Goal: Task Accomplishment & Management: Manage account settings

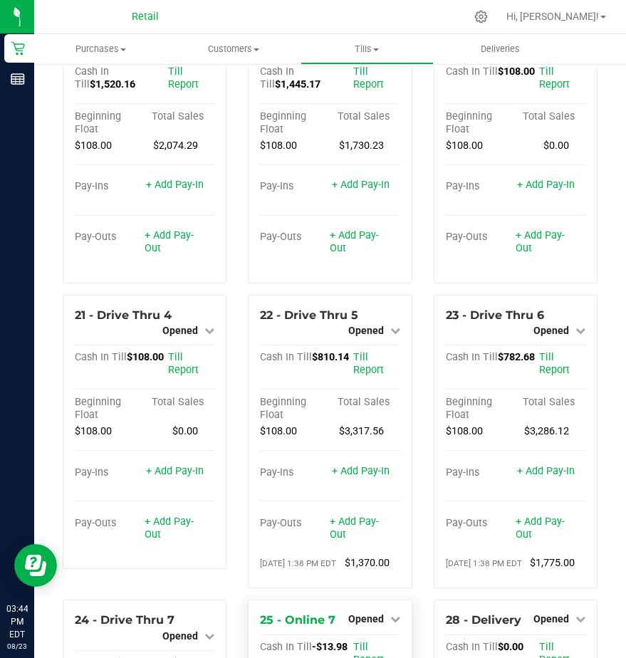
scroll to position [2044, 0]
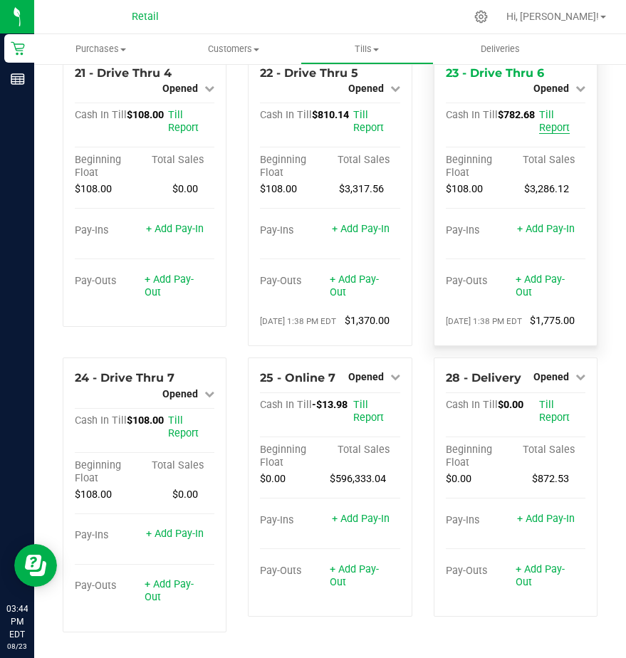
click at [543, 109] on span "Till Report" at bounding box center [554, 121] width 31 height 25
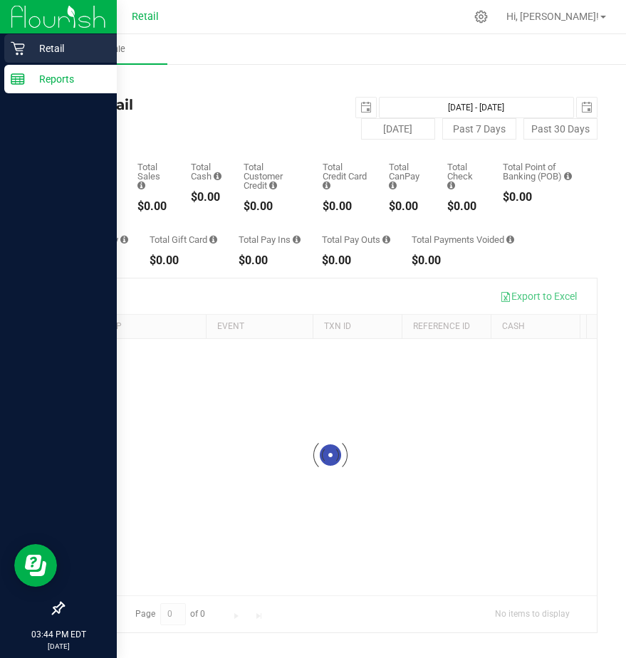
click at [45, 46] on p "Retail" at bounding box center [68, 48] width 86 height 17
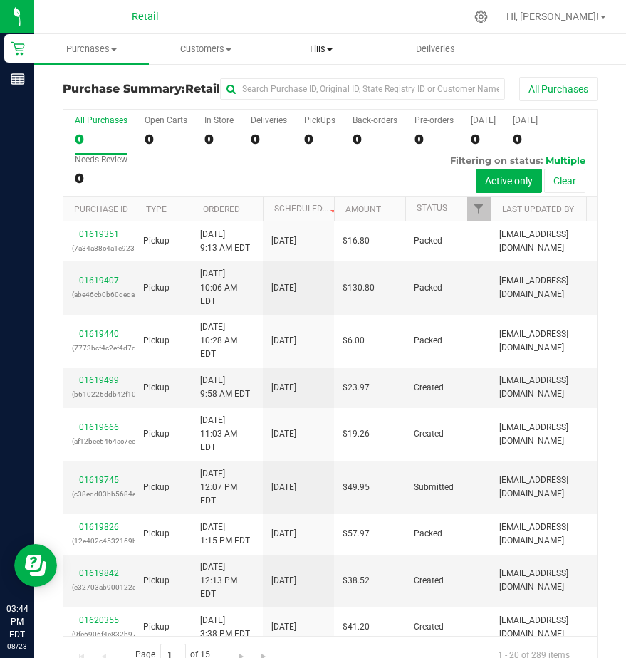
click at [320, 51] on span "Tills" at bounding box center [320, 49] width 113 height 13
click at [314, 90] on span "Manage tills" at bounding box center [312, 86] width 96 height 12
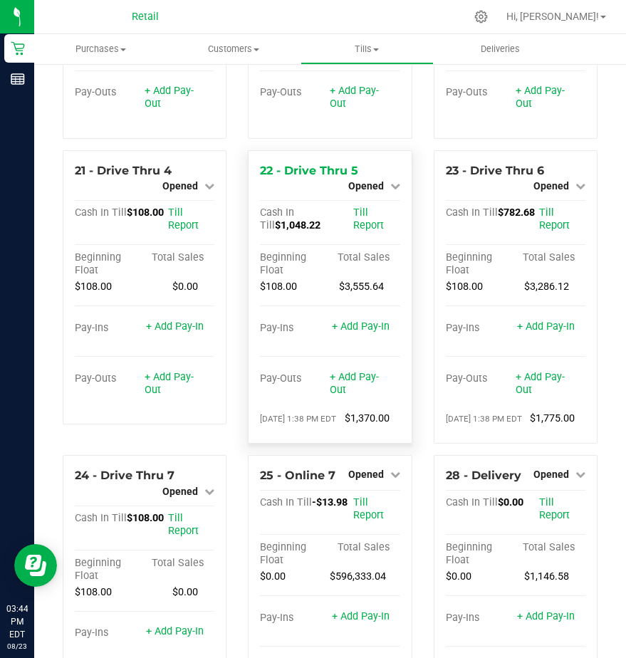
scroll to position [1831, 0]
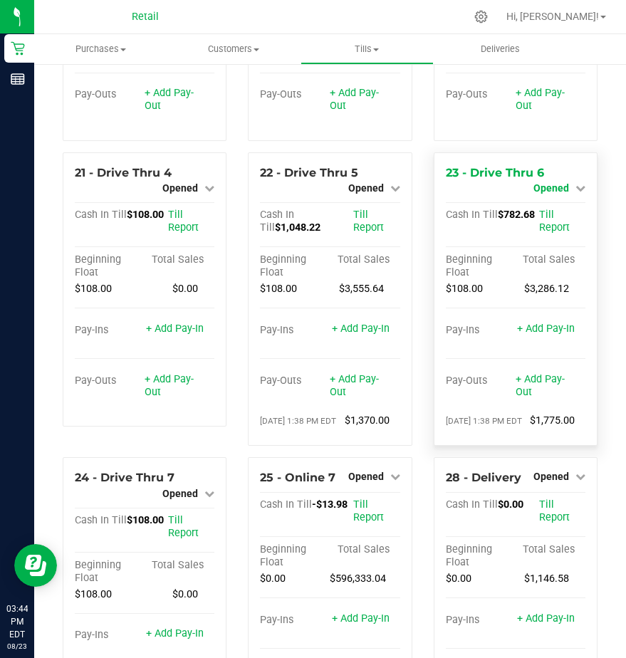
click at [545, 194] on span "Opened" at bounding box center [552, 187] width 36 height 11
click at [544, 206] on link "Close Till" at bounding box center [553, 200] width 38 height 11
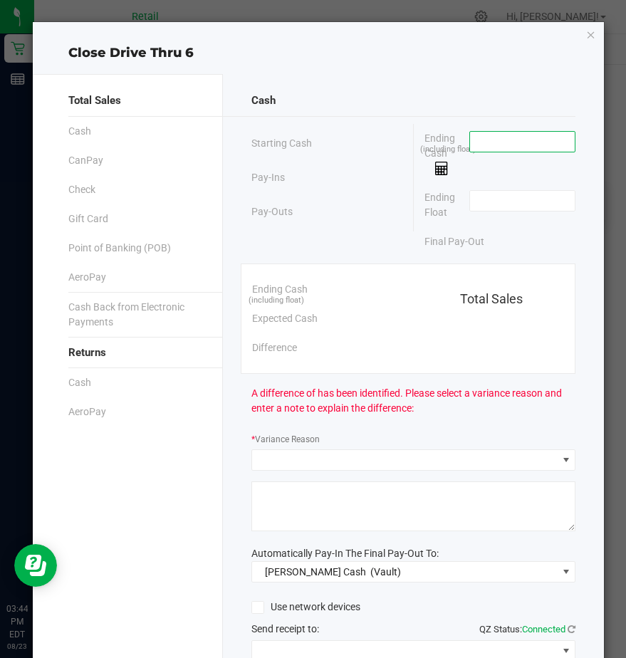
click at [482, 146] on input at bounding box center [522, 142] width 105 height 20
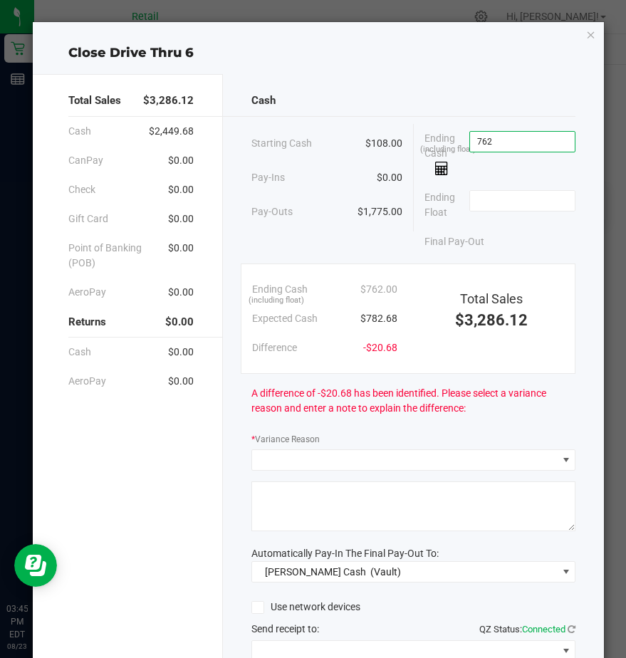
click at [504, 135] on input "762" at bounding box center [522, 142] width 105 height 20
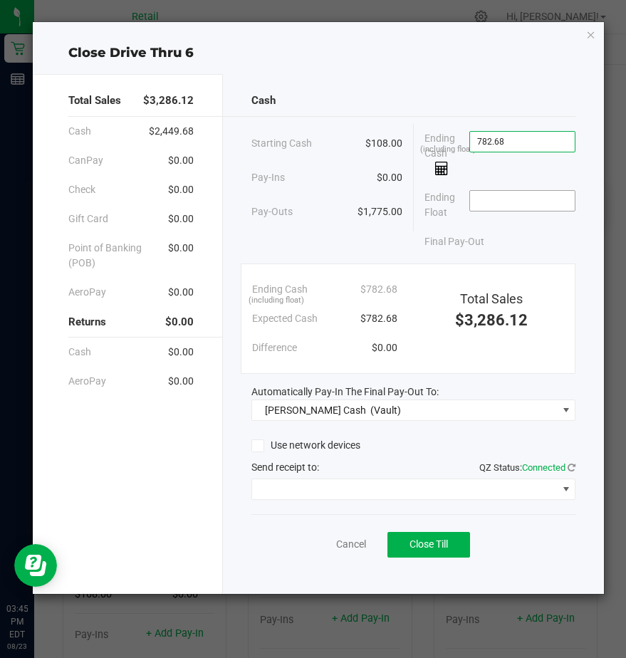
type input "$782.68"
click at [497, 194] on input at bounding box center [522, 201] width 105 height 20
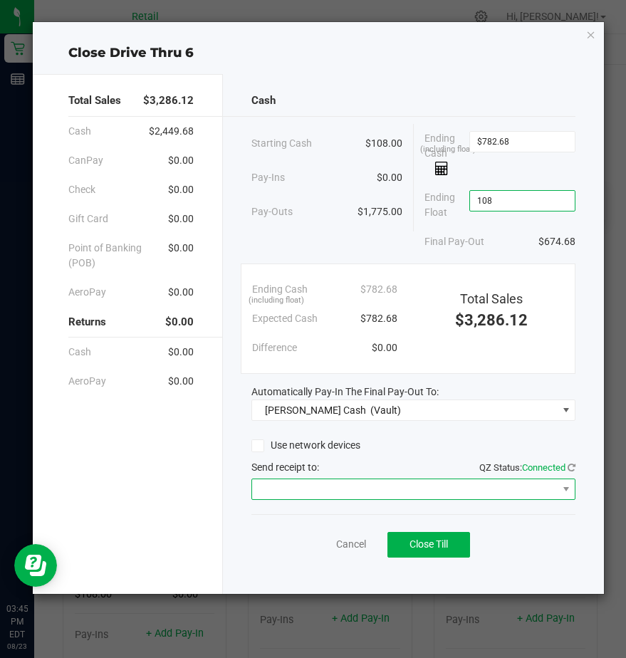
type input "$108.00"
click at [284, 480] on span at bounding box center [404, 490] width 305 height 20
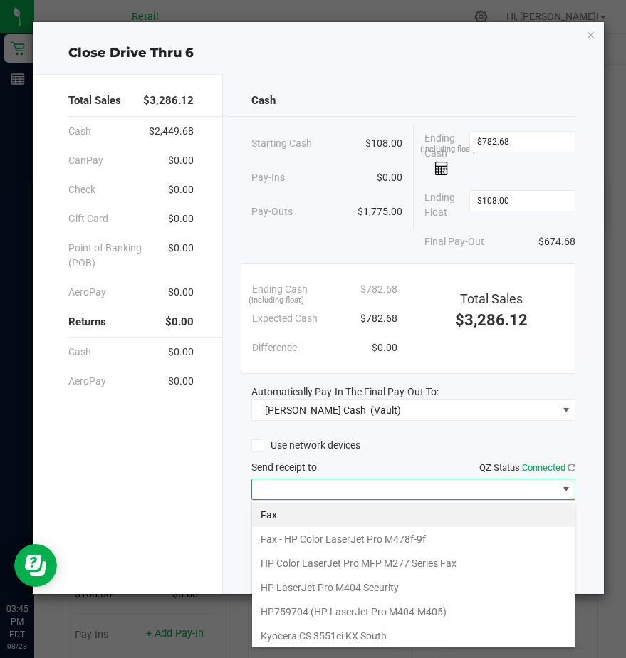
scroll to position [221, 0]
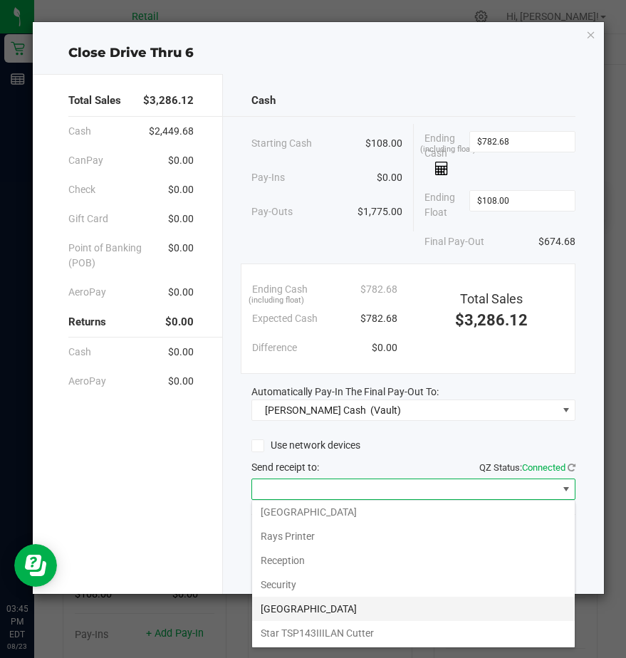
click at [270, 620] on BUILDING "[GEOGRAPHIC_DATA]" at bounding box center [413, 609] width 323 height 24
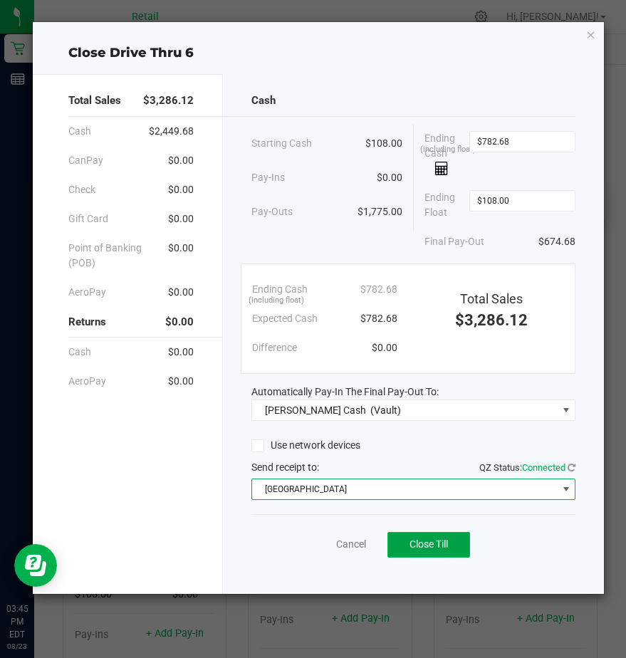
click at [403, 552] on button "Close Till" at bounding box center [429, 545] width 83 height 26
click at [347, 485] on span "[GEOGRAPHIC_DATA]" at bounding box center [404, 490] width 305 height 20
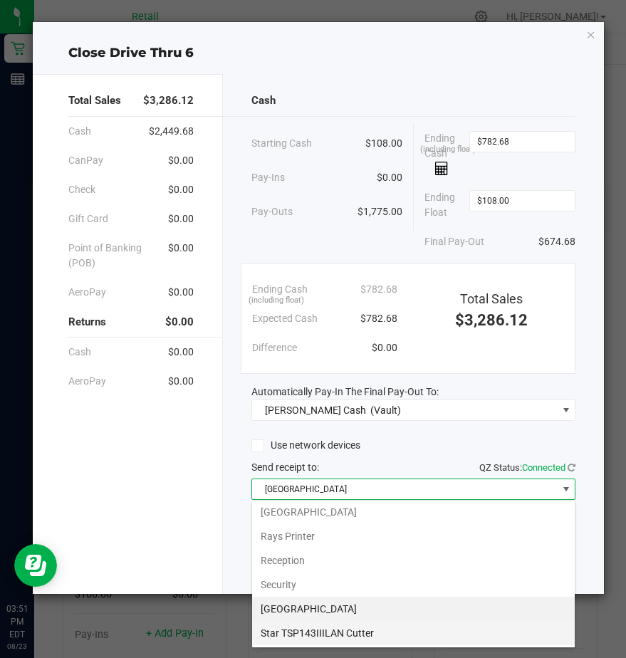
click at [306, 630] on Cutter "Star TSP143IIILAN Cutter" at bounding box center [413, 633] width 323 height 24
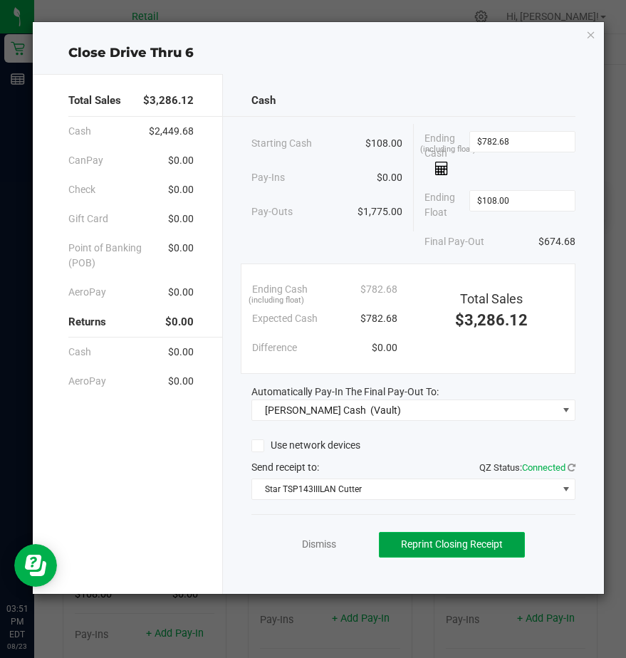
click at [447, 549] on span "Reprint Closing Receipt" at bounding box center [452, 544] width 102 height 11
click at [322, 544] on link "Dismiss" at bounding box center [319, 544] width 34 height 15
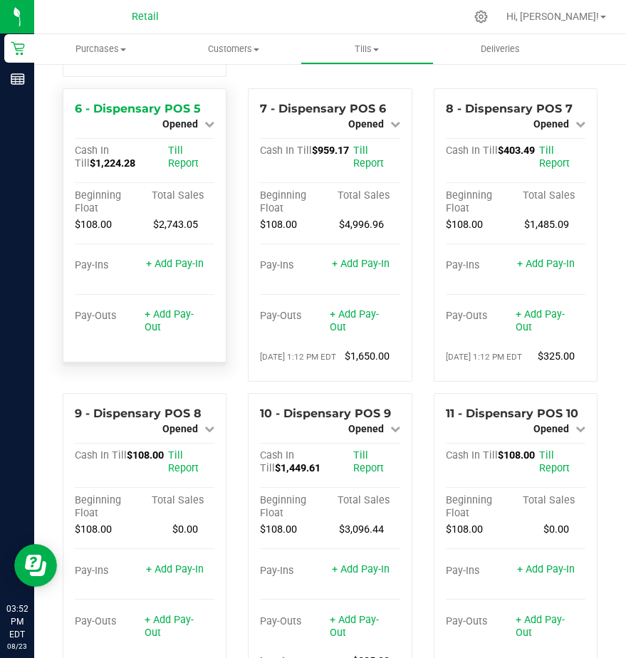
scroll to position [405, 0]
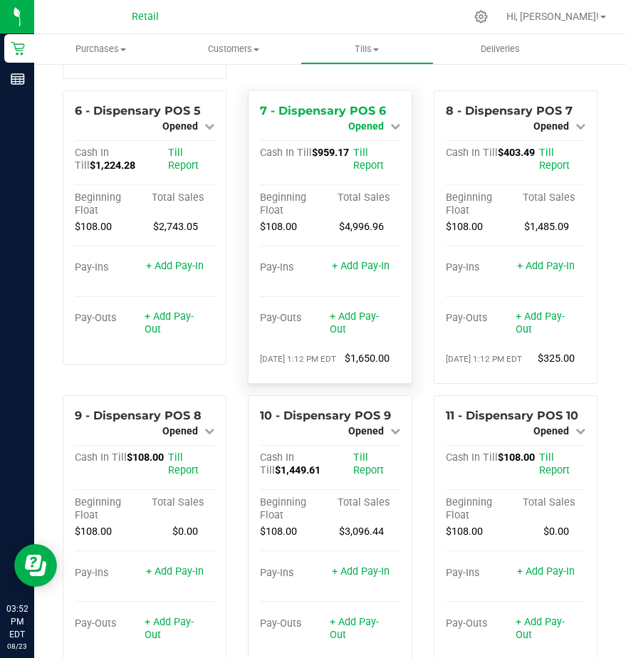
click at [358, 132] on span "Opened" at bounding box center [366, 125] width 36 height 11
click at [361, 144] on link "Close Till" at bounding box center [367, 138] width 38 height 11
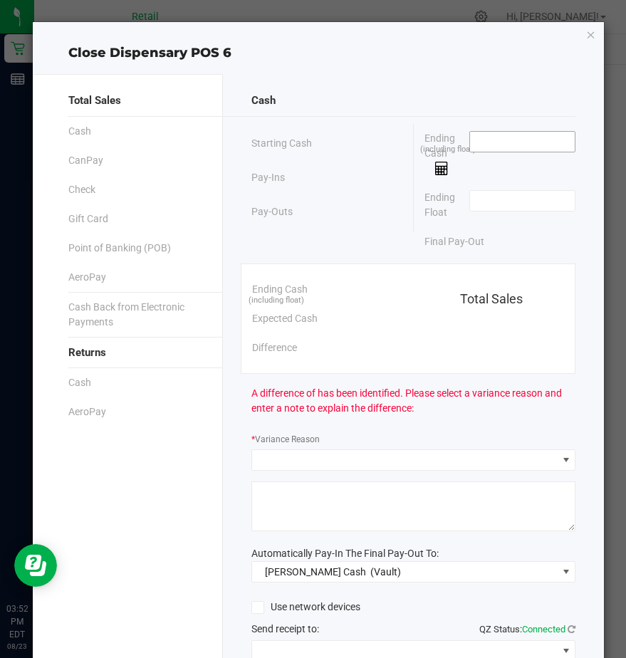
click at [482, 145] on input at bounding box center [522, 142] width 105 height 20
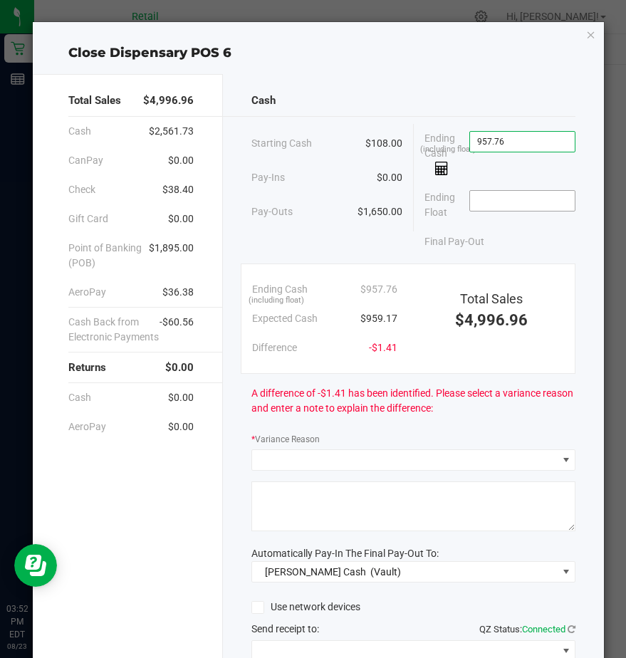
type input "$957.76"
click at [477, 203] on input at bounding box center [522, 201] width 105 height 20
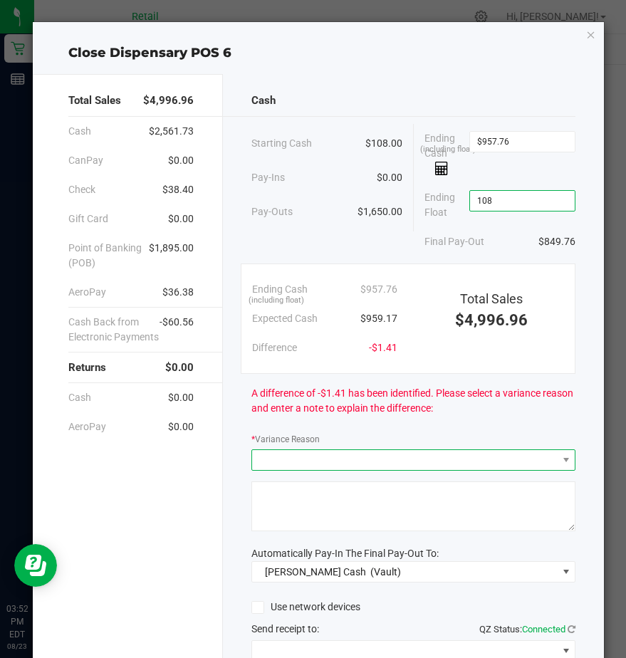
type input "$108.00"
click at [270, 463] on span at bounding box center [404, 460] width 305 height 20
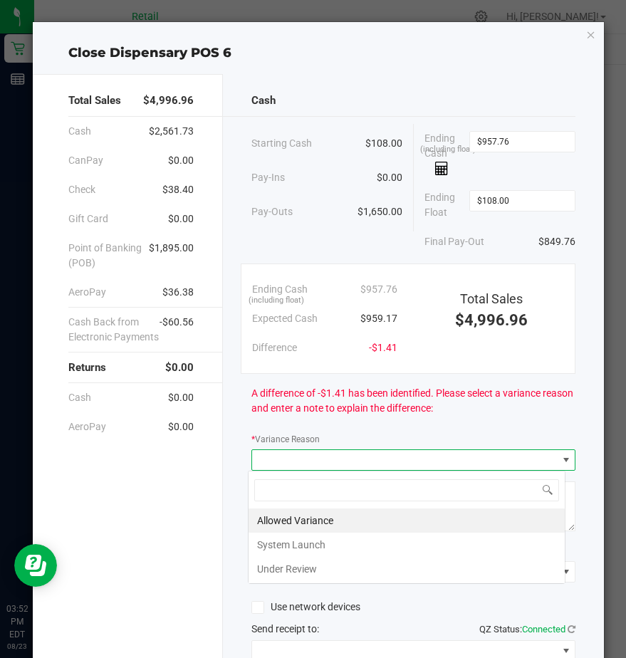
scroll to position [21, 318]
click at [281, 515] on li "Allowed Variance" at bounding box center [407, 521] width 316 height 24
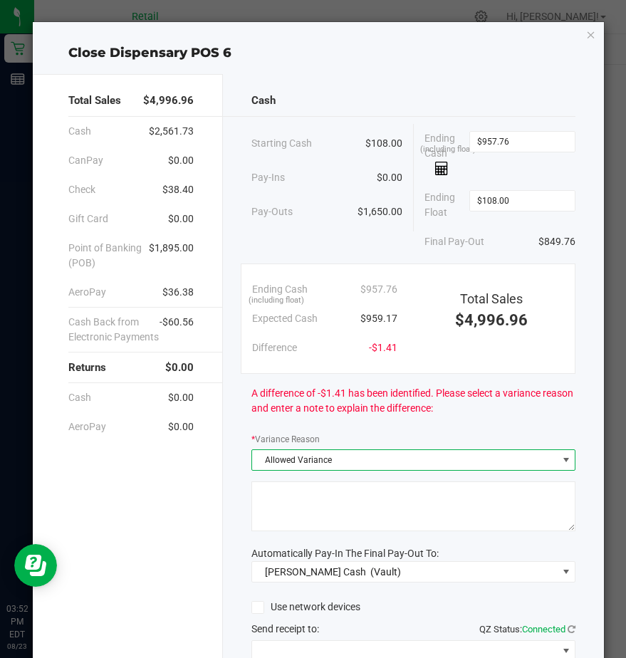
click at [281, 514] on textarea at bounding box center [414, 507] width 324 height 50
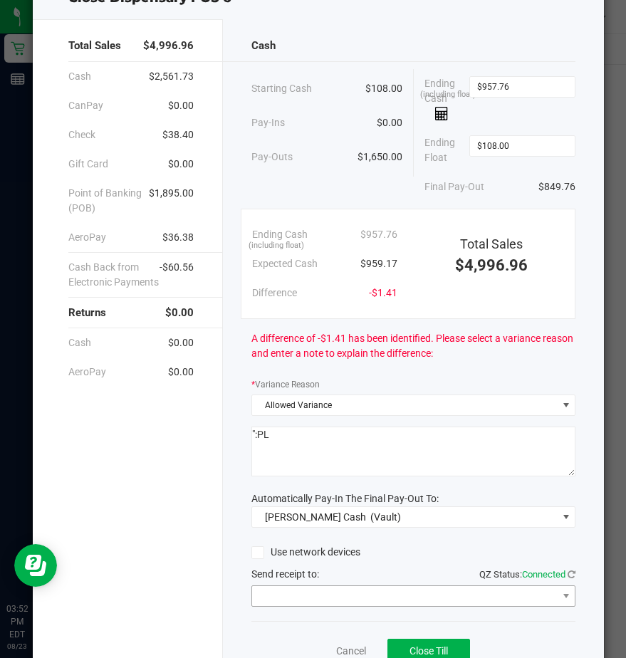
scroll to position [120, 0]
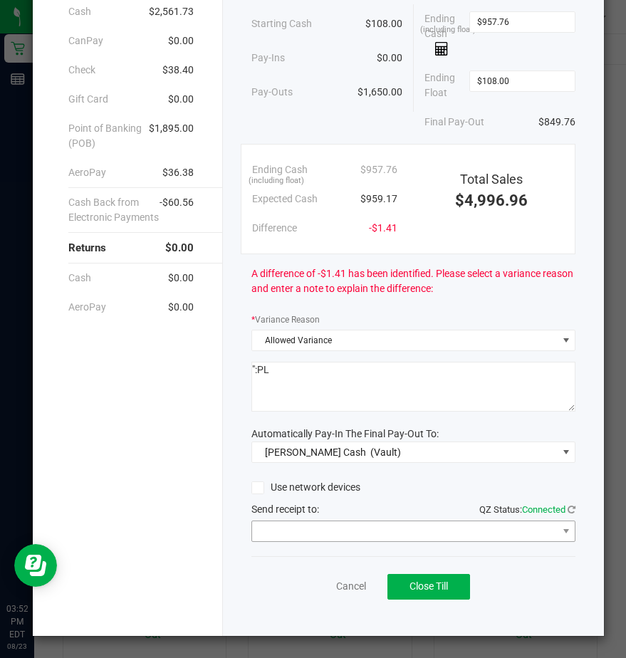
type textarea "":PL"
click at [267, 537] on span at bounding box center [404, 532] width 305 height 20
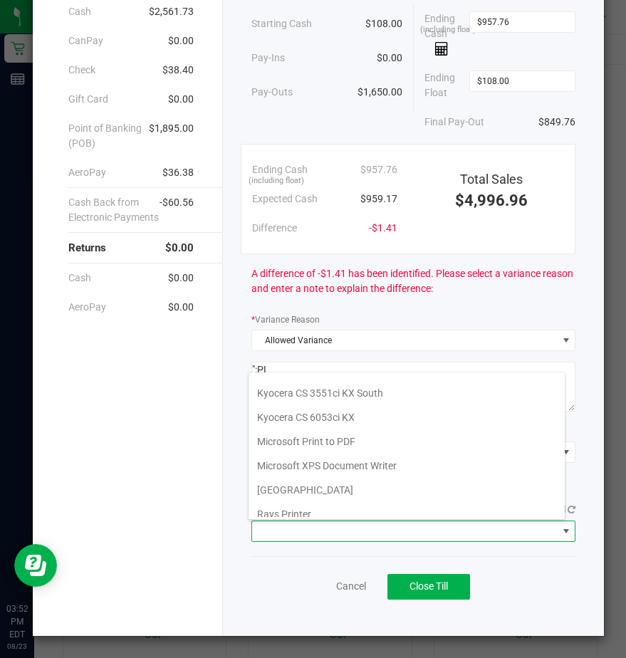
scroll to position [221, 0]
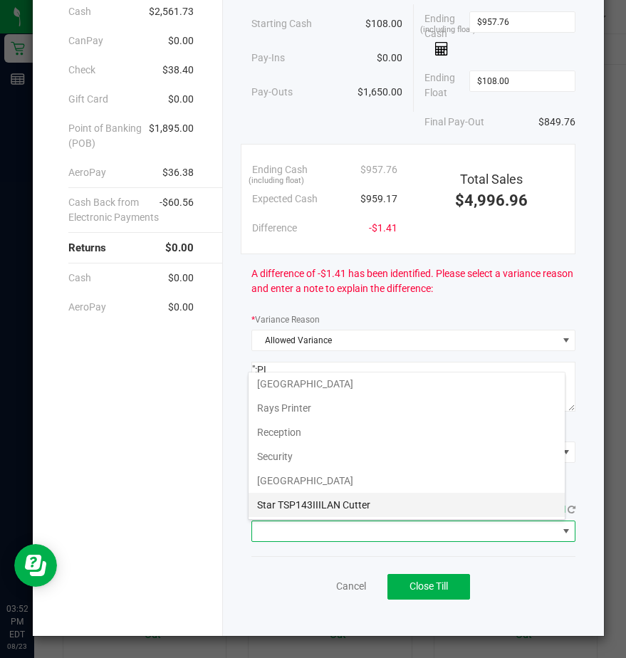
click at [276, 501] on Cutter "Star TSP143IIILAN Cutter" at bounding box center [407, 505] width 316 height 24
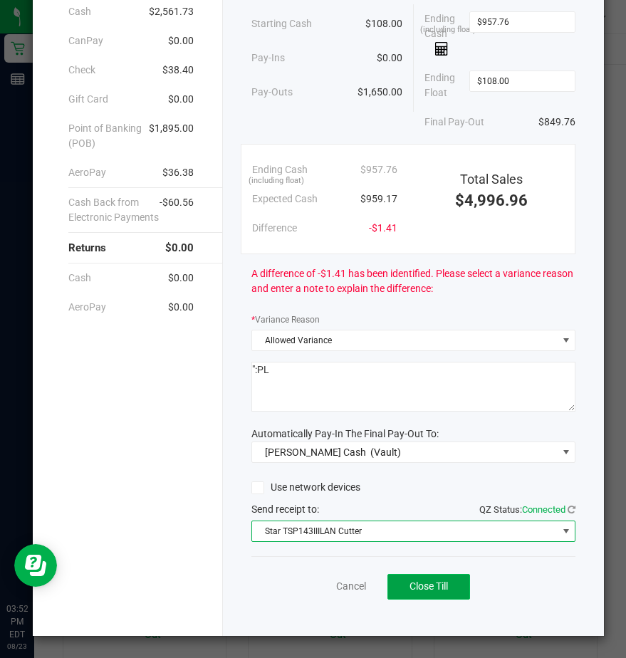
click at [418, 587] on span "Close Till" at bounding box center [429, 586] width 38 height 11
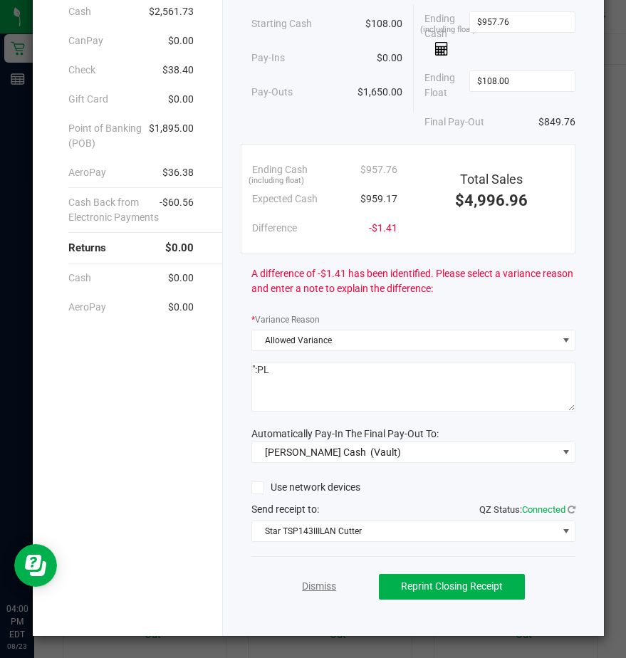
click at [309, 589] on link "Dismiss" at bounding box center [319, 586] width 34 height 15
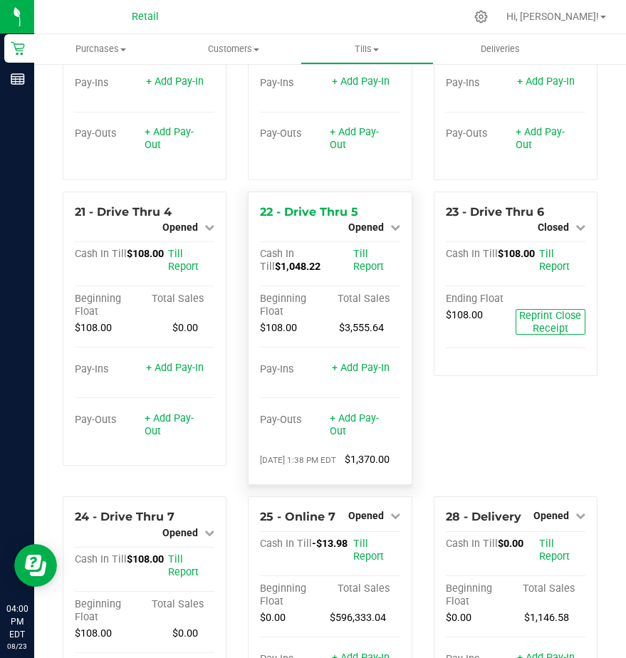
scroll to position [1831, 0]
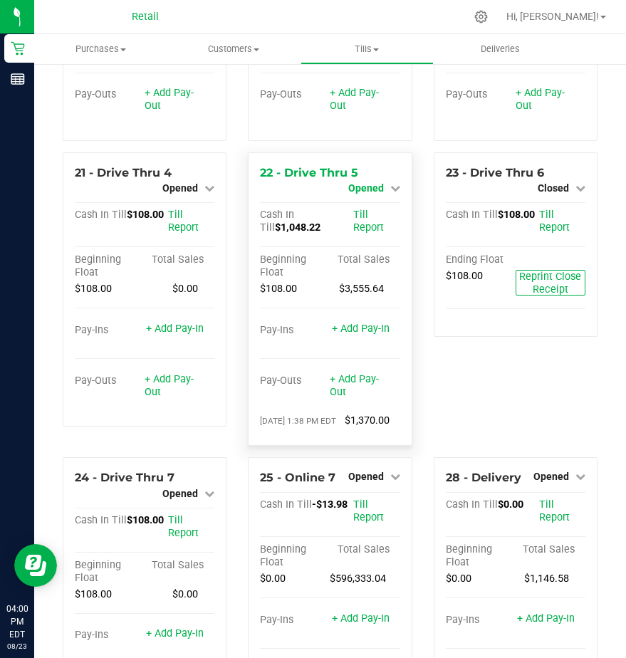
click at [358, 194] on span "Opened" at bounding box center [366, 187] width 36 height 11
click at [365, 206] on link "Close Till" at bounding box center [367, 200] width 38 height 11
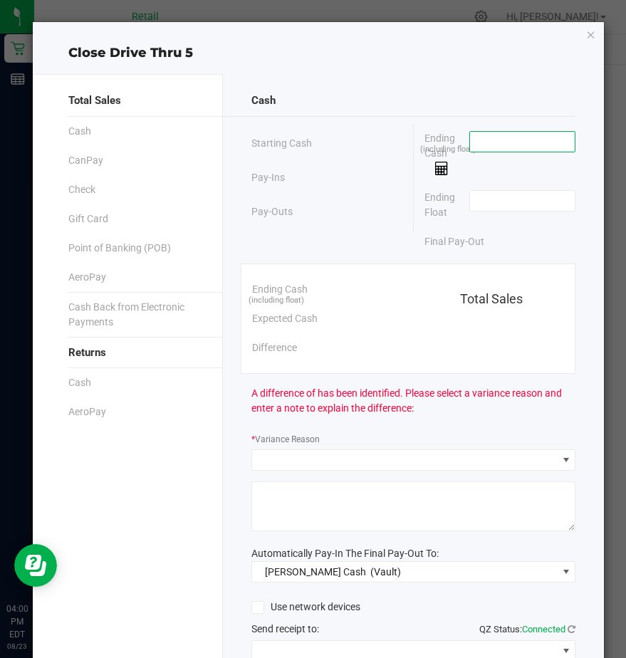
click at [482, 141] on input at bounding box center [522, 142] width 105 height 20
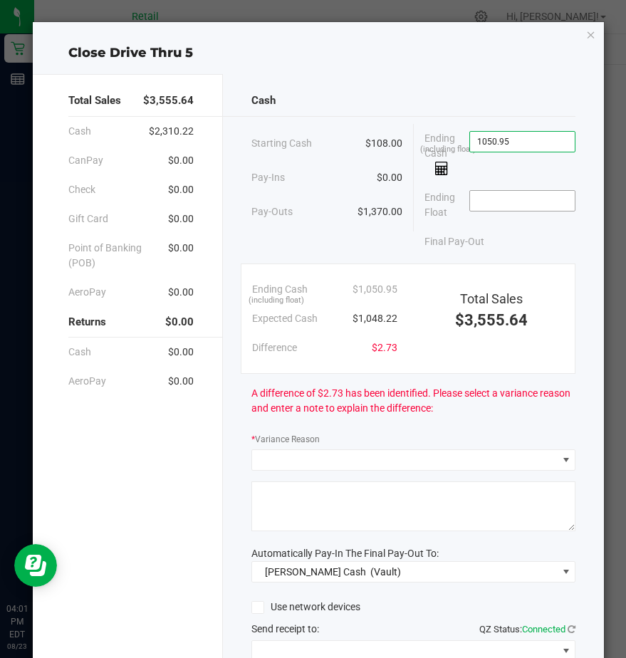
type input "$1,050.95"
click at [483, 208] on input at bounding box center [522, 201] width 105 height 20
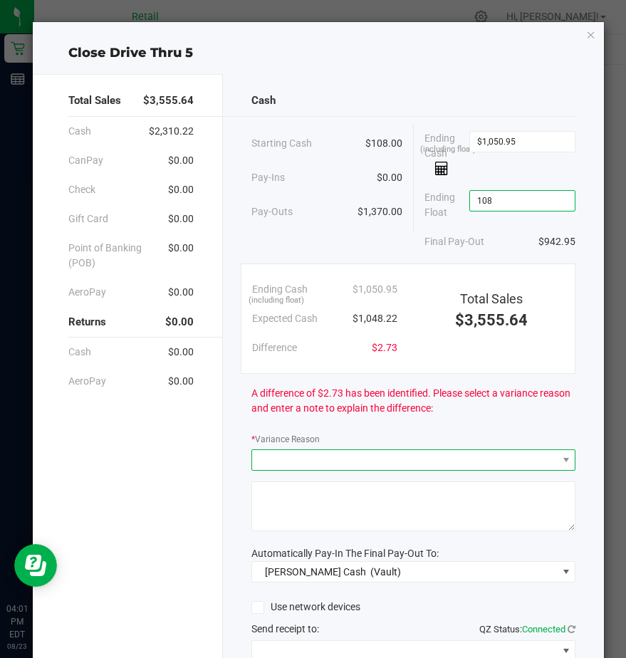
type input "$108.00"
click at [278, 460] on span at bounding box center [404, 460] width 305 height 20
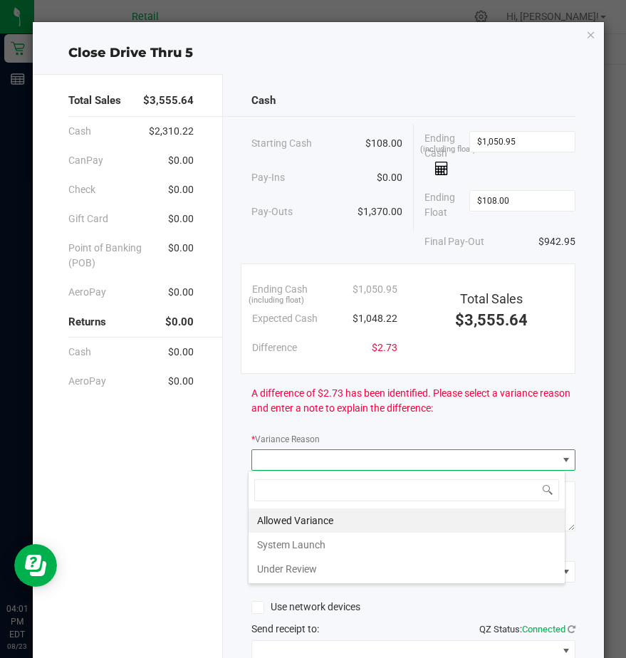
scroll to position [21, 318]
drag, startPoint x: 274, startPoint y: 527, endPoint x: 276, endPoint y: 519, distance: 8.8
click at [274, 524] on li "Allowed Variance" at bounding box center [407, 521] width 316 height 24
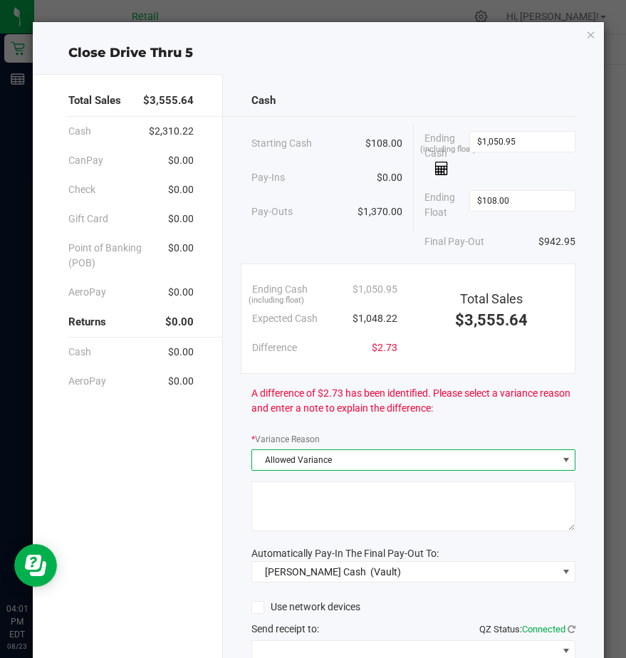
click at [279, 508] on textarea at bounding box center [414, 507] width 324 height 50
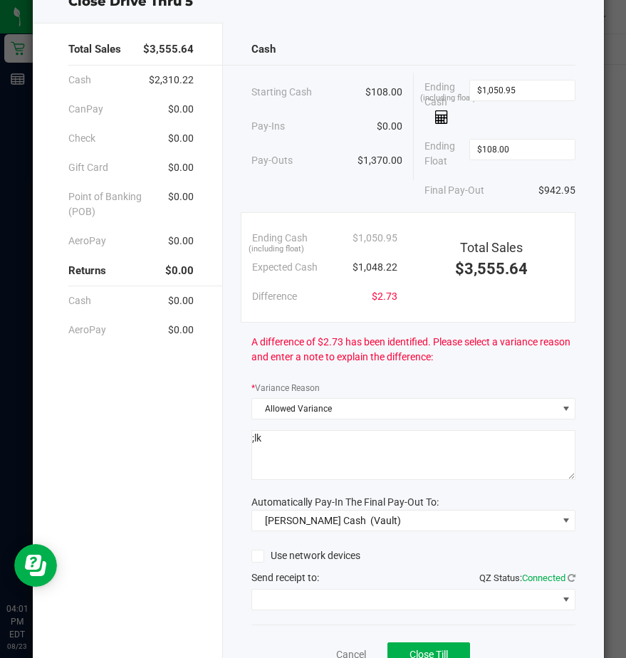
scroll to position [120, 0]
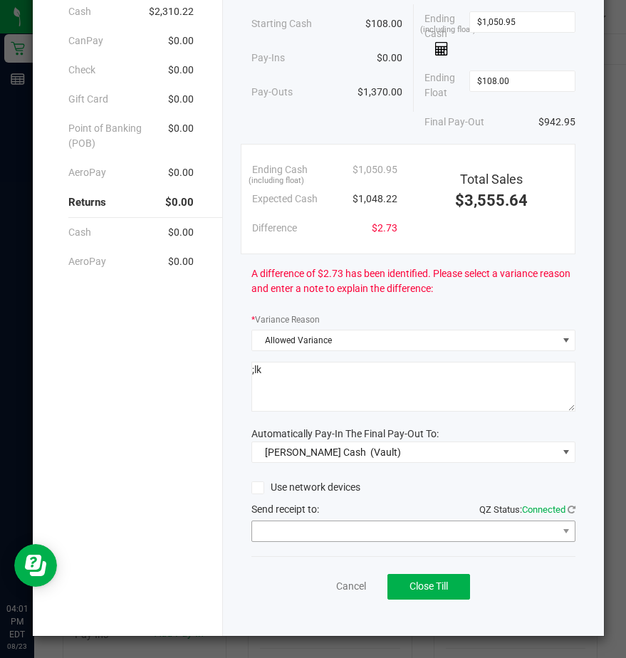
type textarea ";lk"
click at [307, 529] on span at bounding box center [404, 532] width 305 height 20
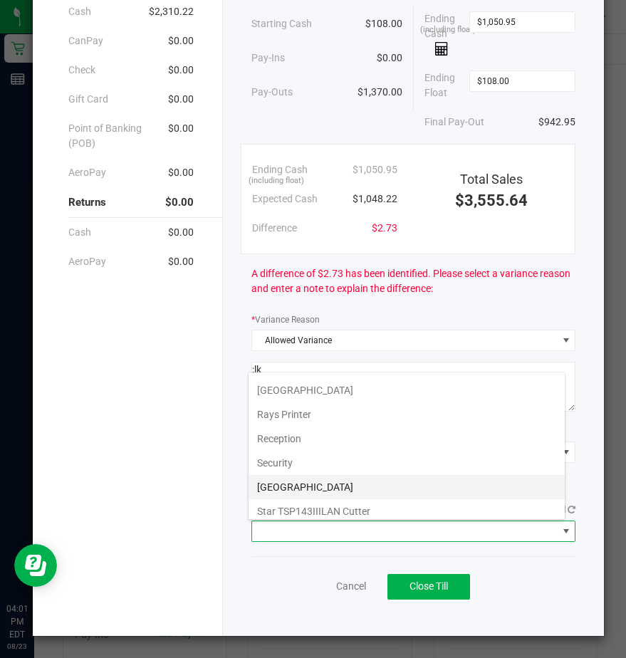
scroll to position [221, 0]
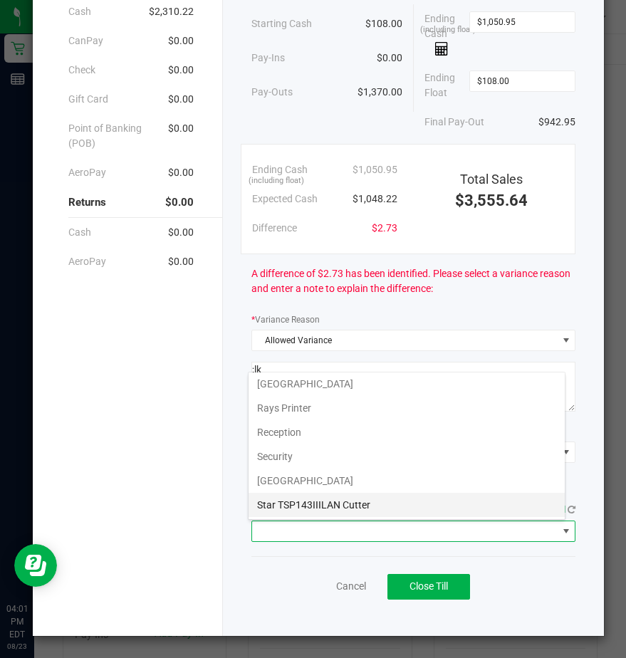
click at [298, 507] on Cutter "Star TSP143IIILAN Cutter" at bounding box center [407, 505] width 316 height 24
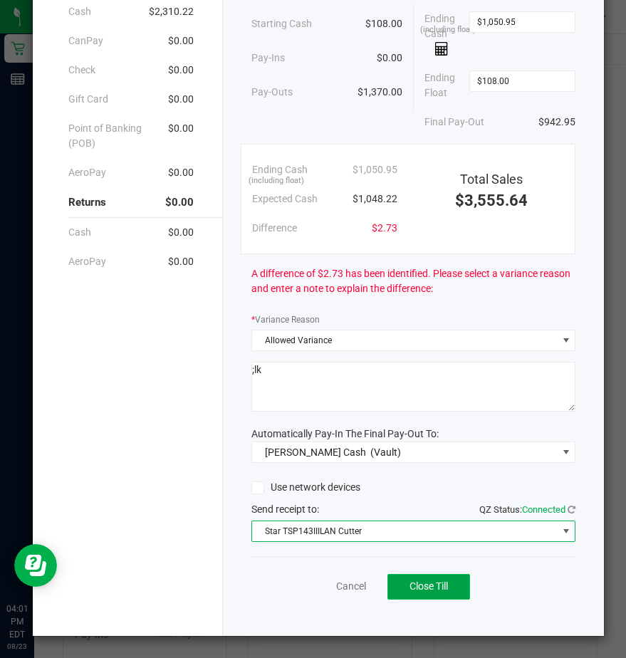
click at [394, 581] on button "Close Till" at bounding box center [429, 587] width 83 height 26
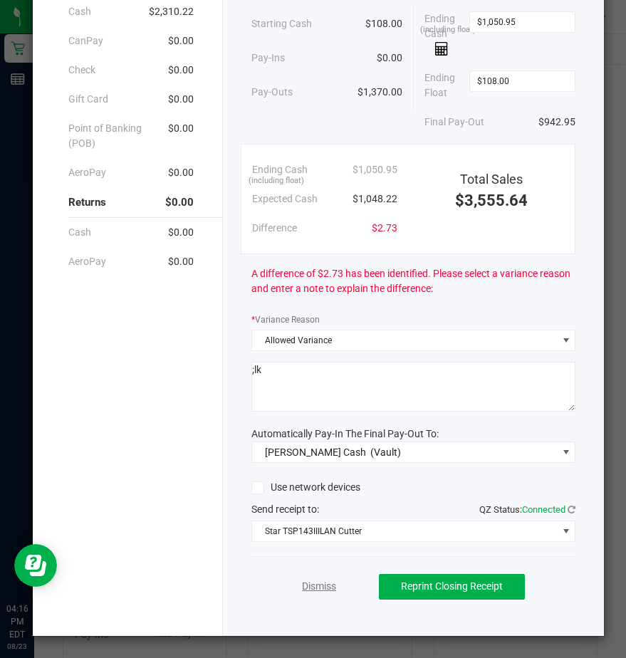
click at [312, 586] on link "Dismiss" at bounding box center [319, 586] width 34 height 15
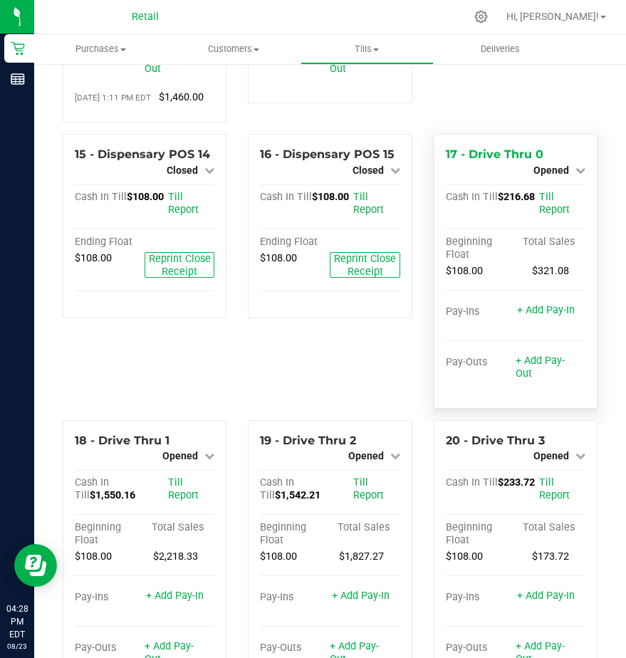
scroll to position [1299, 0]
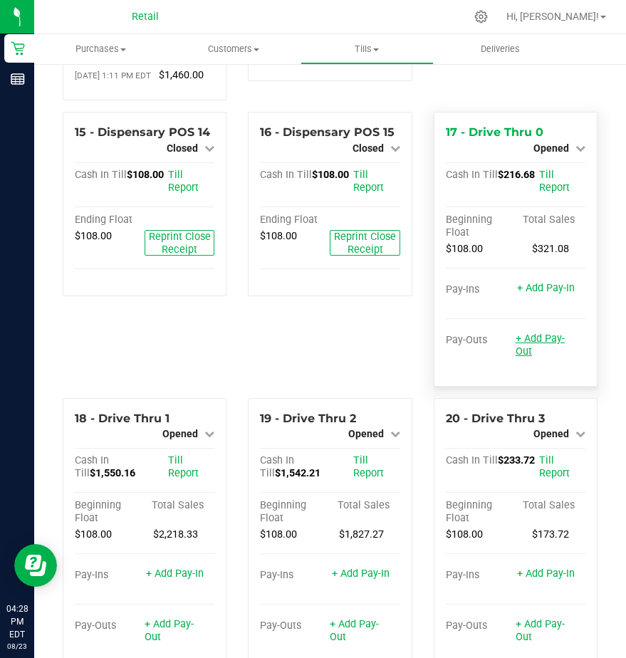
click at [530, 358] on link "+ Add Pay-Out" at bounding box center [540, 345] width 49 height 25
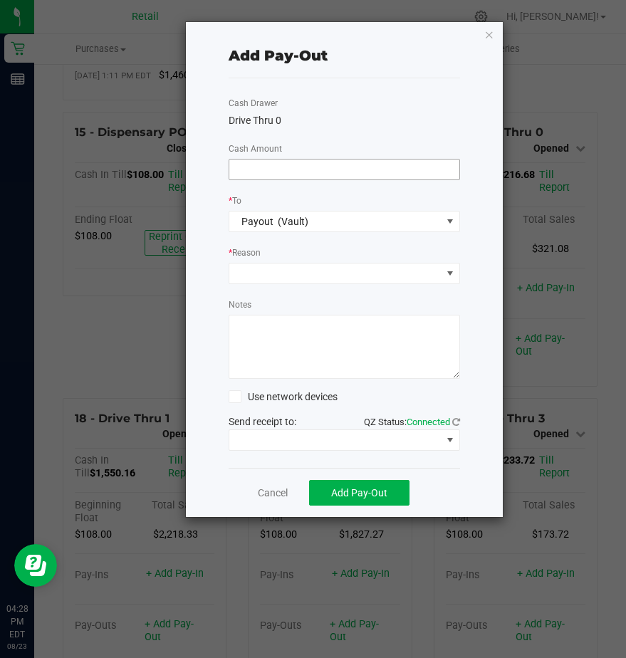
click at [261, 170] on input at bounding box center [344, 170] width 230 height 20
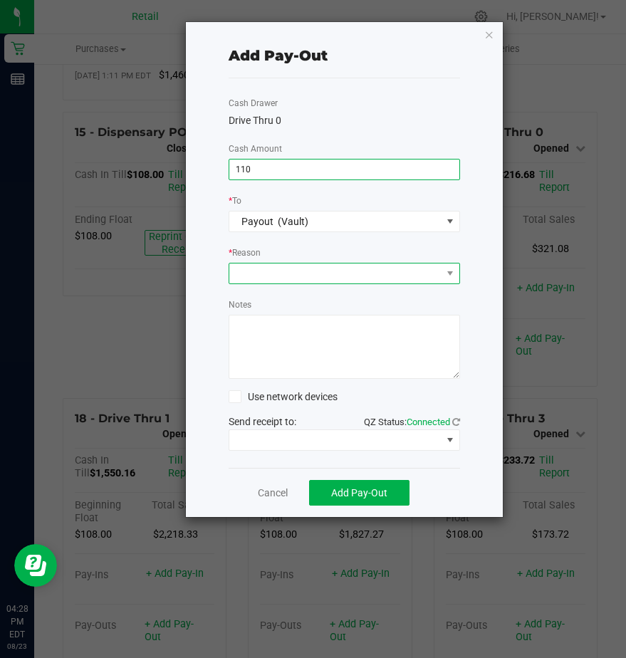
type input "$110.00"
click at [286, 280] on span at bounding box center [335, 274] width 212 height 20
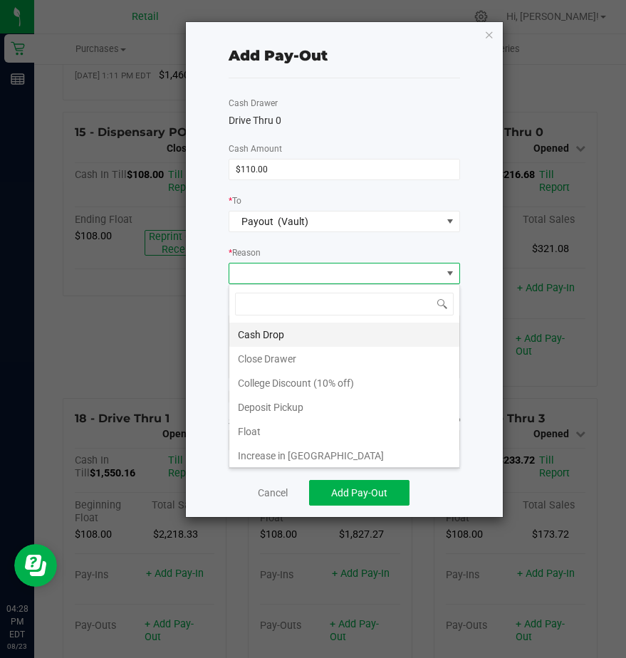
scroll to position [21, 232]
click at [286, 334] on li "Cash Drop" at bounding box center [344, 335] width 230 height 24
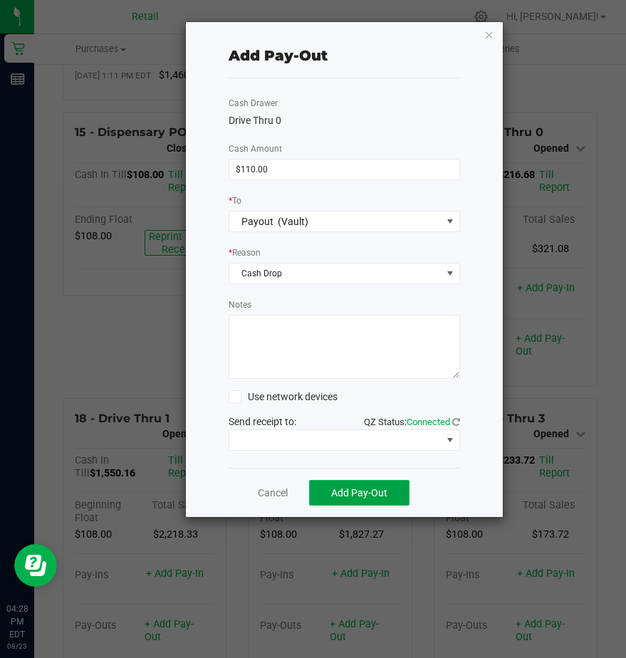
click at [339, 482] on button "Add Pay-Out" at bounding box center [359, 493] width 100 height 26
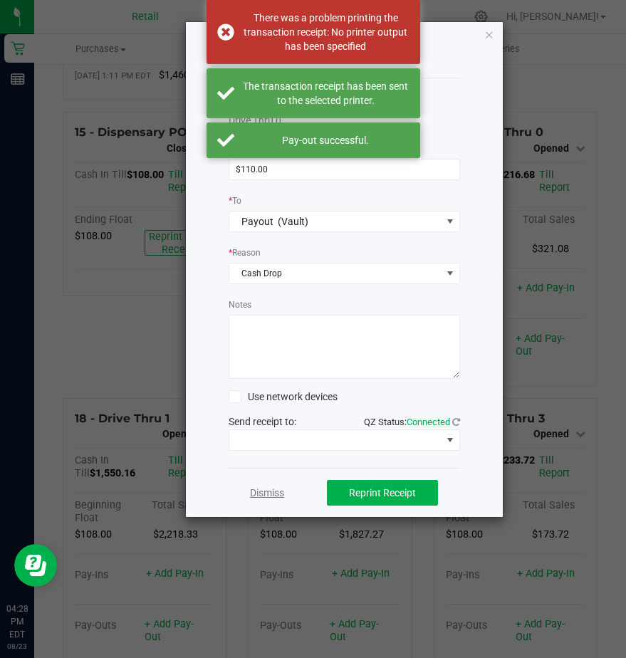
click at [271, 496] on link "Dismiss" at bounding box center [267, 493] width 34 height 15
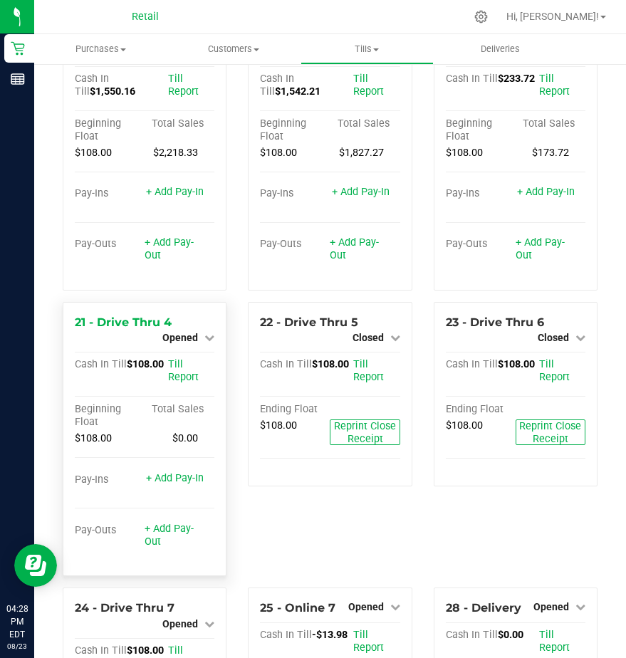
scroll to position [1726, 0]
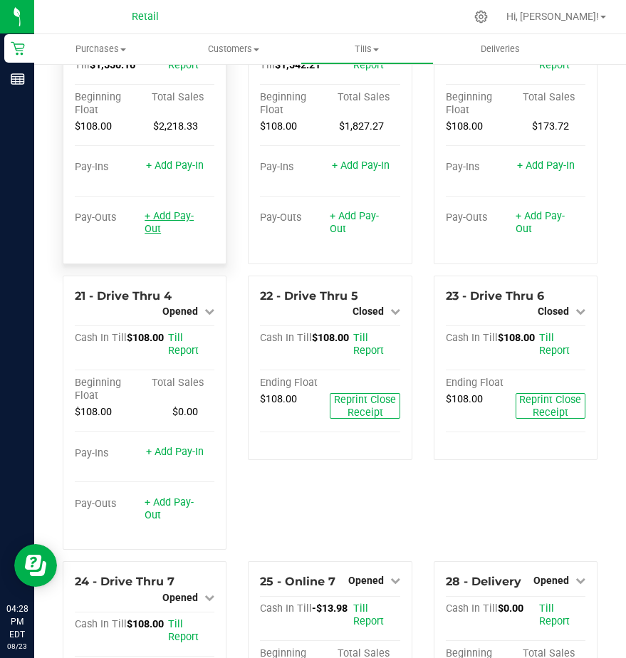
click at [163, 235] on link "+ Add Pay-Out" at bounding box center [169, 222] width 49 height 25
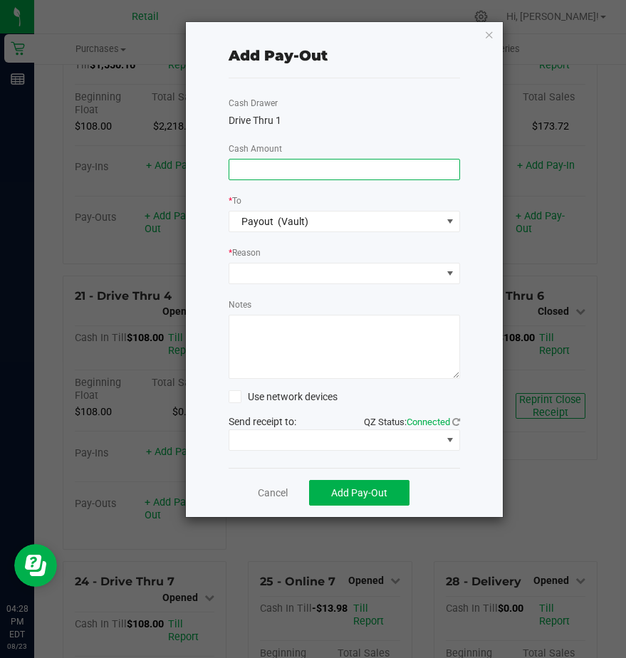
click at [262, 167] on input at bounding box center [344, 170] width 230 height 20
type input "$1,580.00"
click at [258, 270] on span at bounding box center [335, 274] width 212 height 20
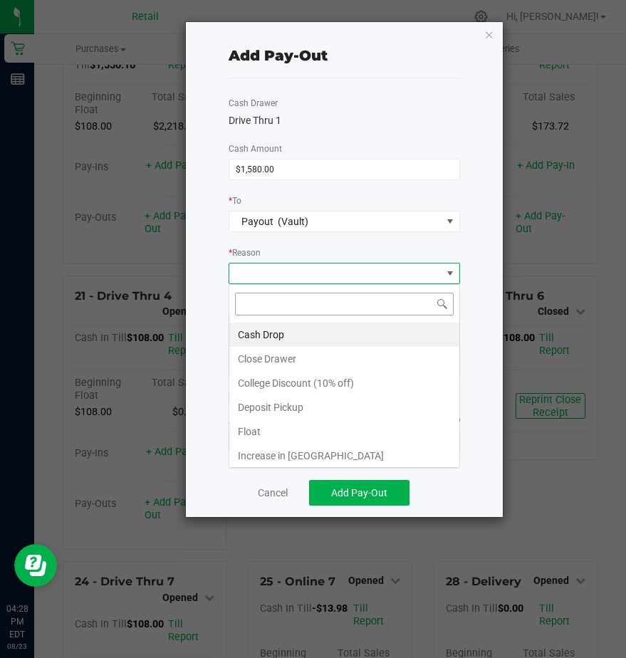
scroll to position [21, 232]
click at [259, 333] on li "Cash Drop" at bounding box center [344, 335] width 230 height 24
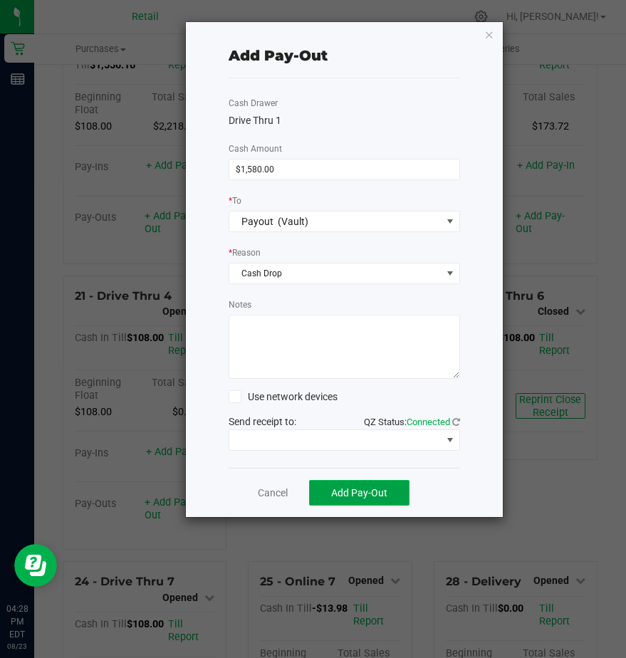
click at [328, 497] on button "Add Pay-Out" at bounding box center [359, 493] width 100 height 26
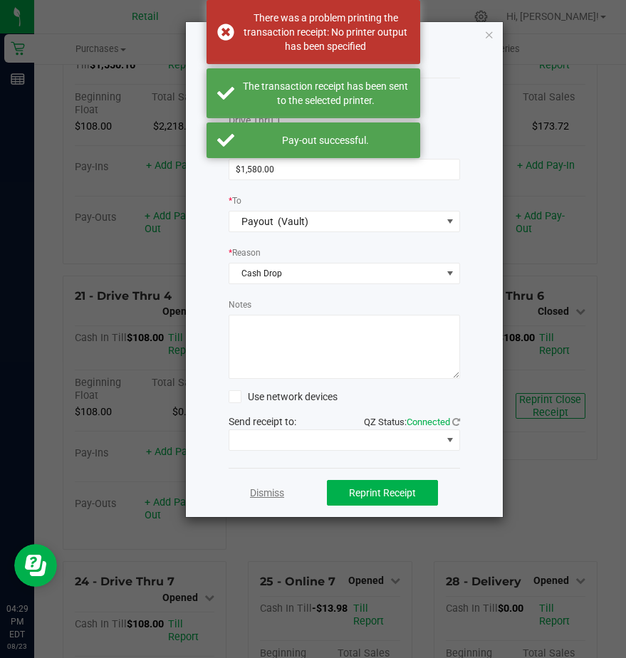
click at [278, 496] on link "Dismiss" at bounding box center [267, 493] width 34 height 15
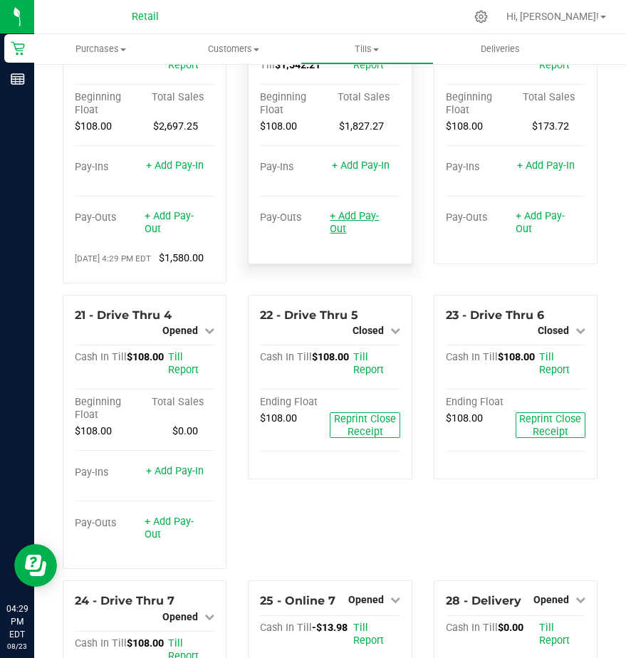
click at [347, 235] on link "+ Add Pay-Out" at bounding box center [354, 222] width 49 height 25
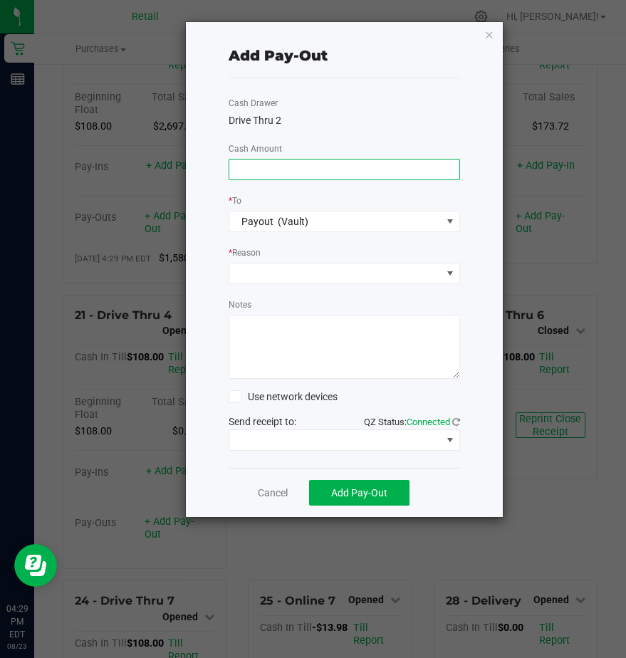
click at [245, 165] on input at bounding box center [344, 170] width 230 height 20
type input "$1,570.00"
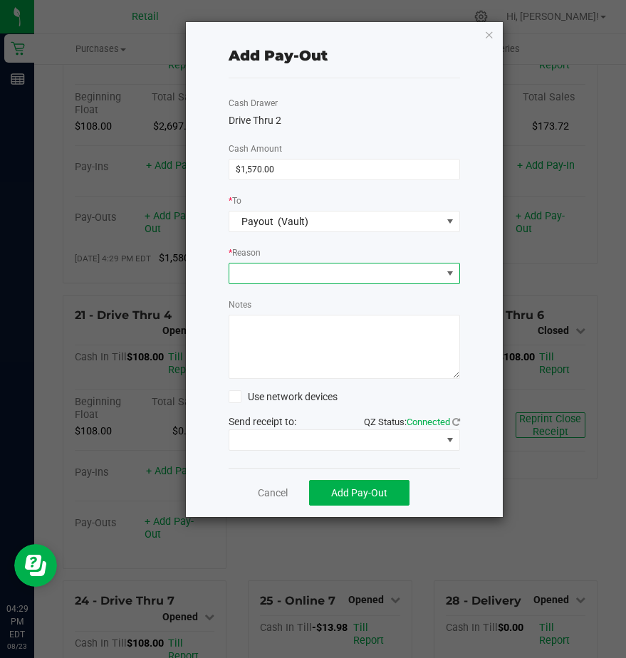
click at [256, 277] on span at bounding box center [335, 274] width 212 height 20
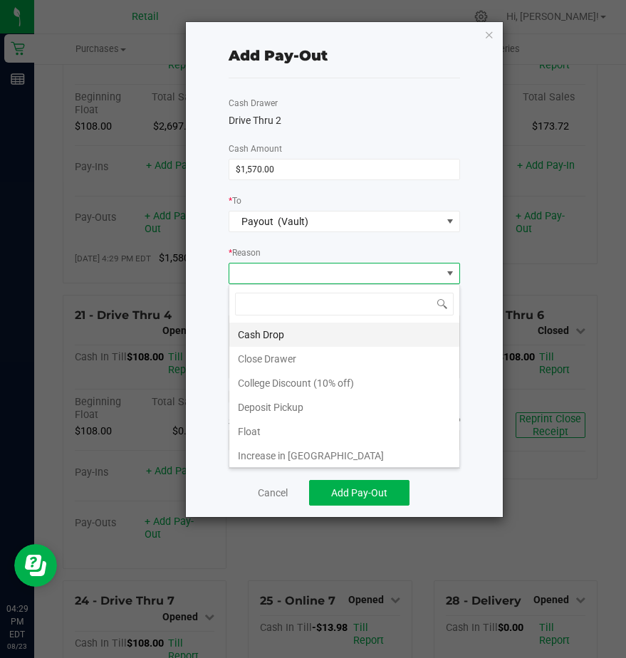
click at [277, 336] on li "Cash Drop" at bounding box center [344, 335] width 230 height 24
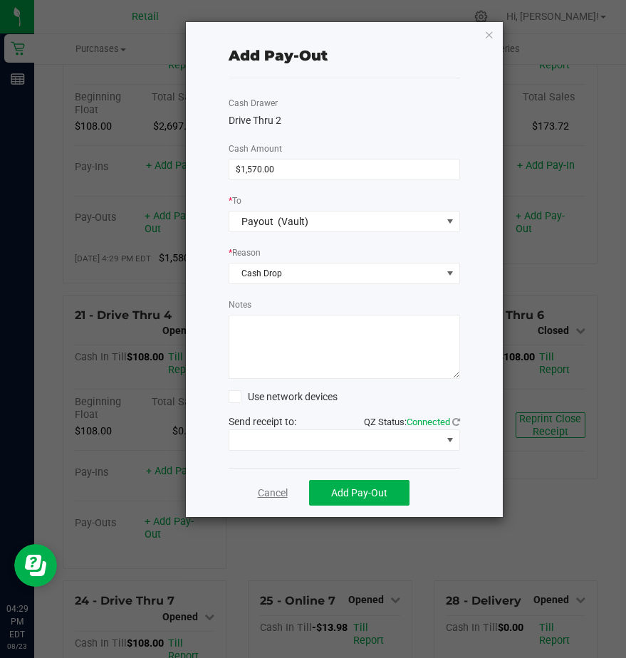
click at [281, 496] on link "Cancel" at bounding box center [273, 493] width 30 height 15
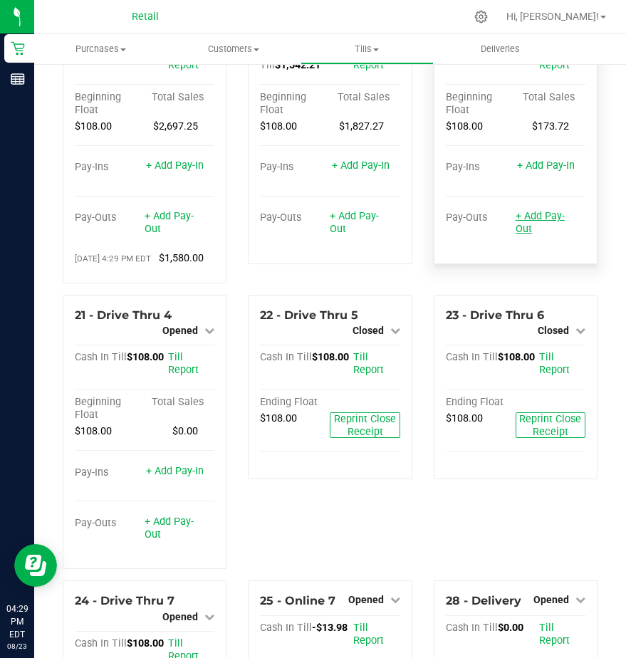
click at [525, 235] on link "+ Add Pay-Out" at bounding box center [540, 222] width 49 height 25
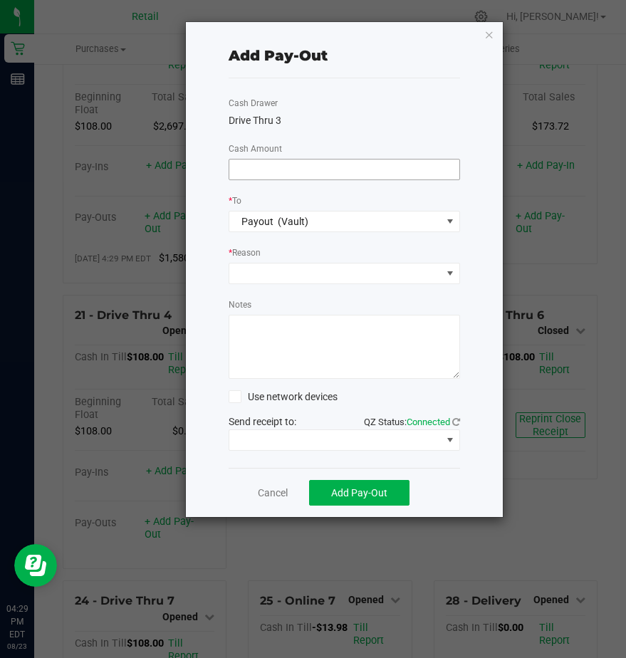
click at [280, 168] on input at bounding box center [344, 170] width 230 height 20
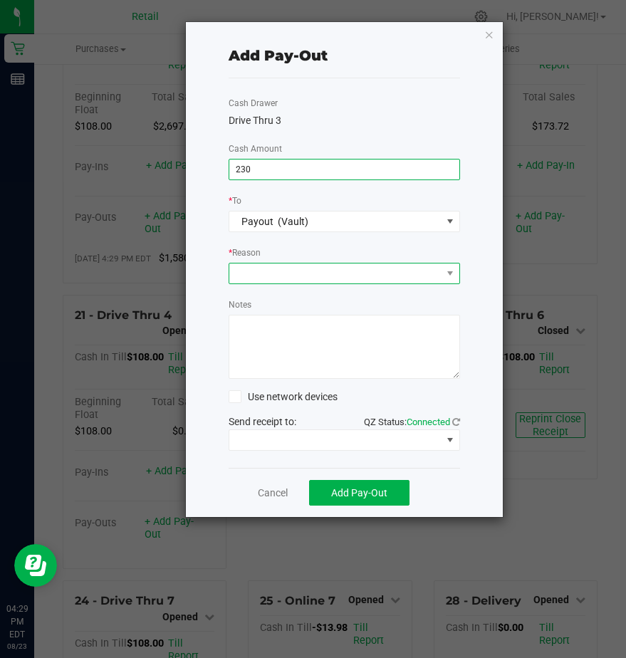
type input "$230.00"
click at [260, 269] on span at bounding box center [335, 274] width 212 height 20
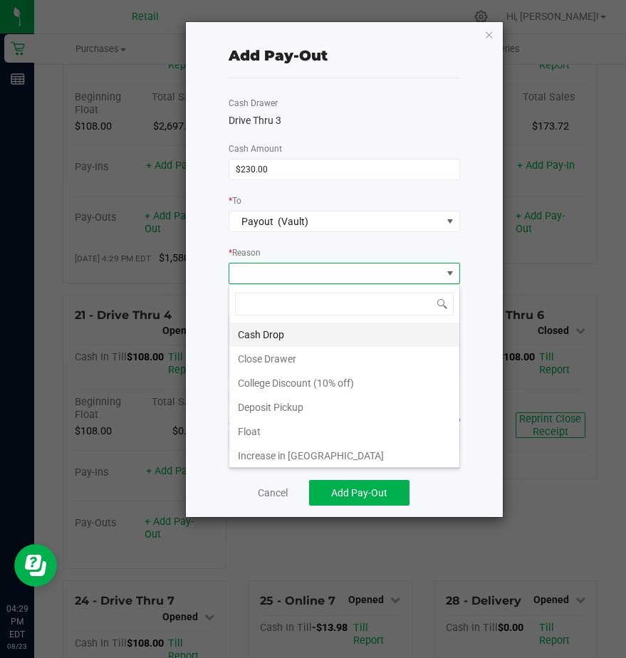
click at [260, 330] on li "Cash Drop" at bounding box center [344, 335] width 230 height 24
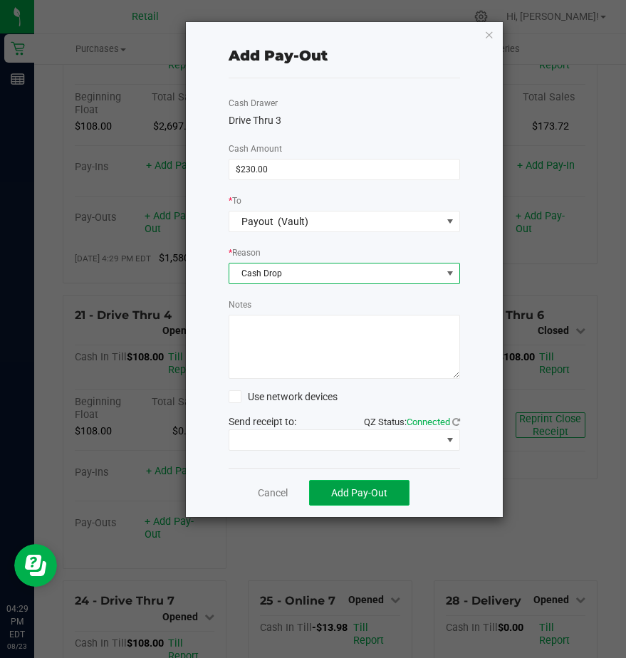
click at [354, 499] on button "Add Pay-Out" at bounding box center [359, 493] width 100 height 26
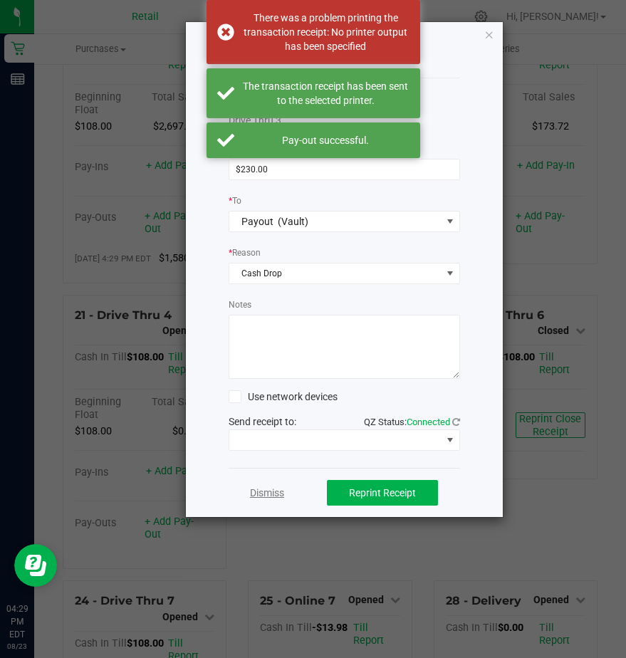
click at [250, 492] on link "Dismiss" at bounding box center [267, 493] width 34 height 15
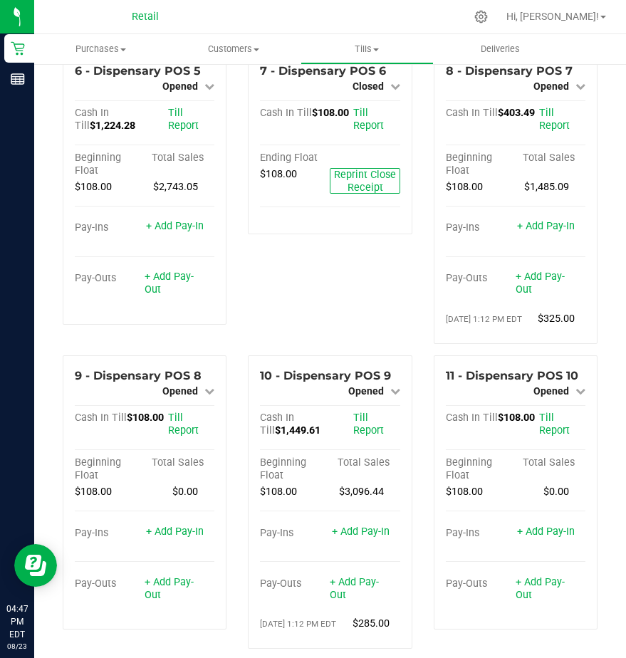
scroll to position [444, 0]
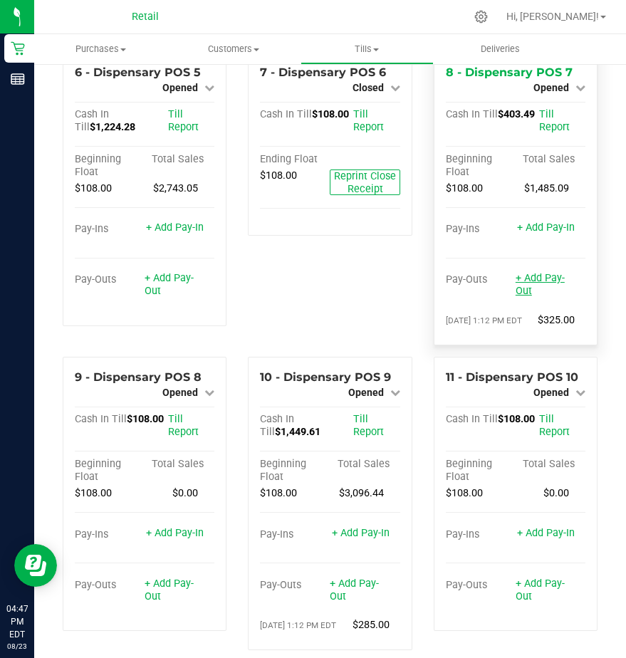
click at [519, 297] on link "+ Add Pay-Out" at bounding box center [540, 284] width 49 height 25
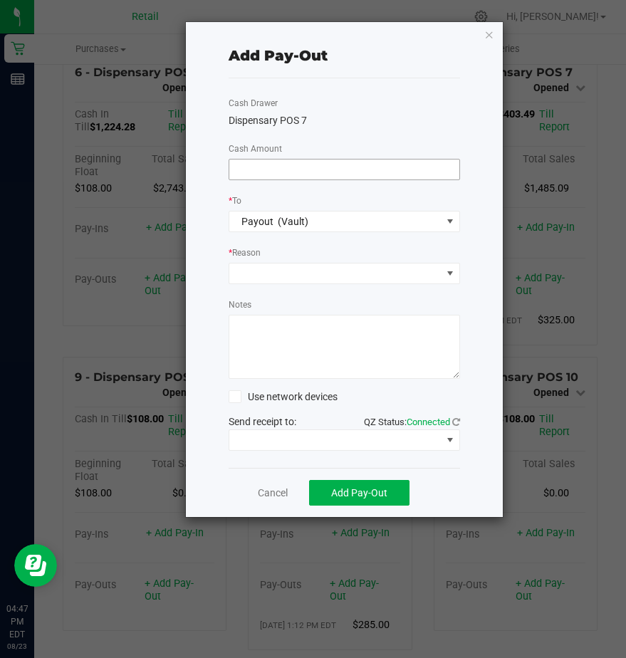
click at [266, 175] on input at bounding box center [344, 170] width 230 height 20
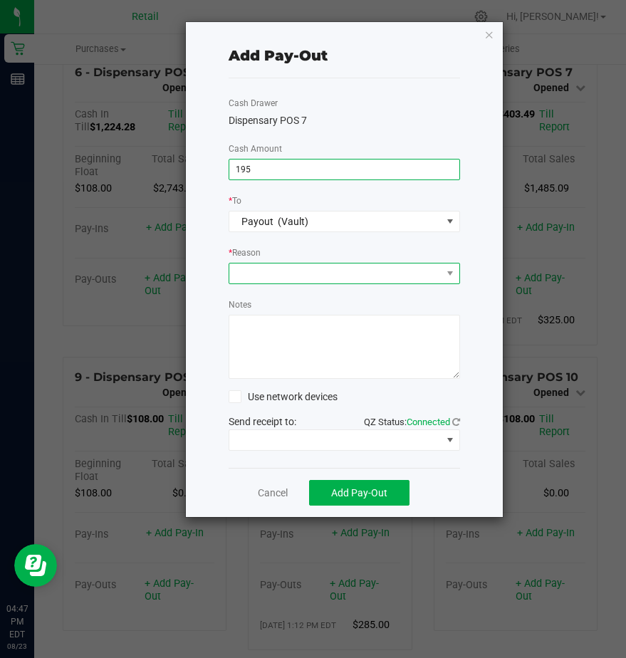
type input "$195.00"
click at [266, 277] on span at bounding box center [335, 274] width 212 height 20
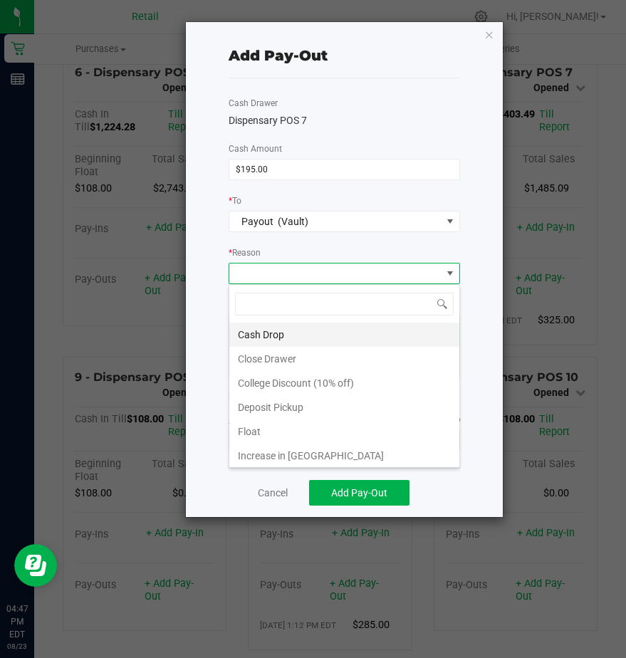
scroll to position [21, 232]
click at [266, 336] on li "Cash Drop" at bounding box center [344, 335] width 230 height 24
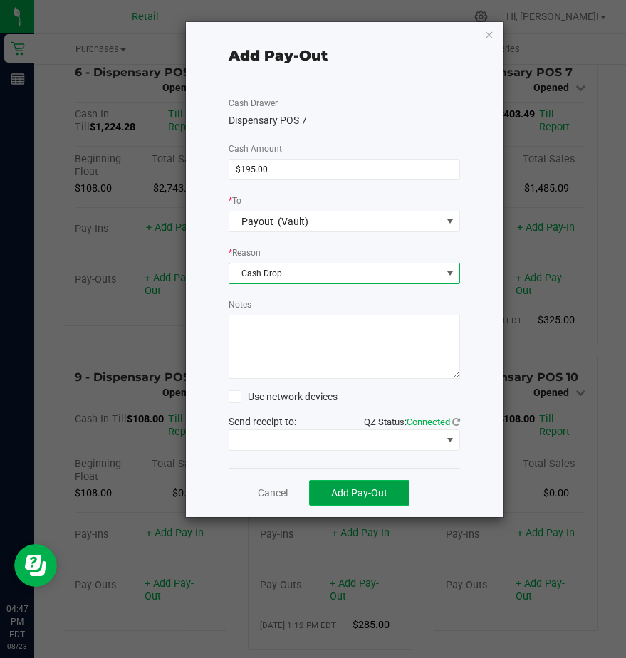
click at [335, 488] on span "Add Pay-Out" at bounding box center [359, 492] width 56 height 11
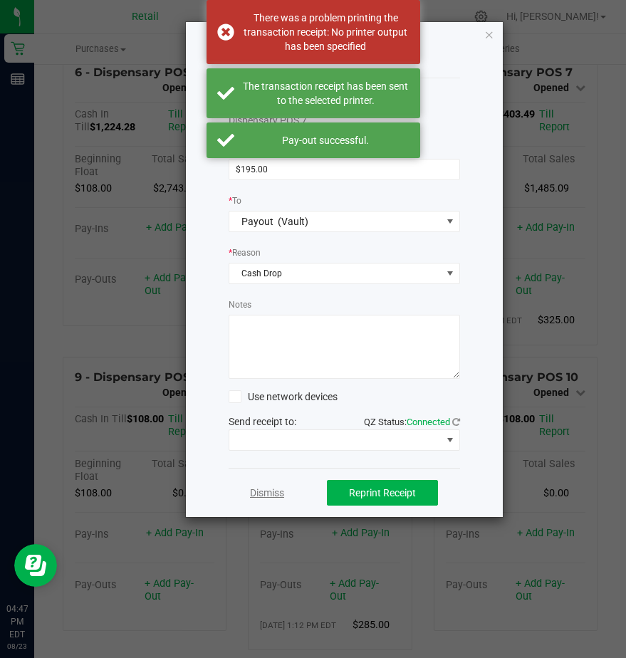
click at [267, 494] on link "Dismiss" at bounding box center [267, 493] width 34 height 15
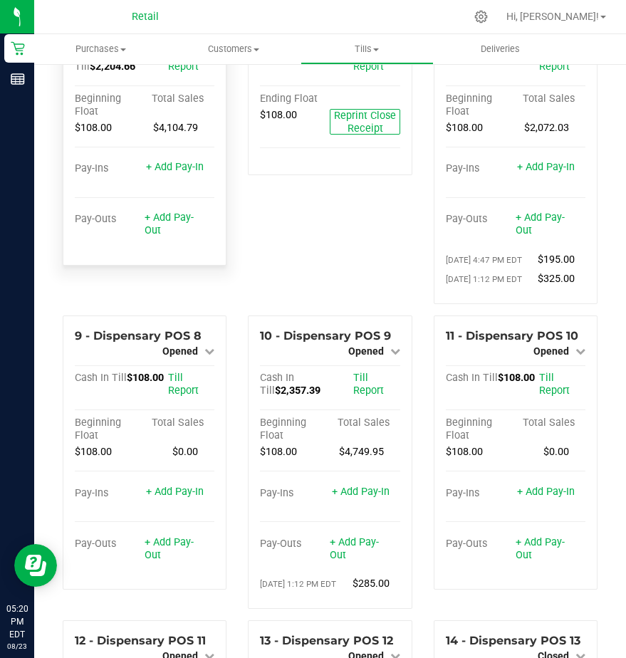
scroll to position [499, 0]
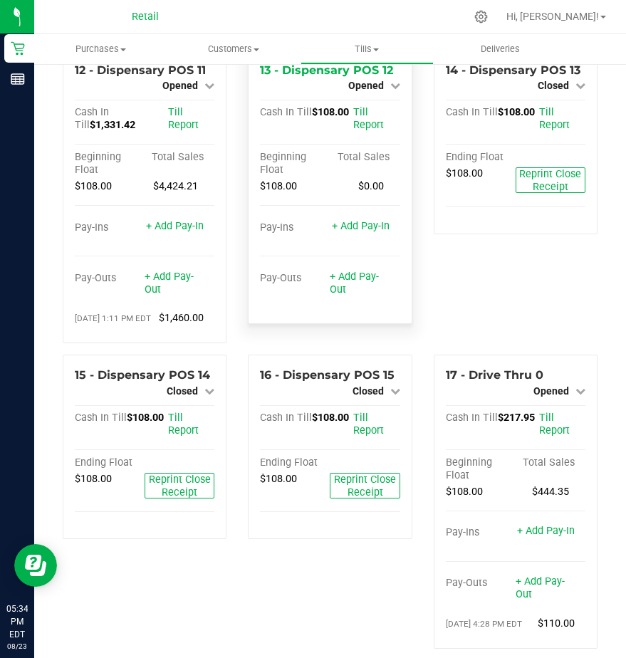
scroll to position [1140, 0]
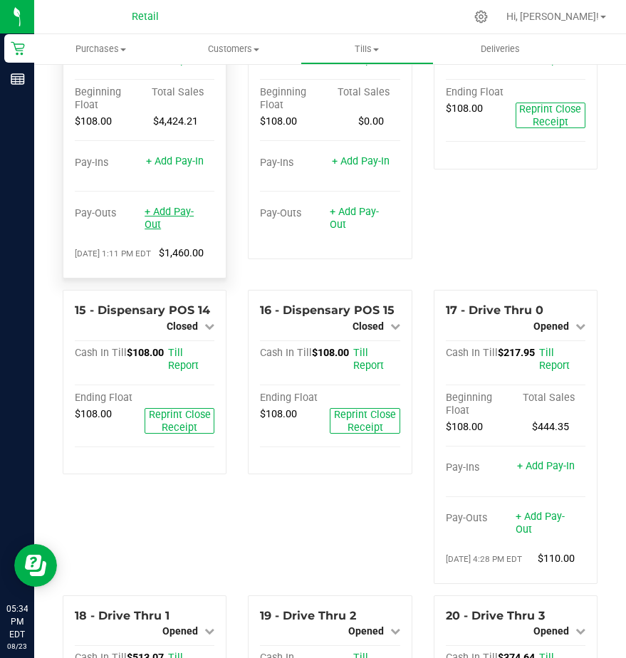
click at [155, 231] on link "+ Add Pay-Out" at bounding box center [169, 218] width 49 height 25
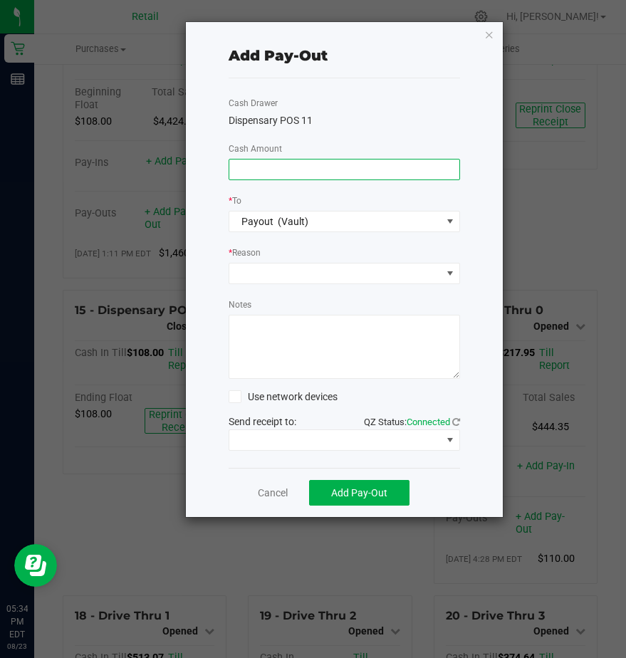
click at [254, 175] on input at bounding box center [344, 170] width 230 height 20
type input "$1,460.00"
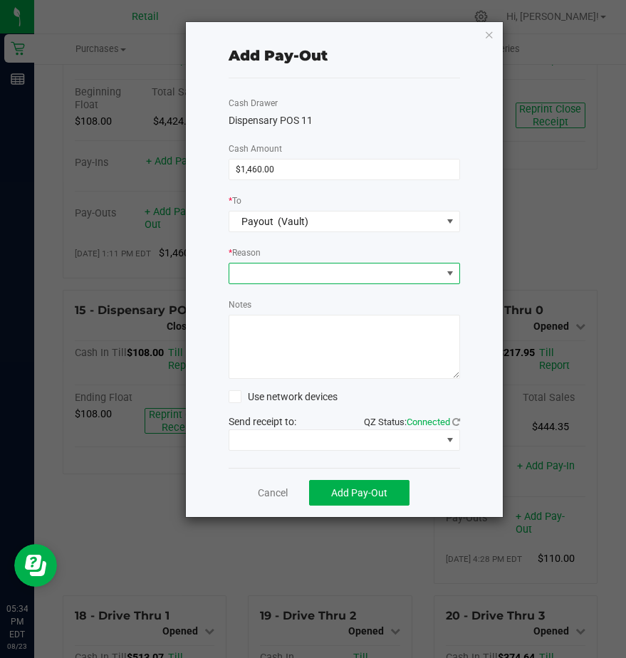
click at [255, 279] on span at bounding box center [335, 274] width 212 height 20
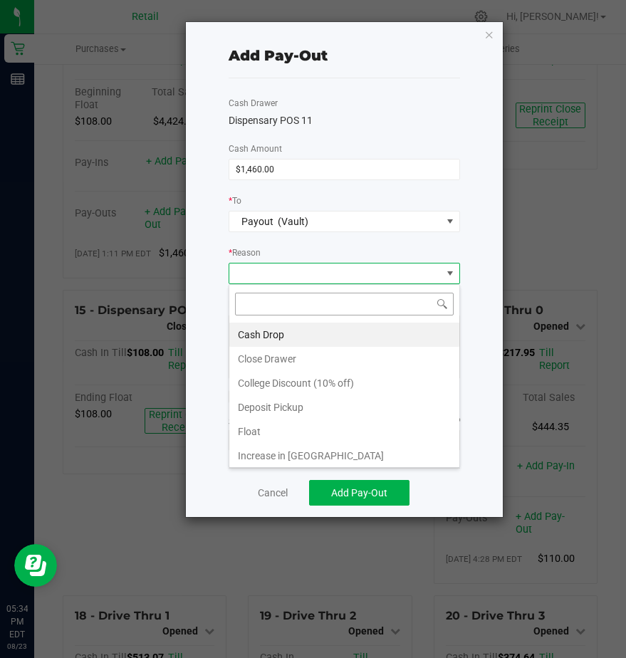
scroll to position [21, 232]
click at [257, 333] on li "Cash Drop" at bounding box center [344, 335] width 230 height 24
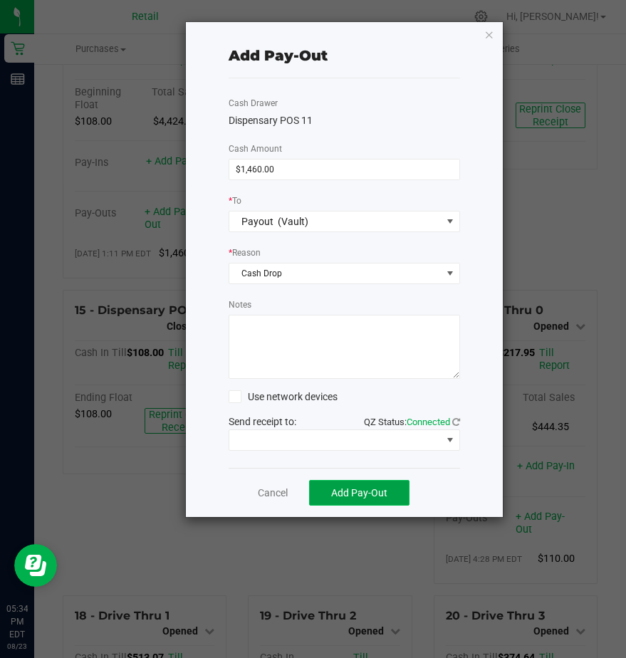
click at [341, 488] on span "Add Pay-Out" at bounding box center [359, 492] width 56 height 11
click at [272, 494] on link "Cancel" at bounding box center [273, 493] width 30 height 15
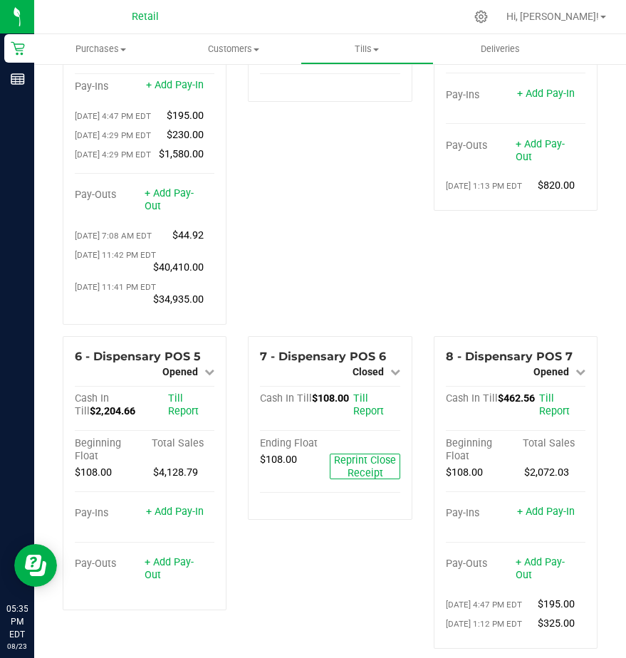
scroll to position [0, 0]
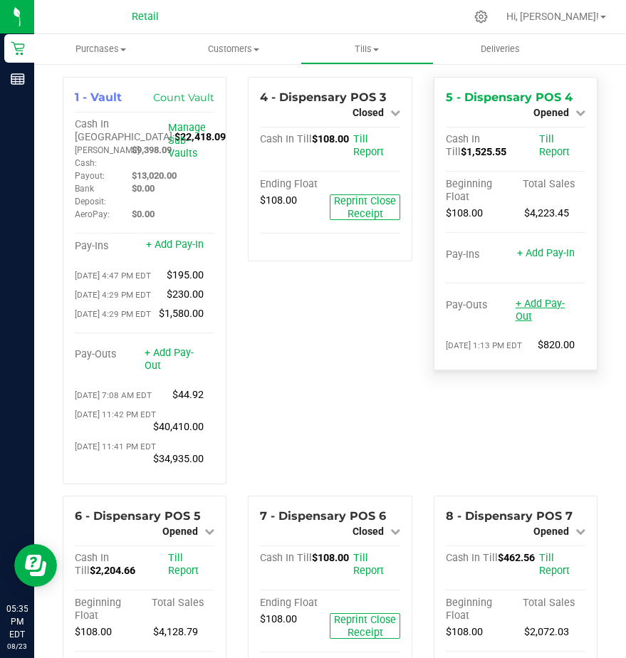
click at [534, 306] on link "+ Add Pay-Out" at bounding box center [540, 310] width 49 height 25
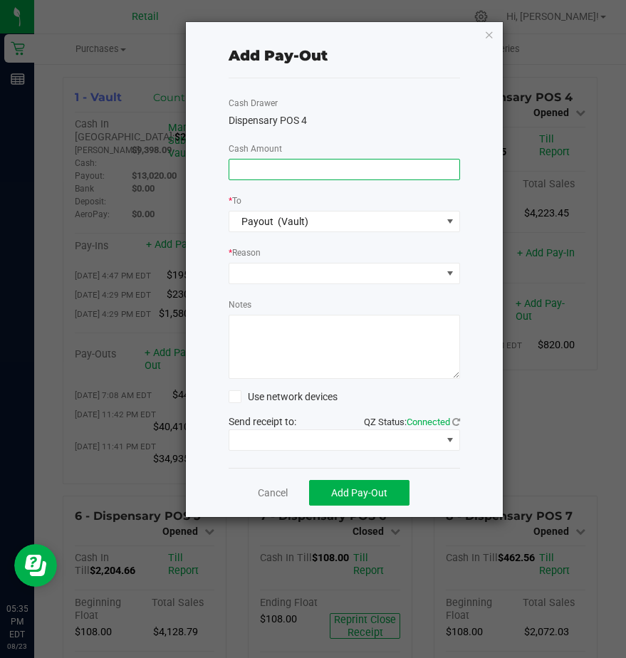
click at [272, 172] on input at bounding box center [344, 170] width 230 height 20
type input "$1,415.00"
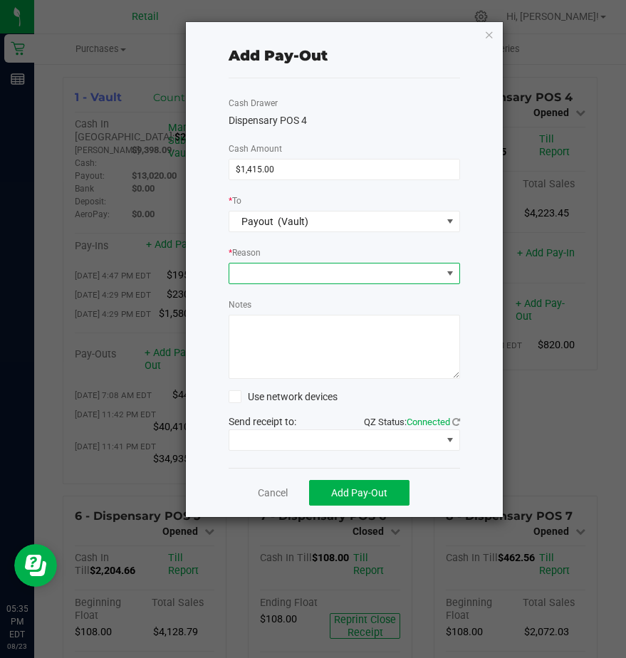
click at [258, 276] on span at bounding box center [335, 274] width 212 height 20
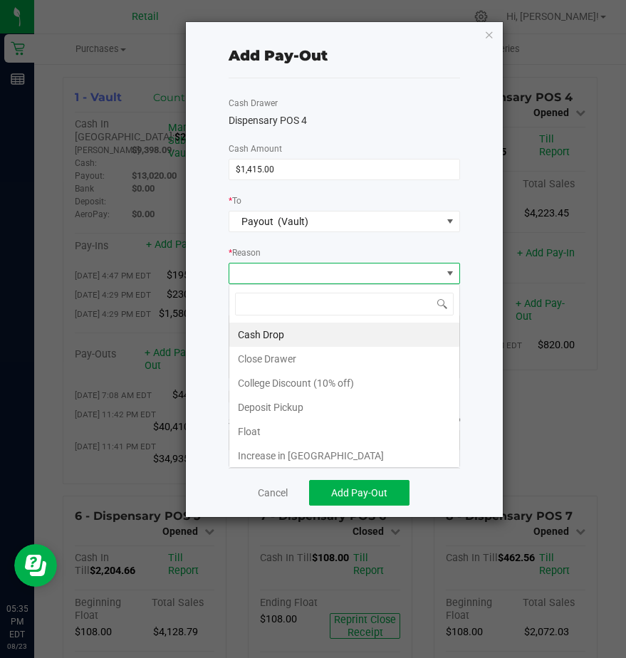
scroll to position [21, 232]
click at [257, 337] on li "Cash Drop" at bounding box center [344, 335] width 230 height 24
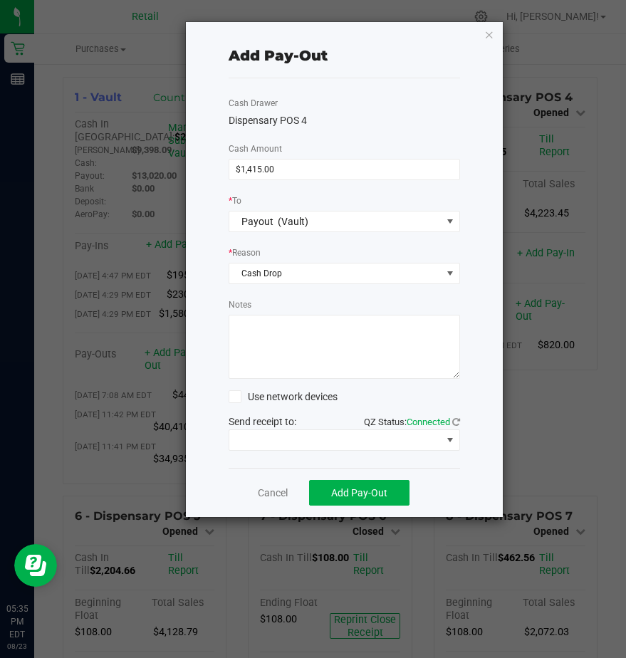
click at [257, 339] on textarea "Notes" at bounding box center [345, 347] width 232 height 64
click at [343, 486] on button "Add Pay-Out" at bounding box center [359, 493] width 100 height 26
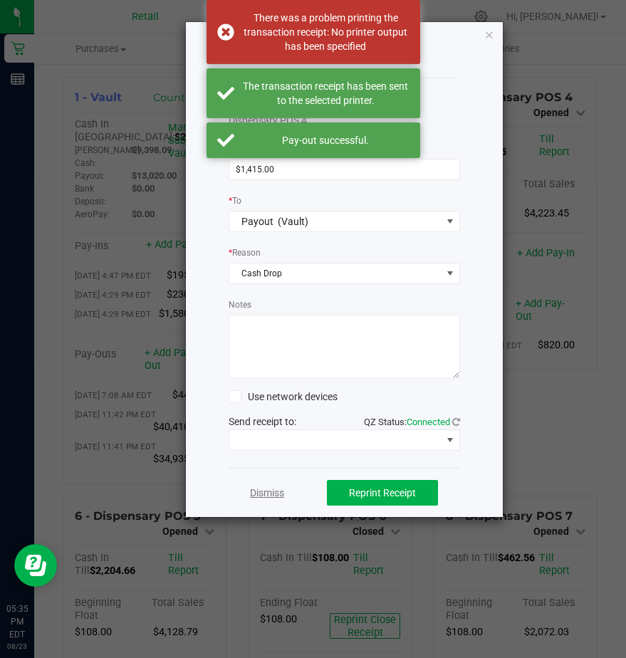
click at [271, 488] on link "Dismiss" at bounding box center [267, 493] width 34 height 15
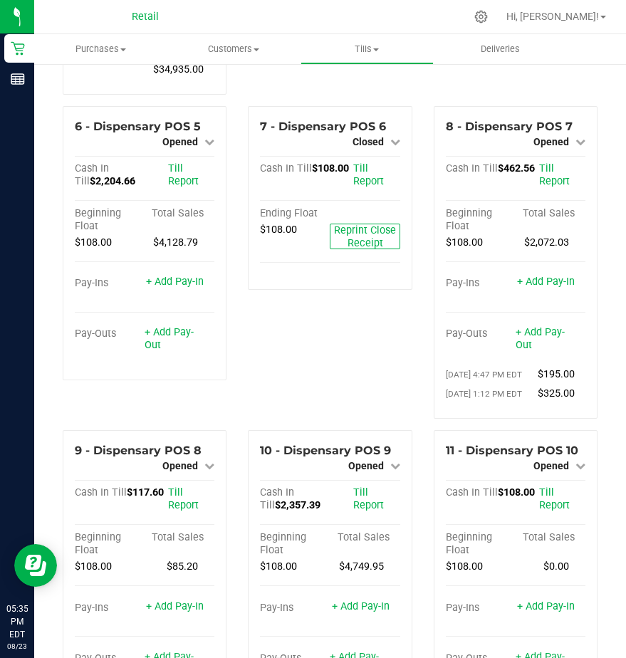
scroll to position [428, 0]
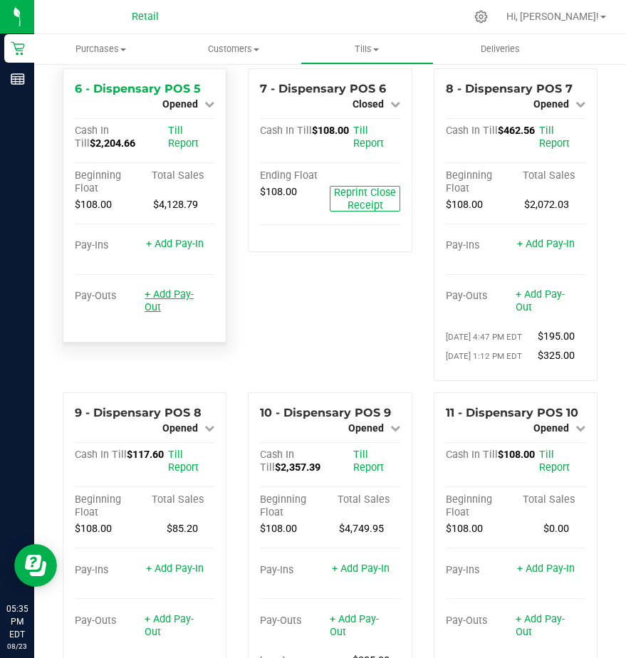
click at [166, 314] on link "+ Add Pay-Out" at bounding box center [169, 301] width 49 height 25
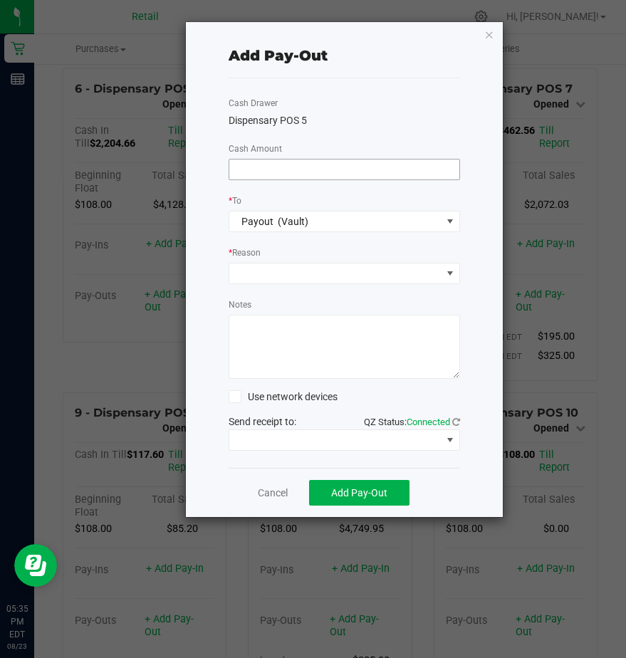
click at [240, 172] on input at bounding box center [344, 170] width 230 height 20
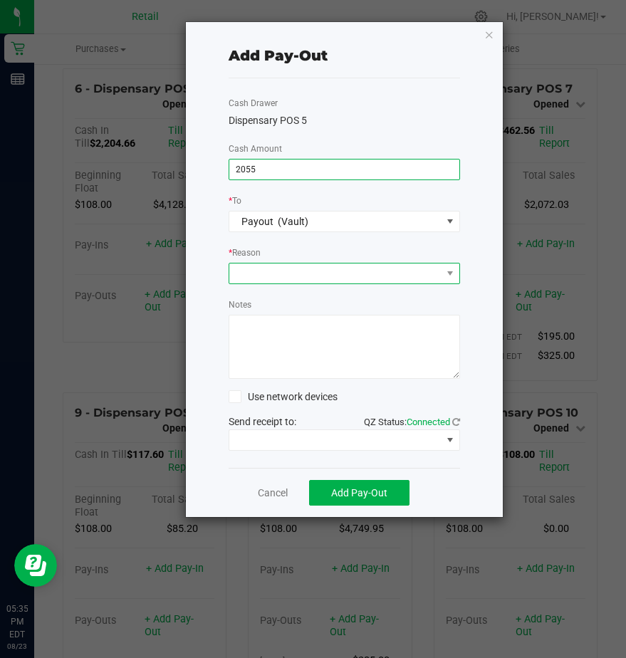
type input "$2,055.00"
click at [258, 274] on span at bounding box center [335, 274] width 212 height 20
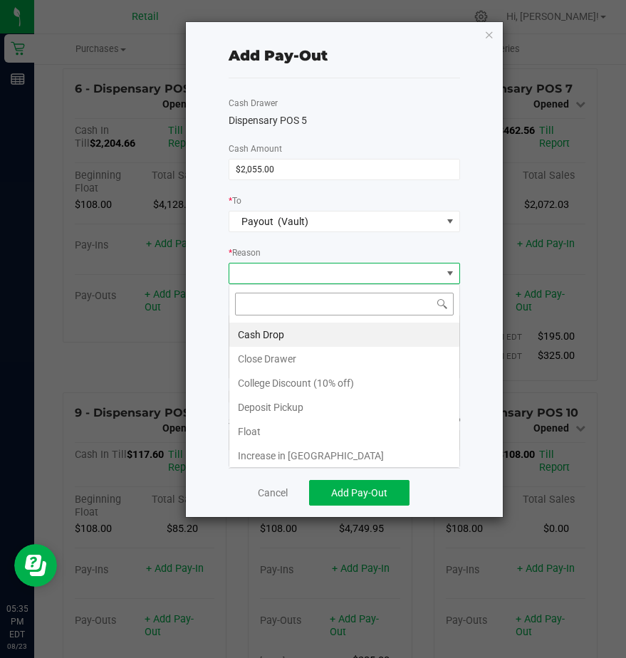
scroll to position [21, 232]
click at [258, 336] on li "Cash Drop" at bounding box center [344, 335] width 230 height 24
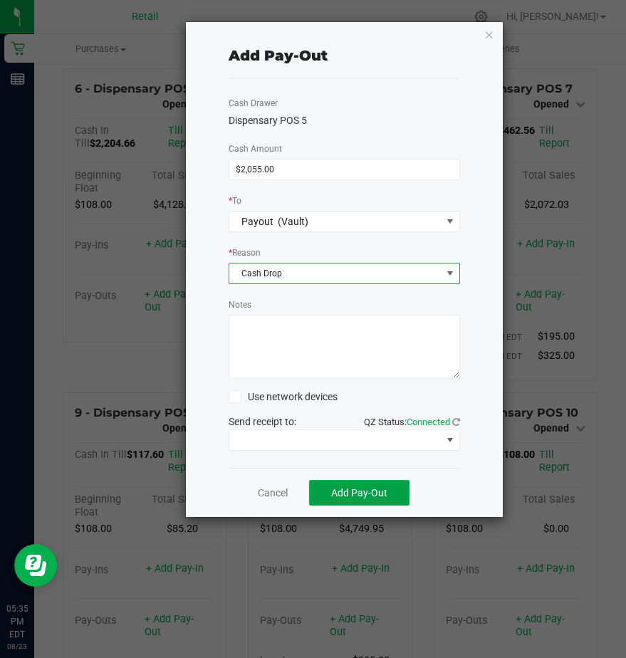
click at [346, 491] on span "Add Pay-Out" at bounding box center [359, 492] width 56 height 11
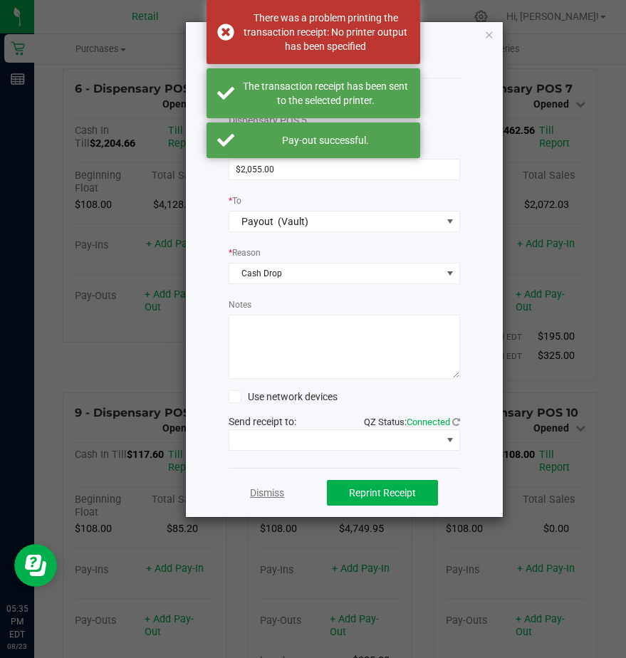
click at [259, 495] on link "Dismiss" at bounding box center [267, 493] width 34 height 15
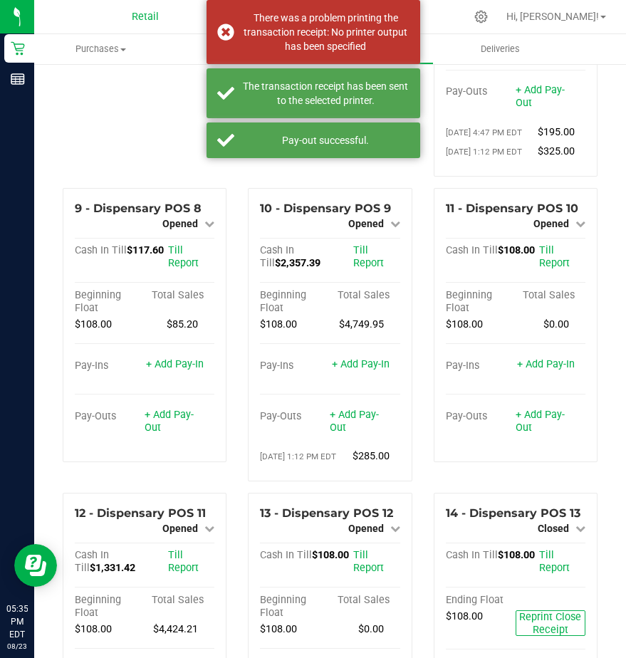
scroll to position [641, 0]
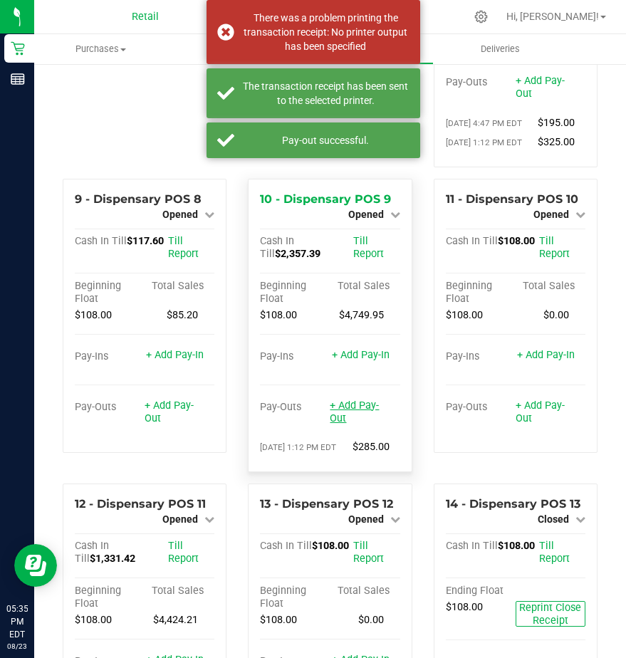
click at [345, 425] on link "+ Add Pay-Out" at bounding box center [354, 412] width 49 height 25
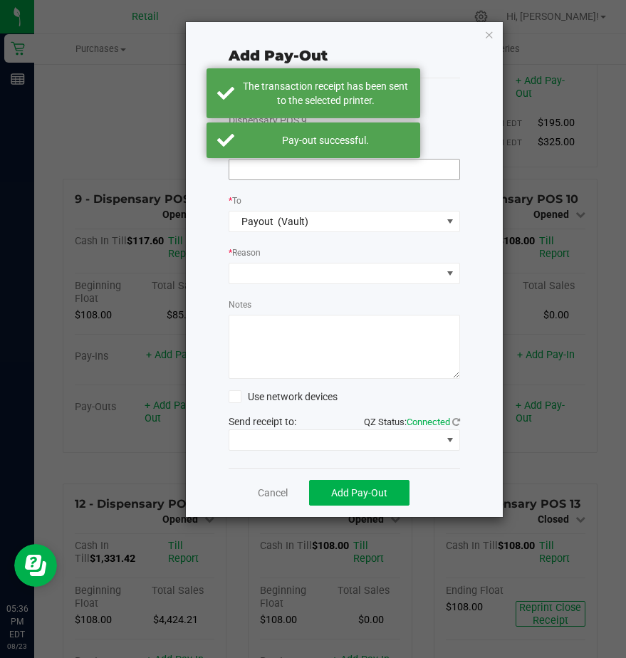
click at [239, 177] on input at bounding box center [344, 170] width 230 height 20
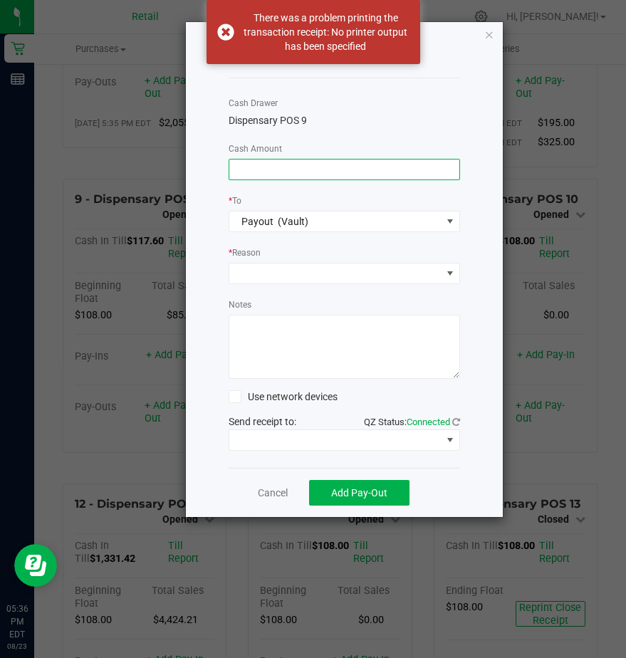
scroll to position [654, 0]
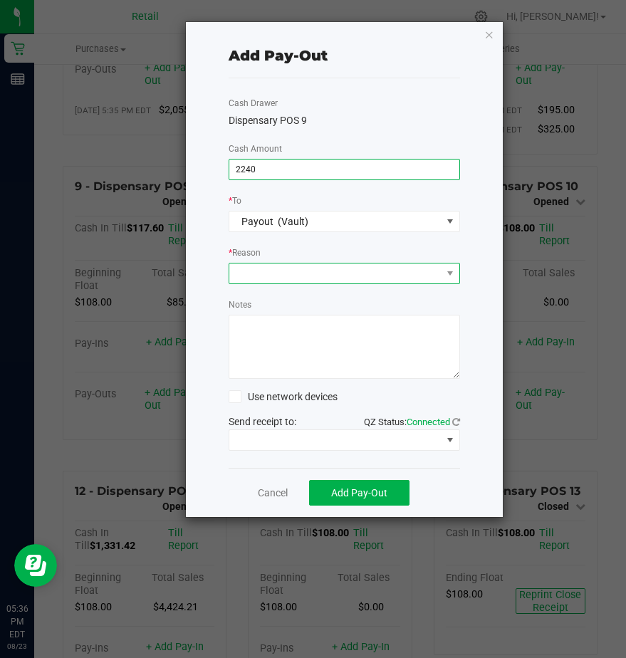
type input "$2,240.00"
click at [250, 270] on span at bounding box center [335, 274] width 212 height 20
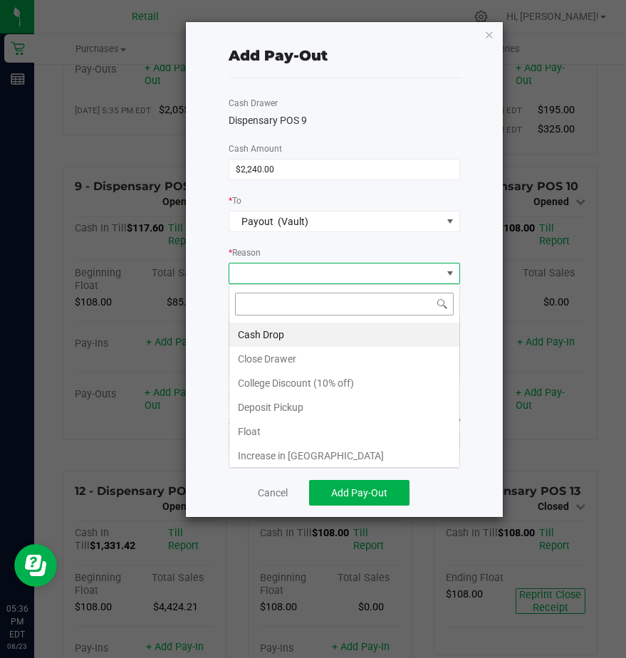
scroll to position [21, 232]
click at [266, 332] on li "Cash Drop" at bounding box center [344, 335] width 230 height 24
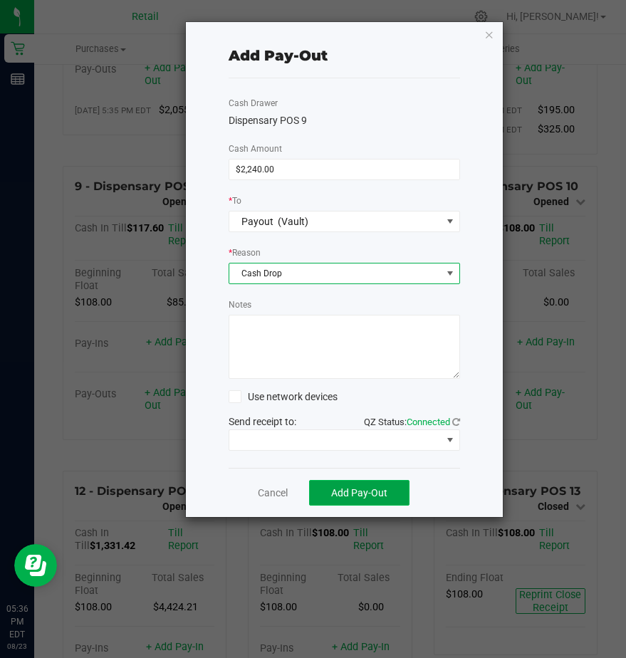
click at [336, 492] on span "Add Pay-Out" at bounding box center [359, 492] width 56 height 11
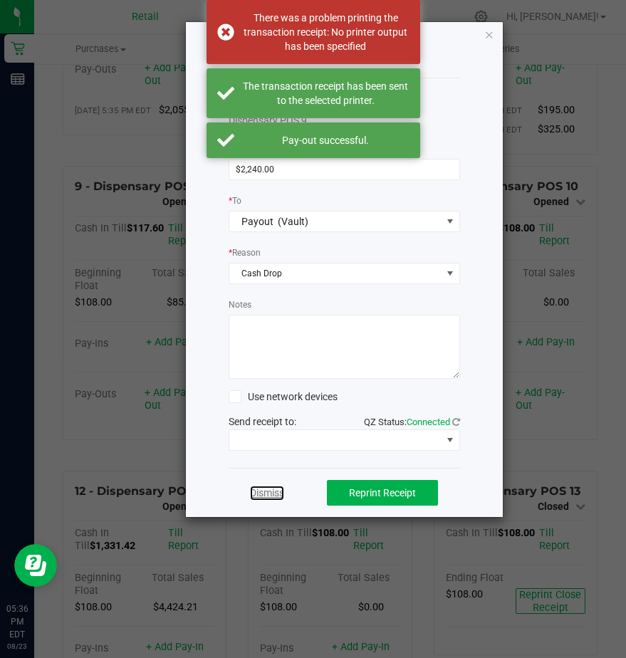
click at [269, 488] on link "Dismiss" at bounding box center [267, 493] width 34 height 15
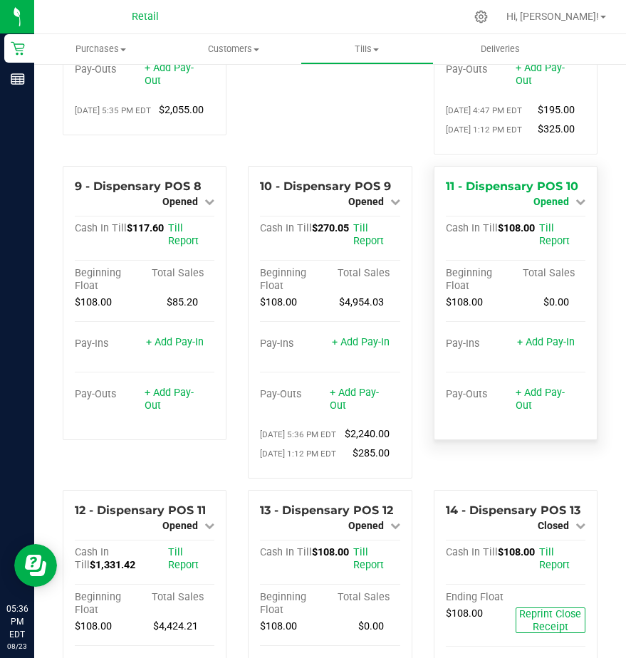
click at [541, 207] on span "Opened" at bounding box center [552, 201] width 36 height 11
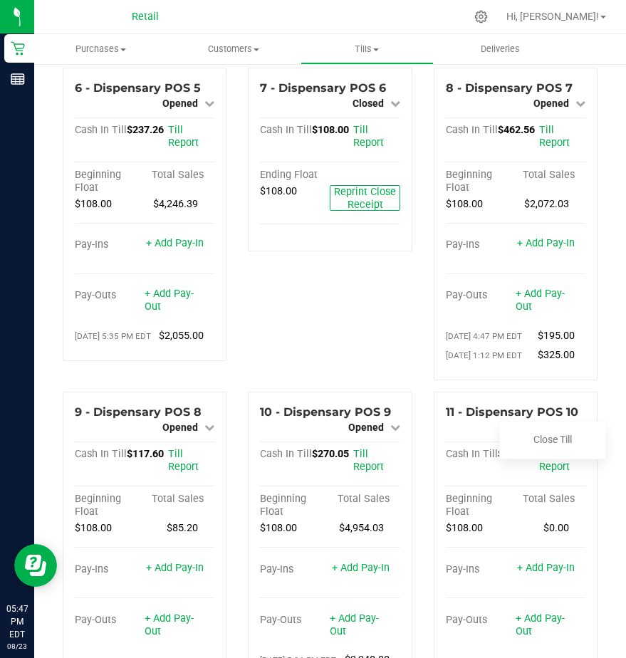
scroll to position [369, 0]
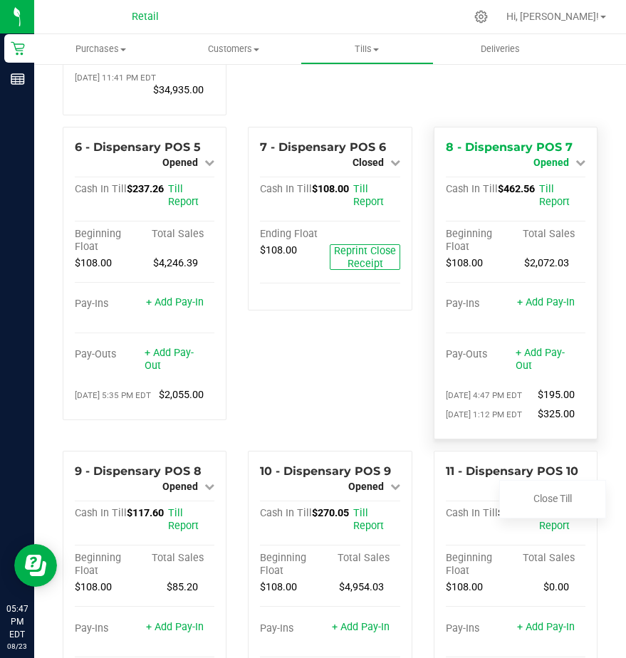
click at [547, 168] on span "Opened" at bounding box center [552, 162] width 36 height 11
click at [546, 180] on link "Close Till" at bounding box center [553, 174] width 38 height 11
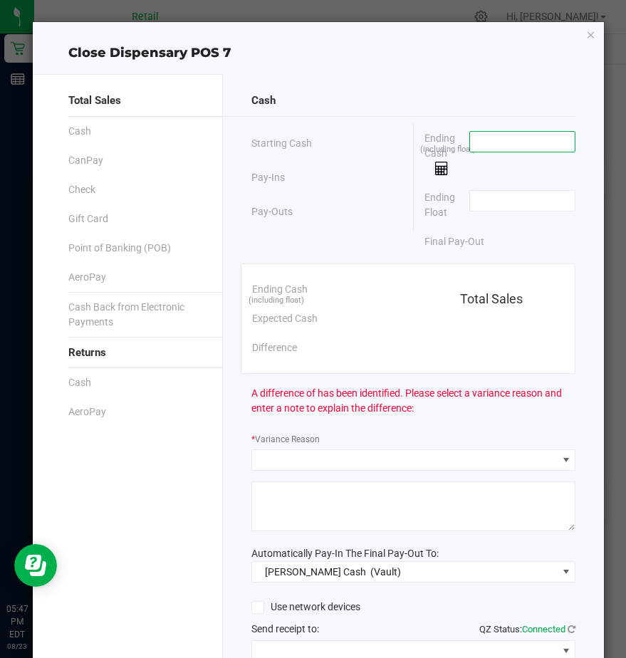
click at [470, 140] on input at bounding box center [522, 142] width 105 height 20
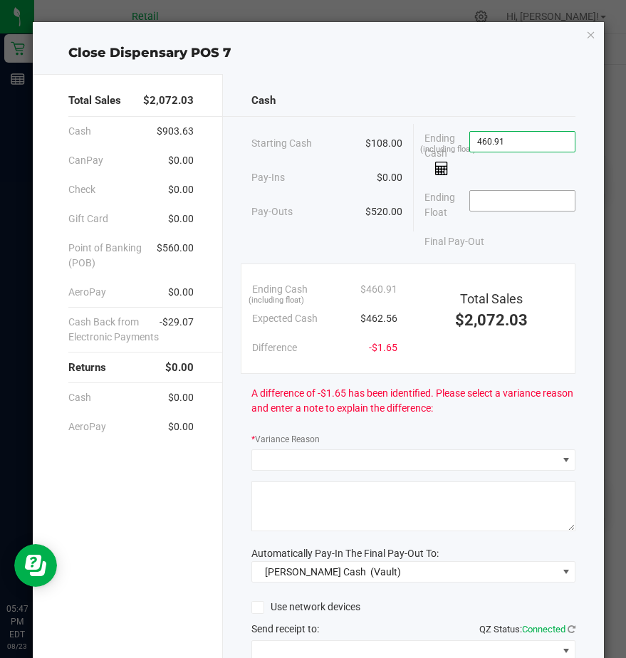
type input "$460.91"
click at [480, 202] on input at bounding box center [522, 201] width 105 height 20
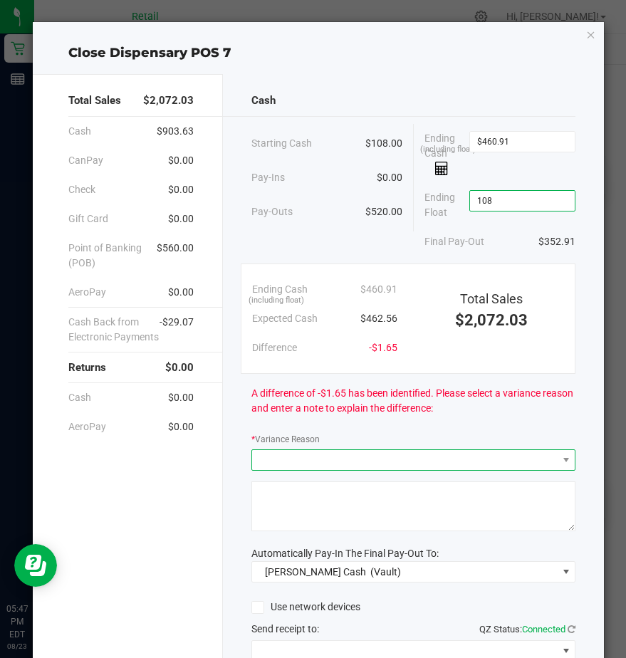
type input "$108.00"
click at [281, 457] on span at bounding box center [404, 460] width 305 height 20
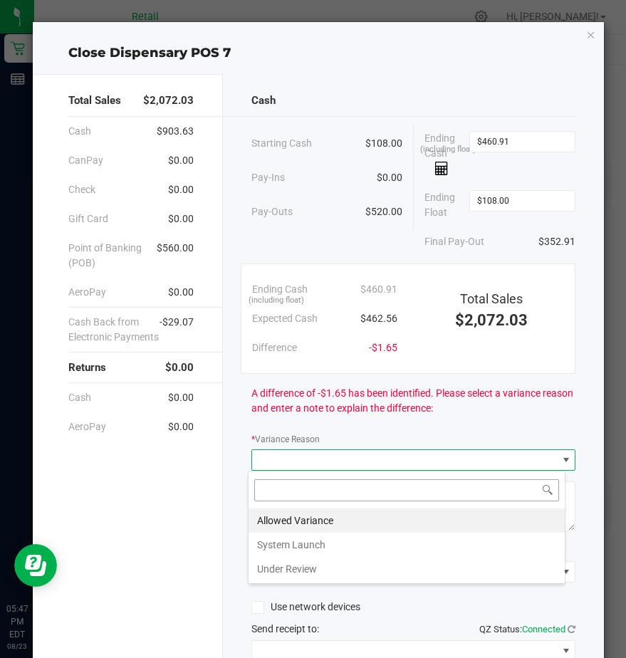
scroll to position [21, 318]
click at [279, 514] on li "Allowed Variance" at bounding box center [407, 521] width 316 height 24
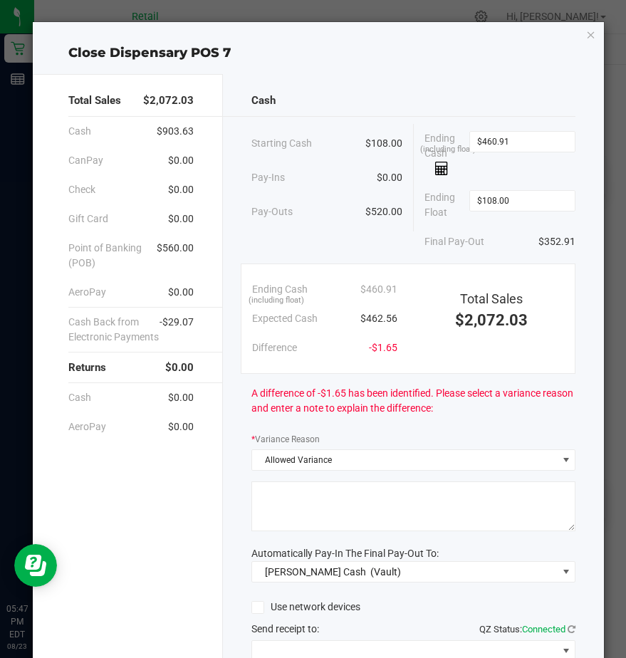
click at [278, 513] on textarea at bounding box center [414, 507] width 324 height 50
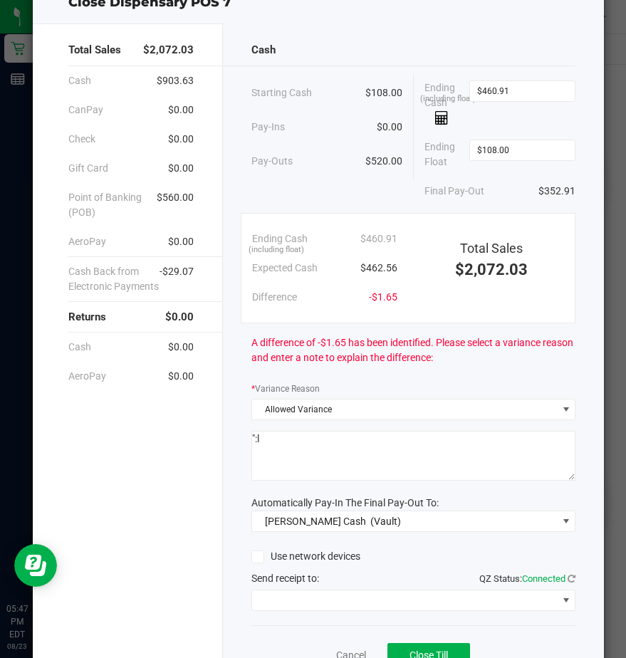
scroll to position [120, 0]
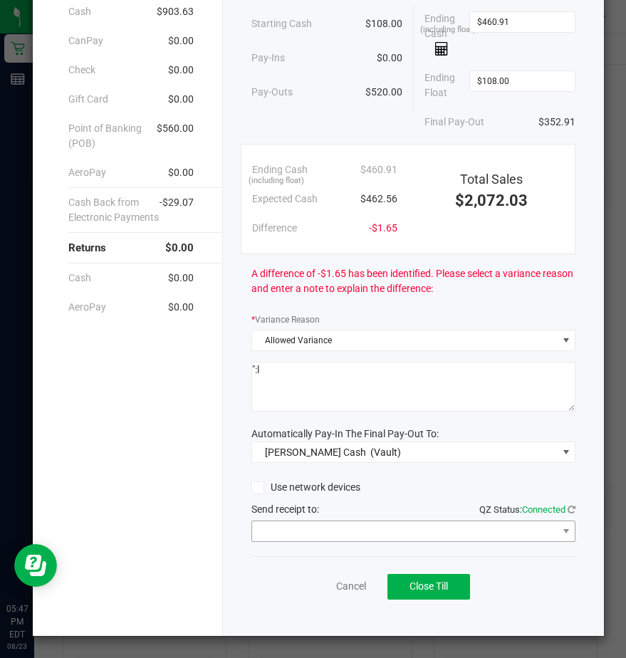
type textarea "":l"
click at [281, 529] on span at bounding box center [404, 532] width 305 height 20
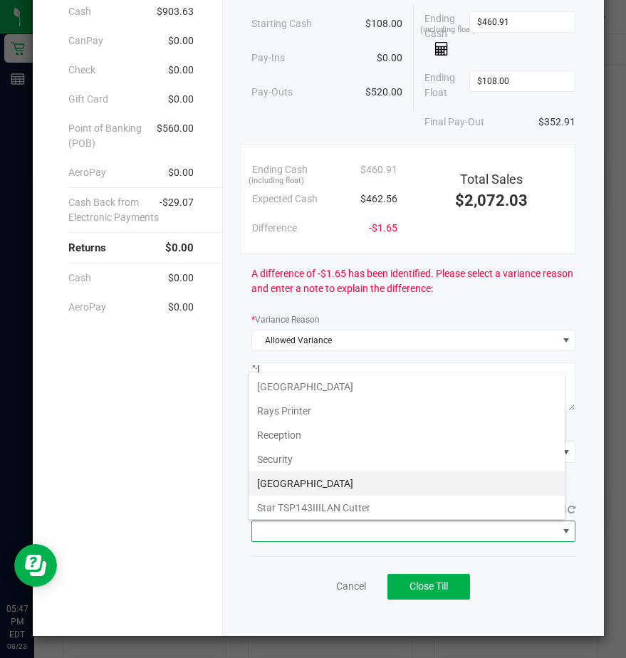
scroll to position [221, 0]
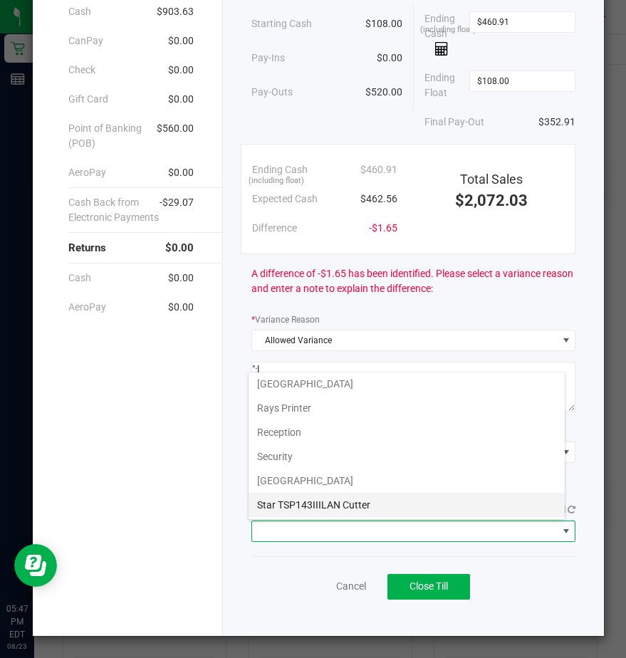
click at [269, 502] on Cutter "Star TSP143IIILAN Cutter" at bounding box center [407, 505] width 316 height 24
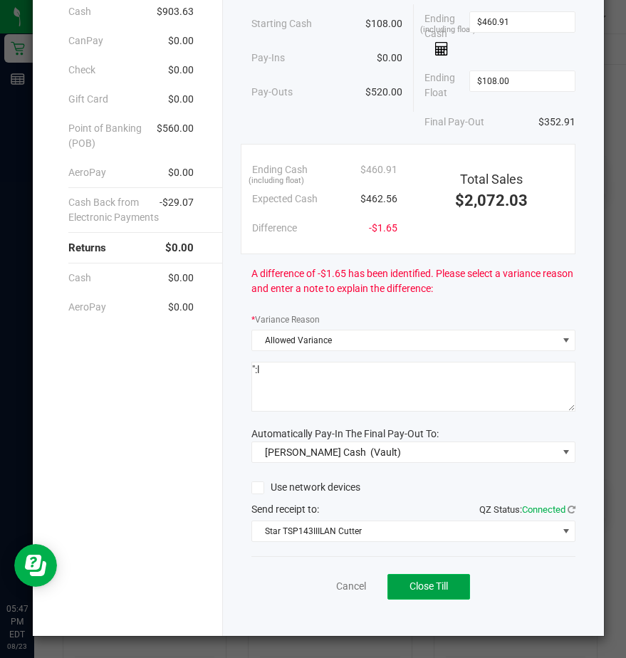
click at [400, 589] on button "Close Till" at bounding box center [429, 587] width 83 height 26
click at [311, 588] on link "Dismiss" at bounding box center [319, 586] width 34 height 15
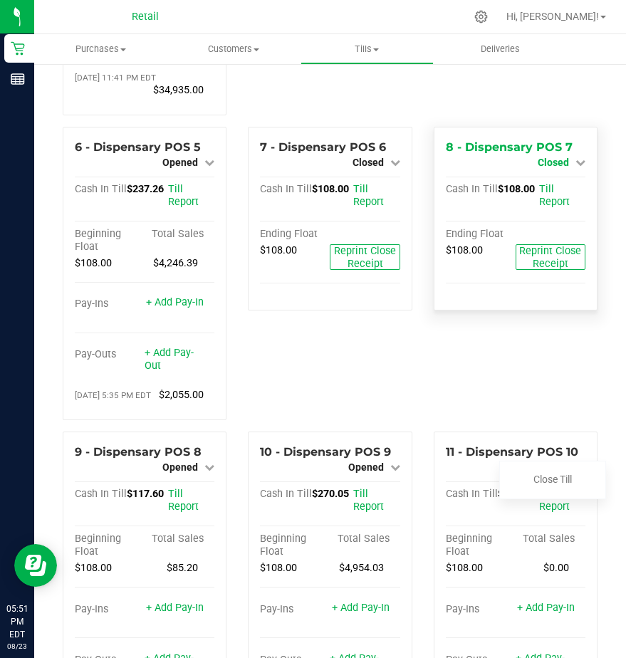
click at [538, 168] on span "Closed" at bounding box center [553, 162] width 31 height 11
click at [544, 180] on link "Open Till" at bounding box center [553, 174] width 38 height 11
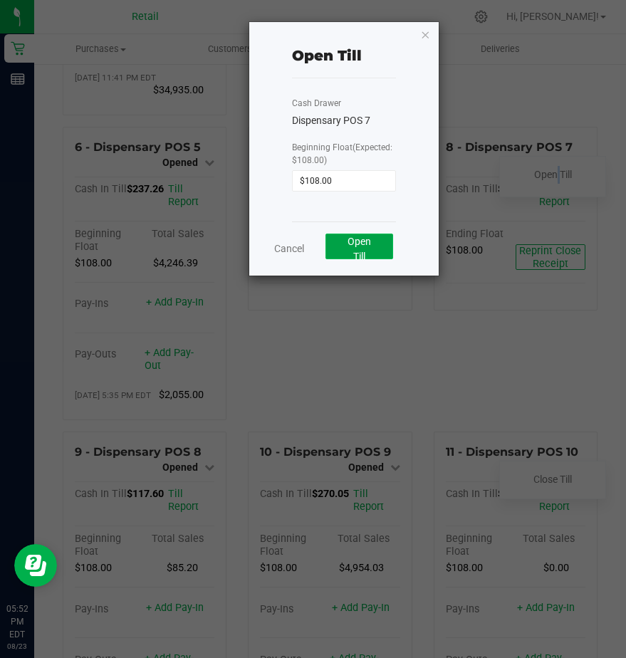
click at [357, 249] on button "Open Till" at bounding box center [360, 247] width 68 height 26
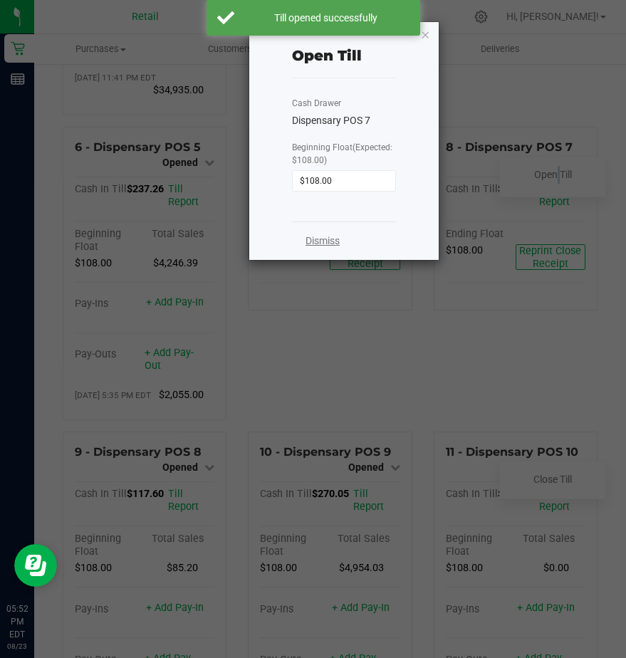
click at [333, 244] on link "Dismiss" at bounding box center [323, 241] width 34 height 15
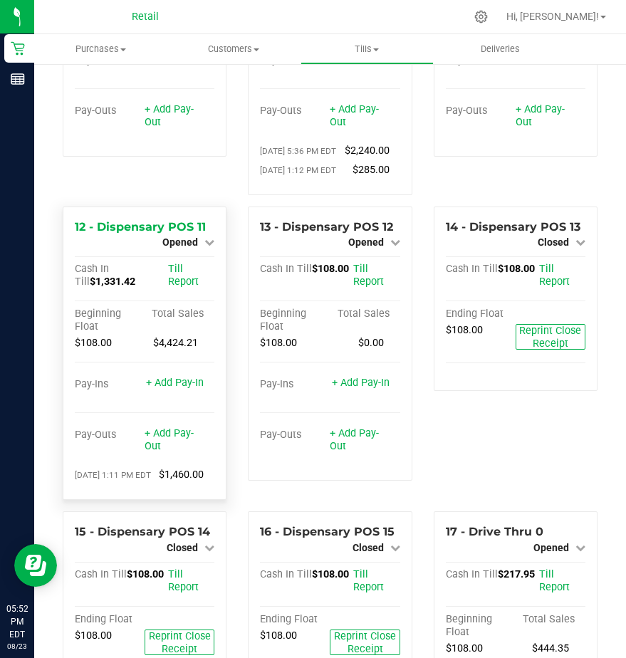
scroll to position [939, 0]
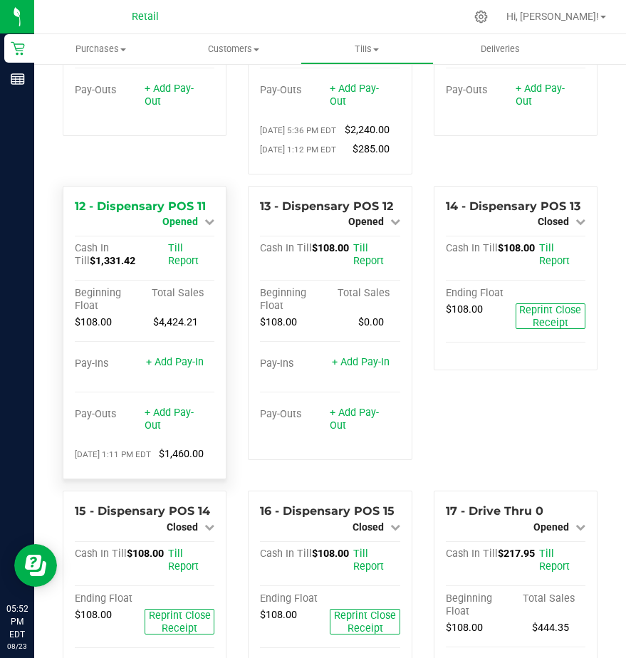
click at [177, 227] on span "Opened" at bounding box center [180, 221] width 36 height 11
click at [167, 240] on link "Close Till" at bounding box center [182, 234] width 38 height 11
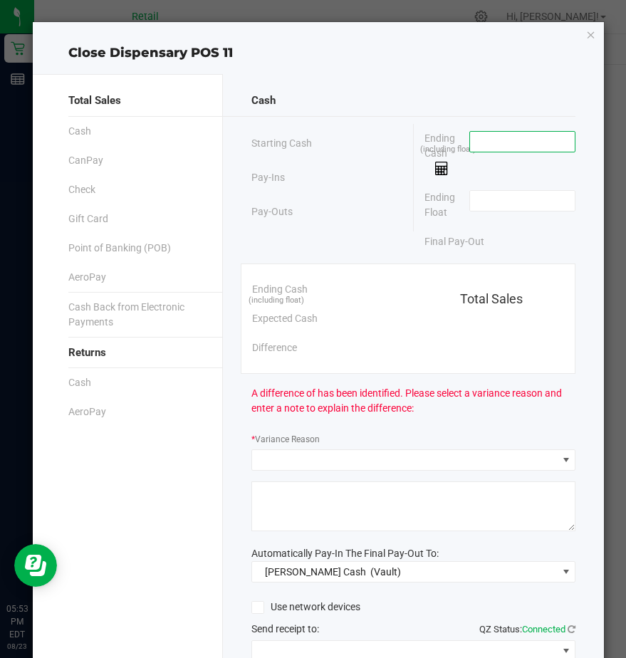
click at [475, 135] on input at bounding box center [522, 142] width 105 height 20
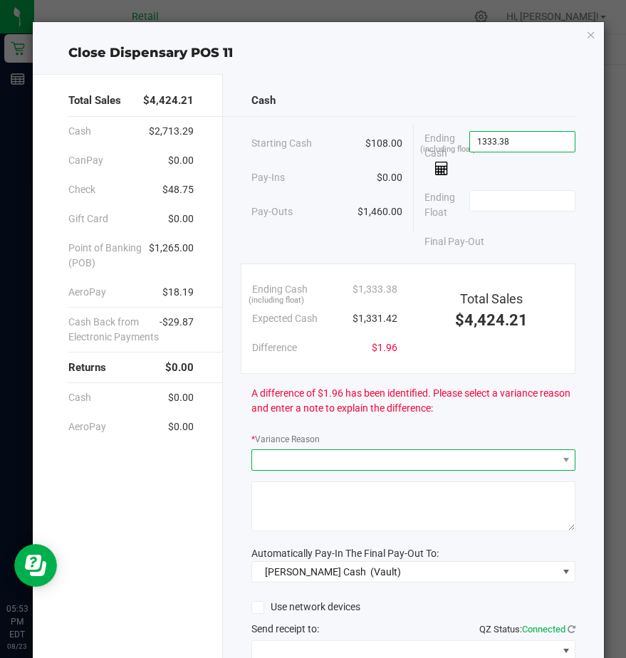
type input "$1,333.38"
click at [284, 460] on span at bounding box center [404, 460] width 305 height 20
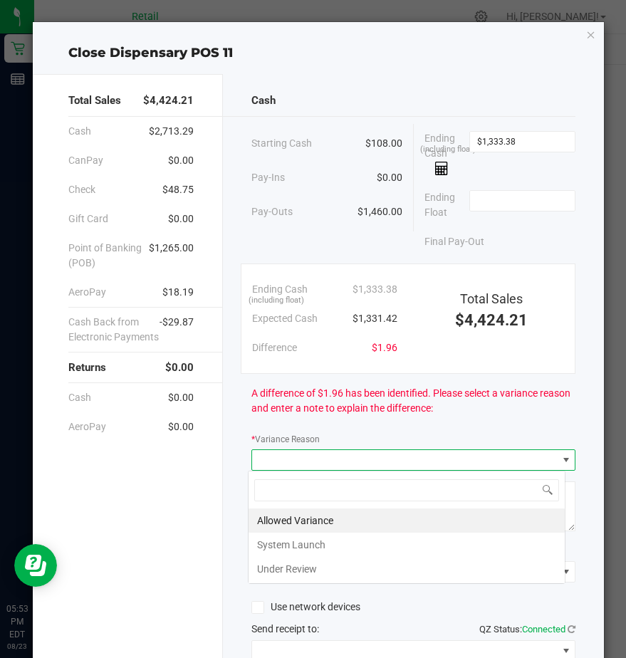
scroll to position [21, 318]
click at [288, 520] on li "Allowed Variance" at bounding box center [407, 521] width 316 height 24
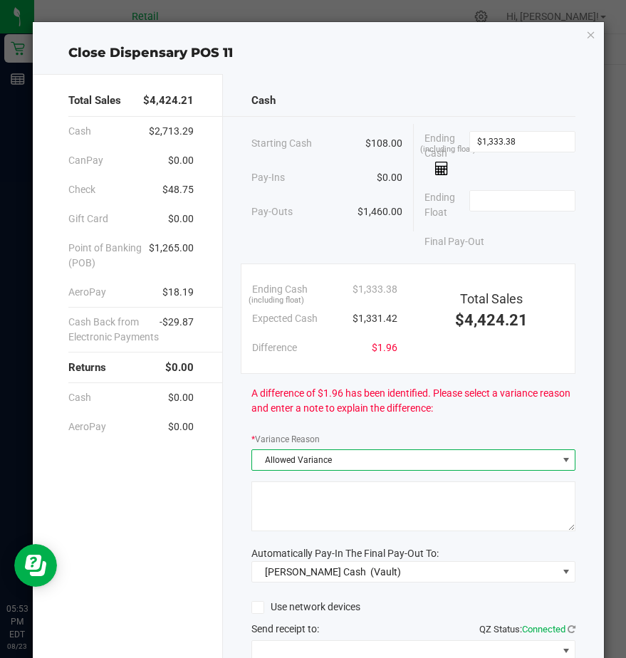
click at [286, 512] on textarea at bounding box center [414, 507] width 324 height 50
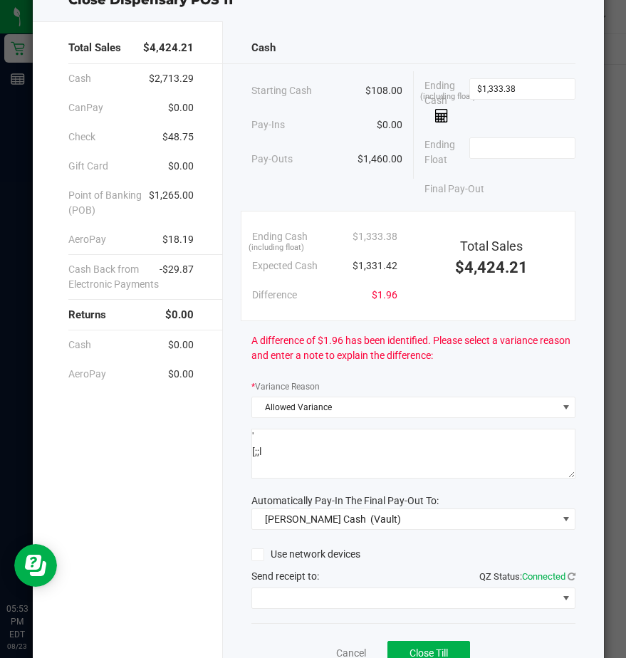
scroll to position [120, 0]
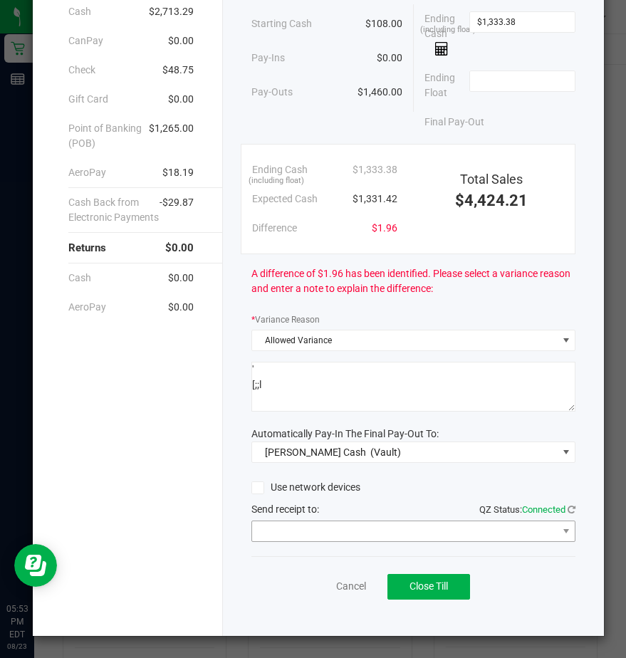
type textarea "' [;;l"
click at [305, 530] on span at bounding box center [404, 532] width 305 height 20
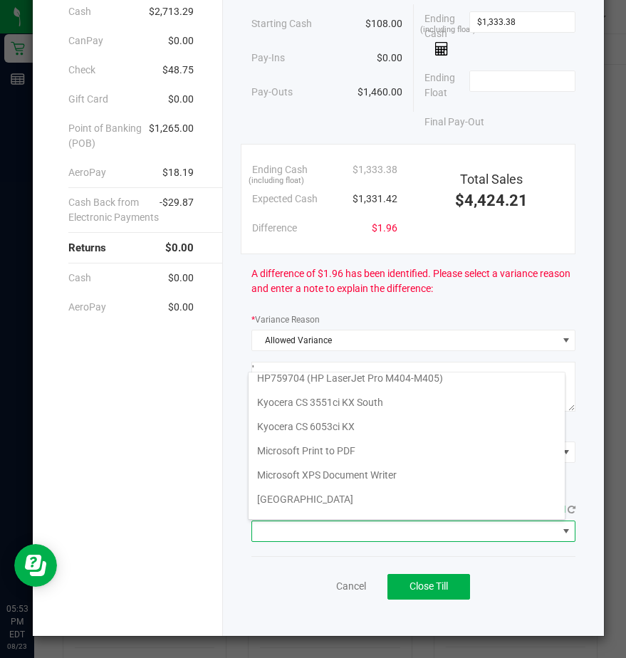
scroll to position [221, 0]
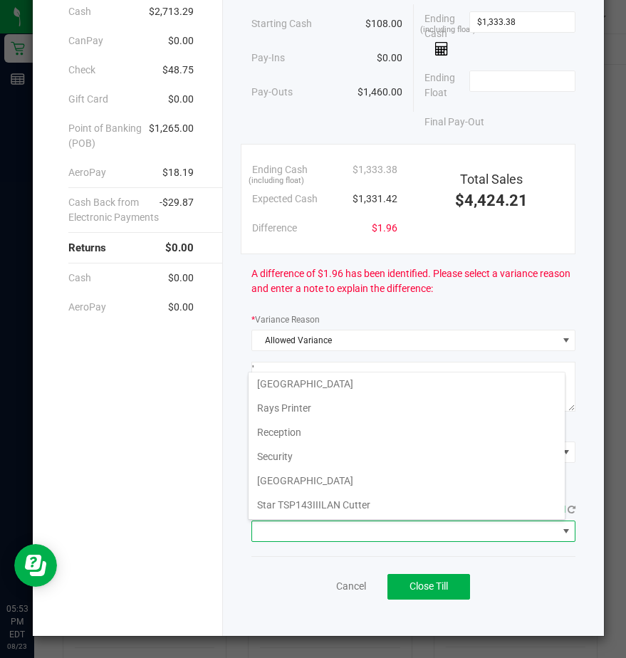
click at [303, 502] on Cutter "Star TSP143IIILAN Cutter" at bounding box center [407, 505] width 316 height 24
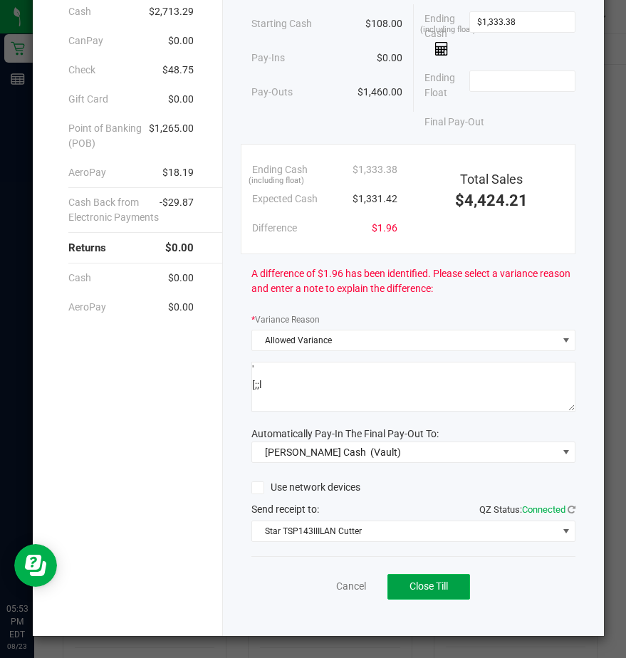
click at [401, 584] on button "Close Till" at bounding box center [429, 587] width 83 height 26
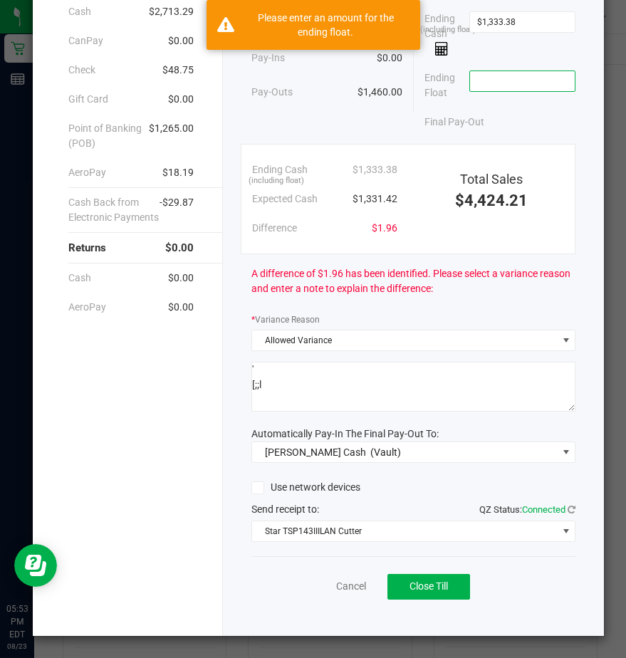
click at [472, 81] on input at bounding box center [522, 81] width 105 height 20
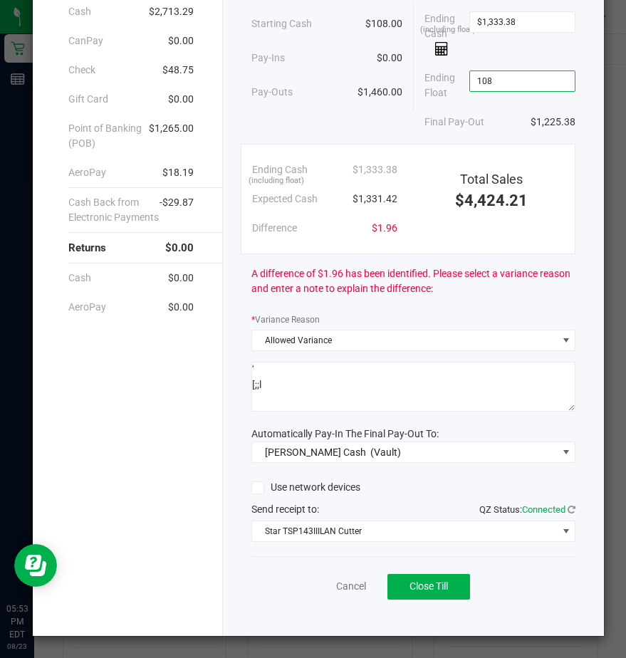
type input "$108.00"
drag, startPoint x: 434, startPoint y: 604, endPoint x: 407, endPoint y: 577, distance: 37.8
click at [410, 579] on div "Cancel Close Till" at bounding box center [414, 583] width 324 height 55
click at [401, 573] on div "Cancel Close Till" at bounding box center [414, 583] width 324 height 55
click at [408, 578] on button "Close Till" at bounding box center [429, 587] width 83 height 26
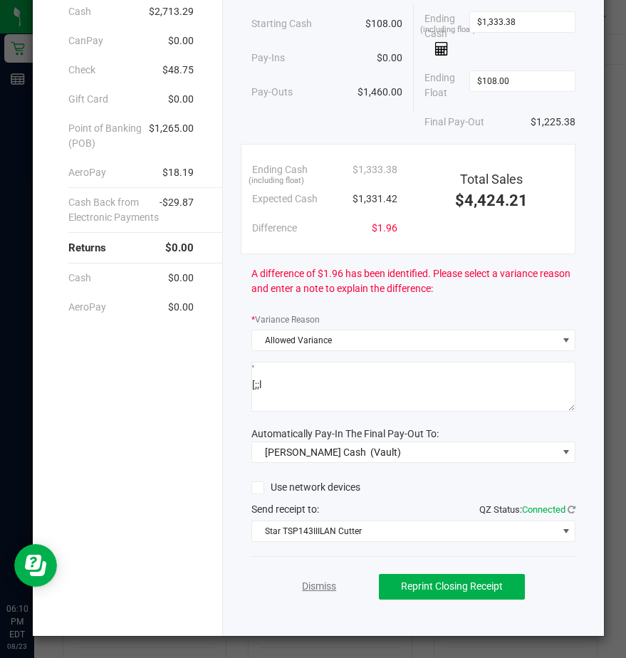
click at [314, 586] on link "Dismiss" at bounding box center [319, 586] width 34 height 15
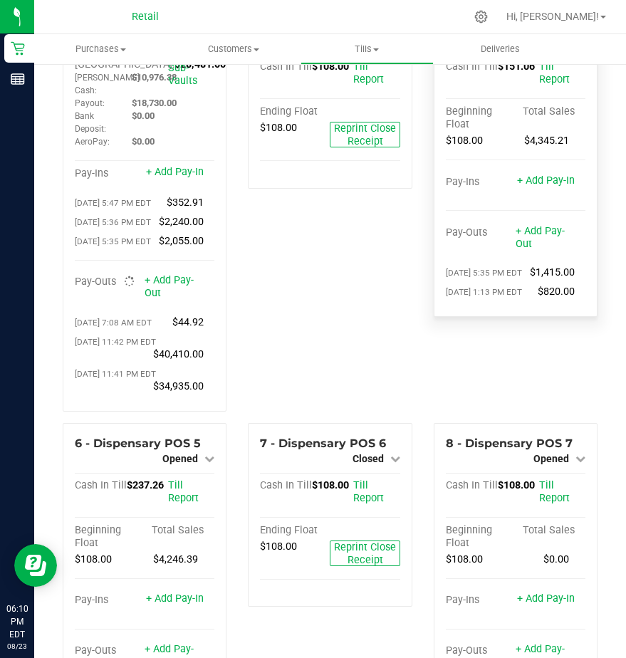
scroll to position [0, 0]
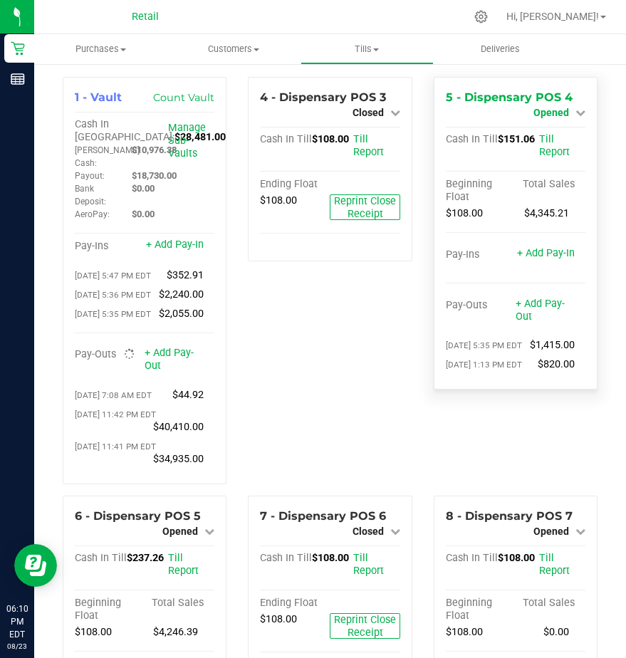
click at [534, 108] on span "Opened" at bounding box center [552, 112] width 36 height 11
click at [537, 124] on link "Close Till" at bounding box center [553, 125] width 38 height 11
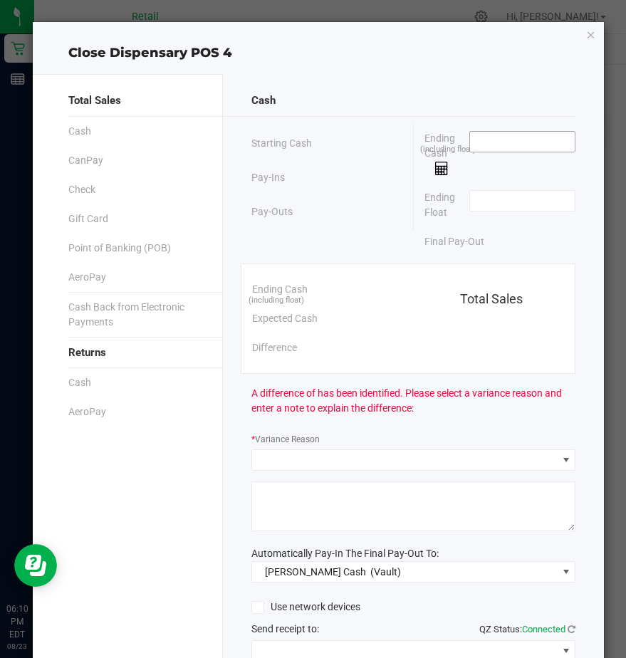
click at [495, 152] on span at bounding box center [523, 141] width 106 height 21
click at [482, 143] on input at bounding box center [522, 142] width 105 height 20
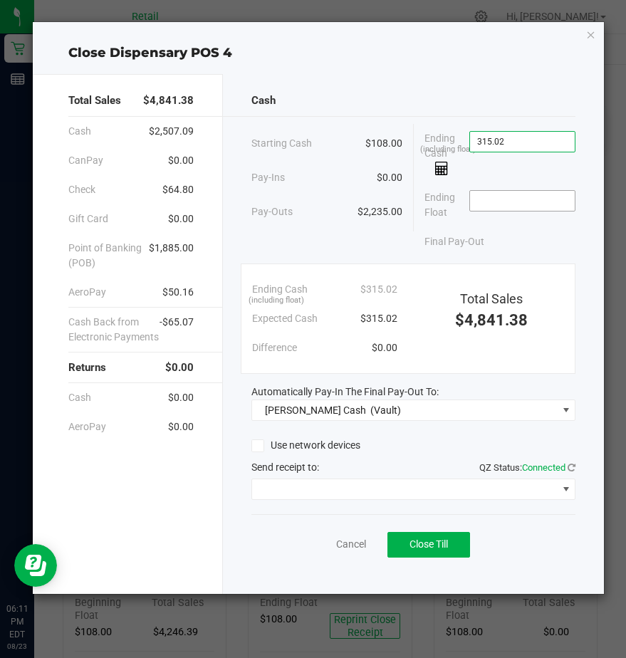
type input "$315.02"
click at [494, 202] on input at bounding box center [522, 201] width 105 height 20
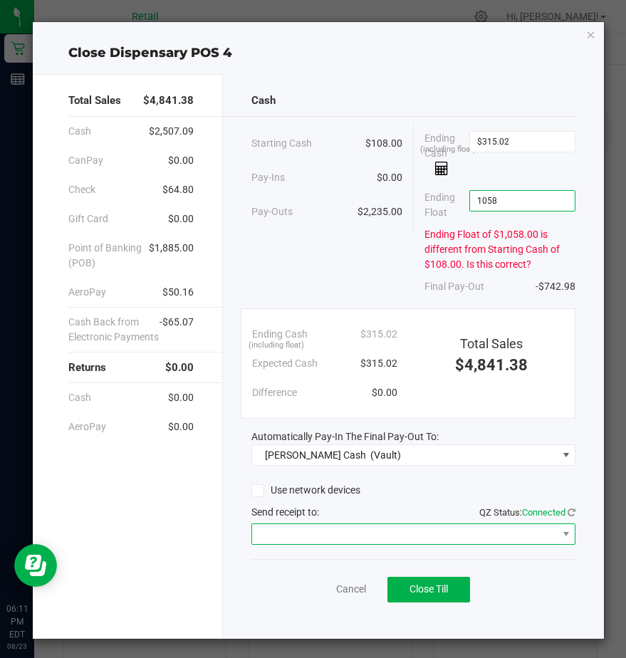
type input "$1,058.00"
click at [284, 526] on span at bounding box center [404, 534] width 305 height 20
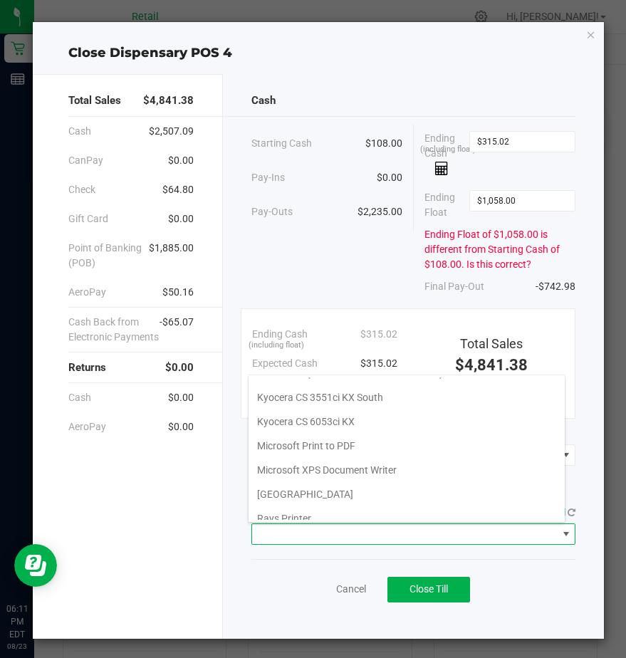
scroll to position [221, 0]
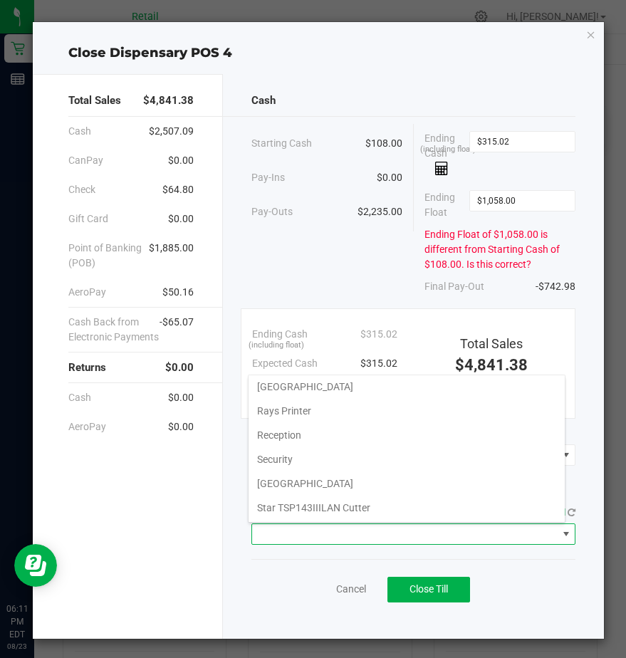
click at [285, 502] on Cutter "Star TSP143IIILAN Cutter" at bounding box center [407, 508] width 316 height 24
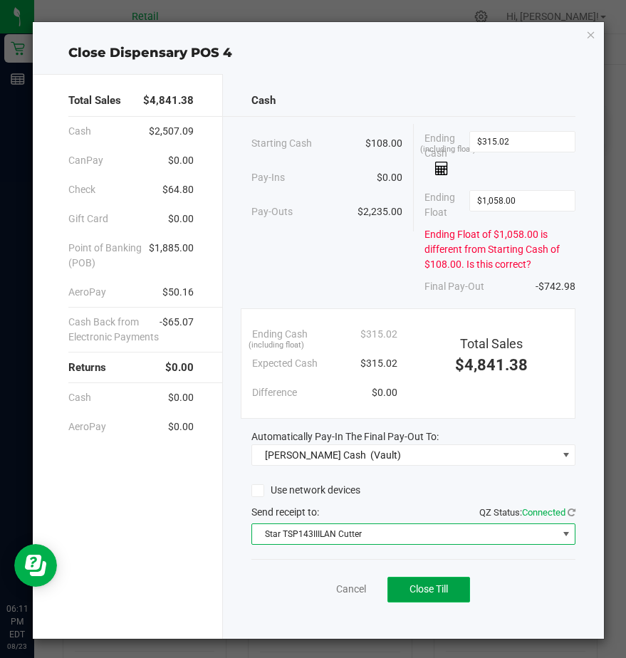
click at [431, 589] on span "Close Till" at bounding box center [429, 589] width 38 height 11
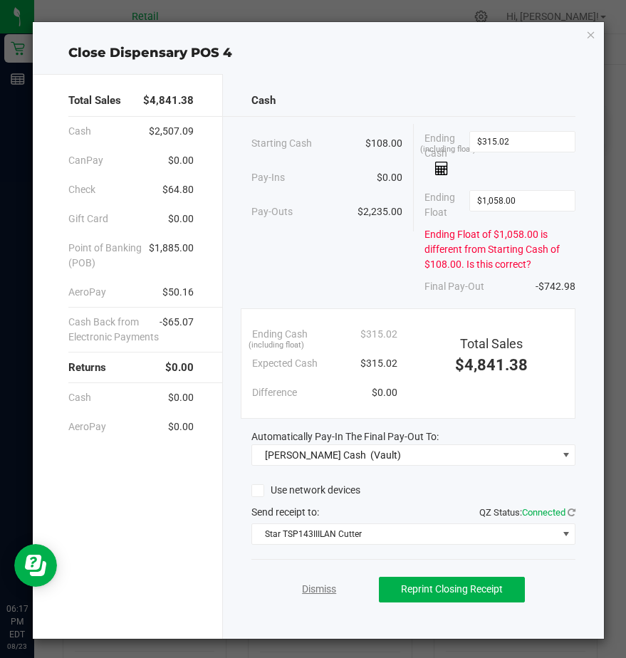
click at [314, 587] on link "Dismiss" at bounding box center [319, 589] width 34 height 15
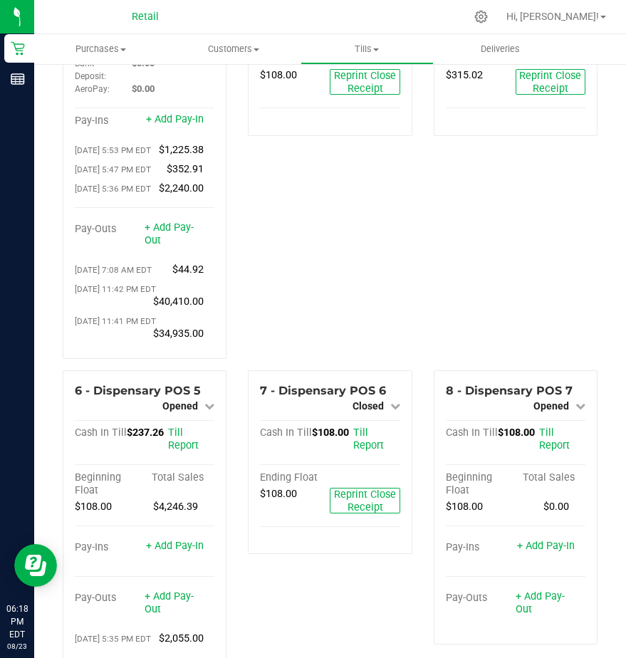
scroll to position [0, 0]
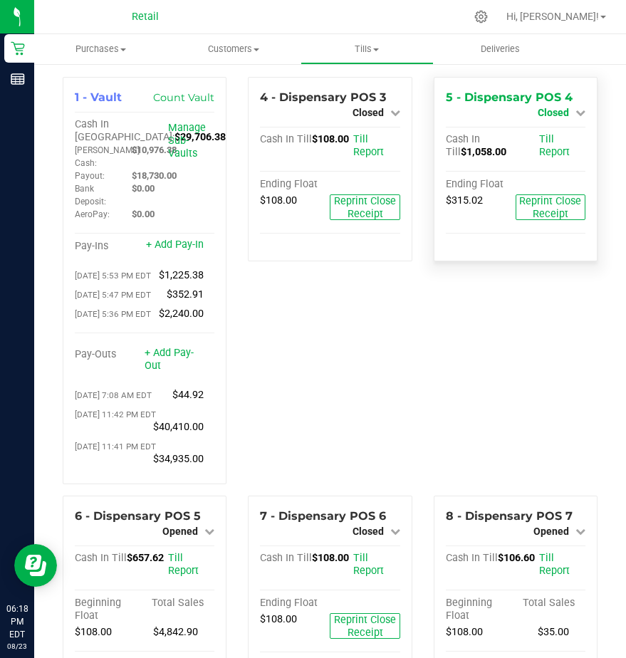
click at [550, 111] on span "Closed" at bounding box center [553, 112] width 31 height 11
click at [556, 127] on link "Open Till" at bounding box center [553, 125] width 38 height 11
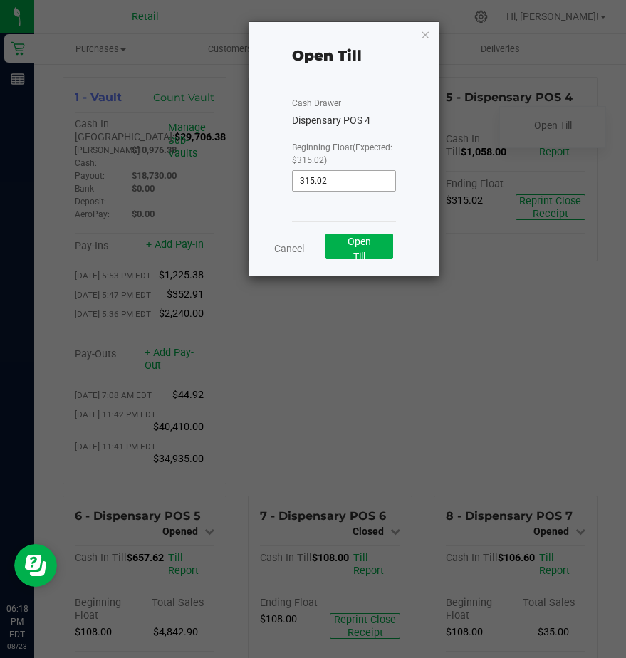
click at [343, 182] on input "315.02" at bounding box center [344, 181] width 103 height 20
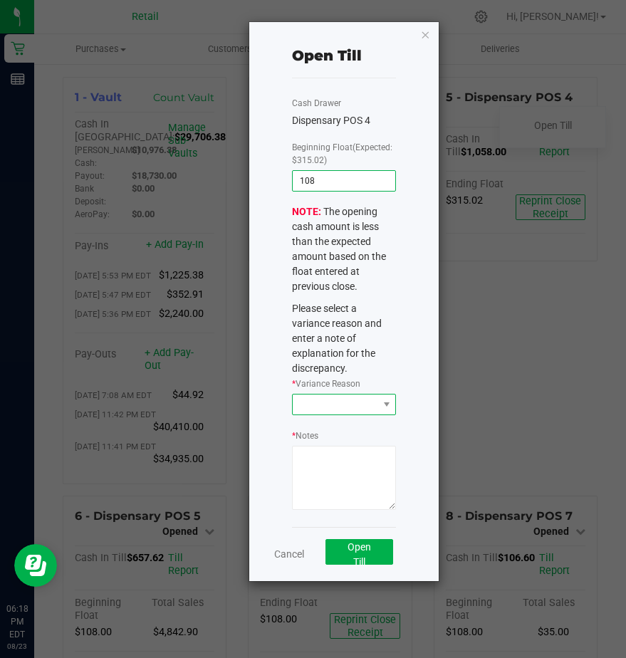
type input "$108.00"
click at [326, 405] on span at bounding box center [335, 405] width 85 height 20
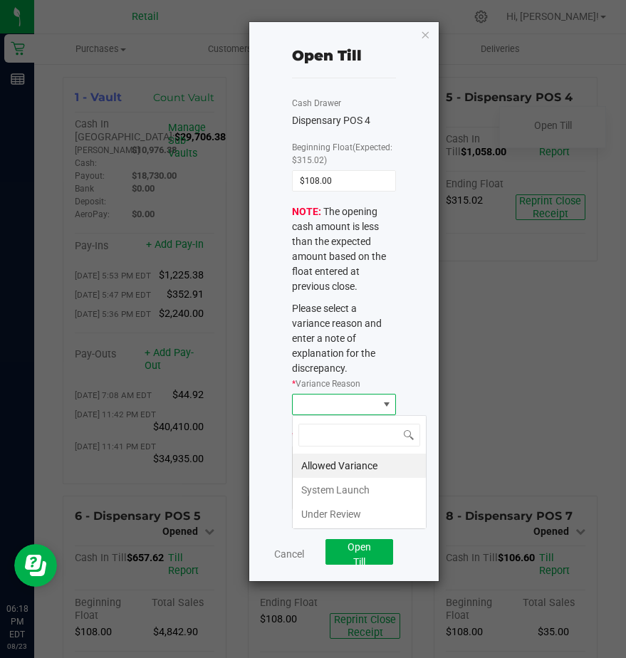
scroll to position [21, 104]
click at [339, 462] on li "Allowed Variance" at bounding box center [359, 466] width 133 height 24
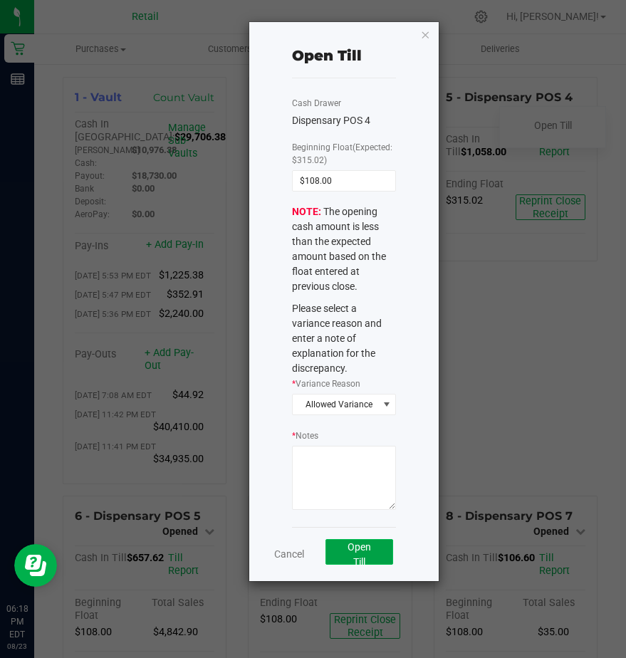
click at [361, 554] on button "Open Till" at bounding box center [360, 552] width 68 height 26
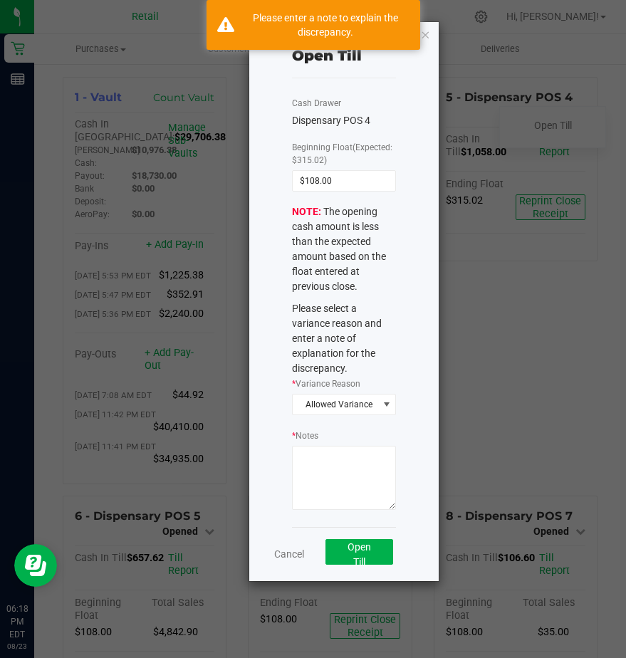
click at [309, 469] on textarea "* Notes" at bounding box center [344, 478] width 104 height 64
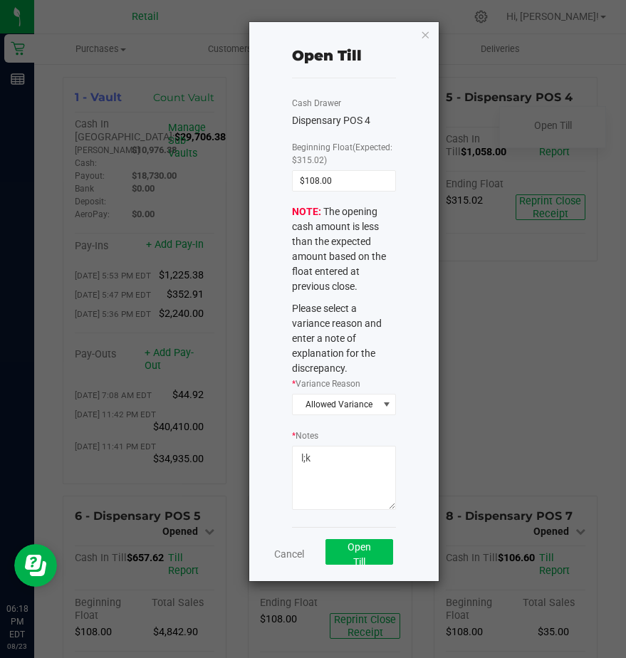
type textarea "l;k"
click at [370, 549] on span "Open Till" at bounding box center [360, 555] width 24 height 26
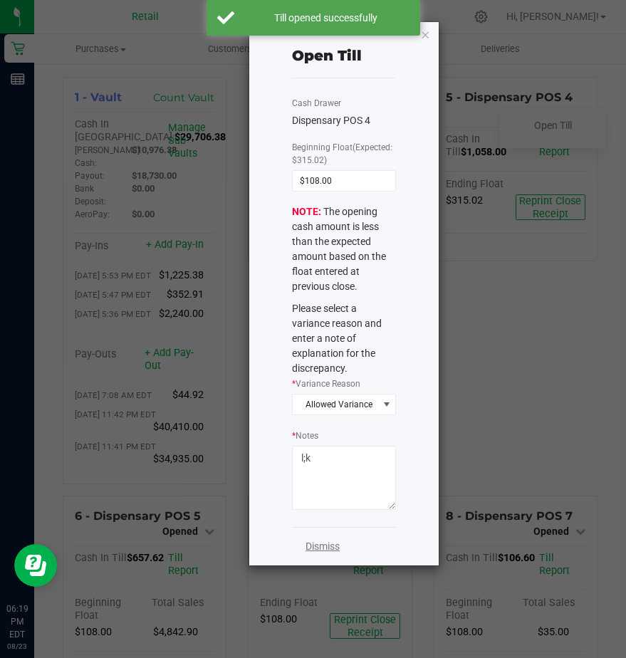
click at [318, 548] on link "Dismiss" at bounding box center [323, 546] width 34 height 15
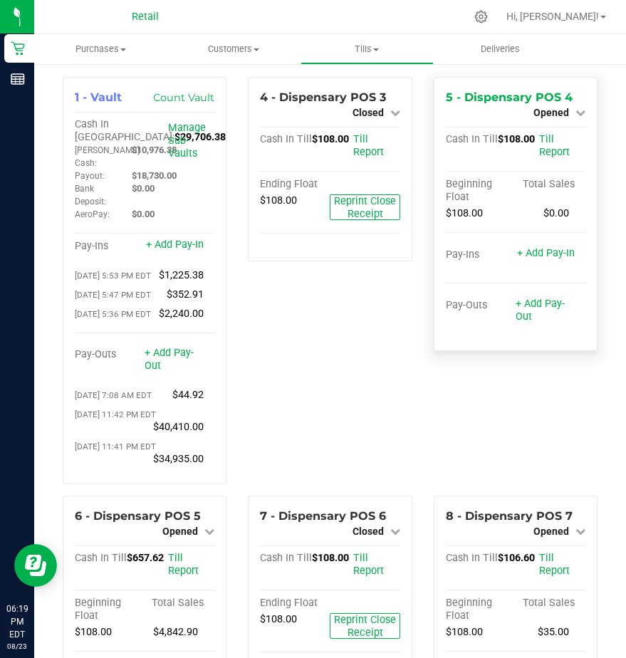
click at [537, 113] on span "Opened" at bounding box center [552, 112] width 36 height 11
click at [534, 129] on link "Close Till" at bounding box center [553, 125] width 38 height 11
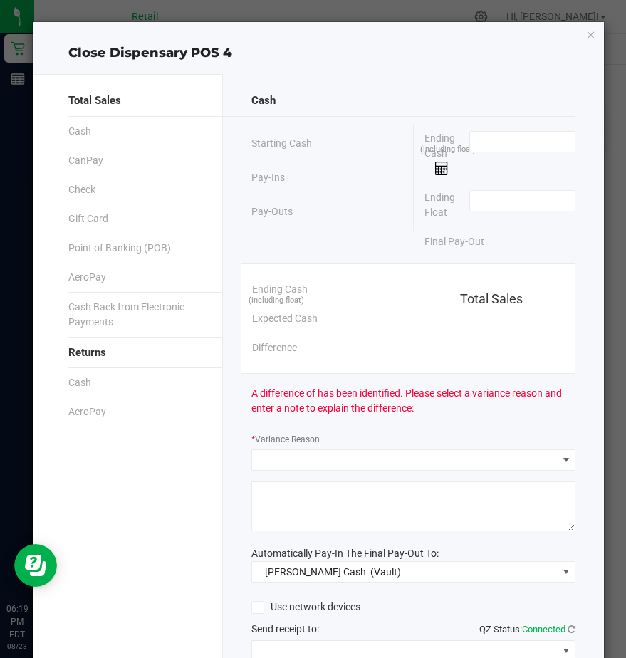
click at [454, 145] on span "(including float)" at bounding box center [448, 150] width 56 height 12
click at [475, 140] on input at bounding box center [522, 142] width 105 height 20
type input "$108.00"
click at [481, 200] on input at bounding box center [522, 201] width 105 height 20
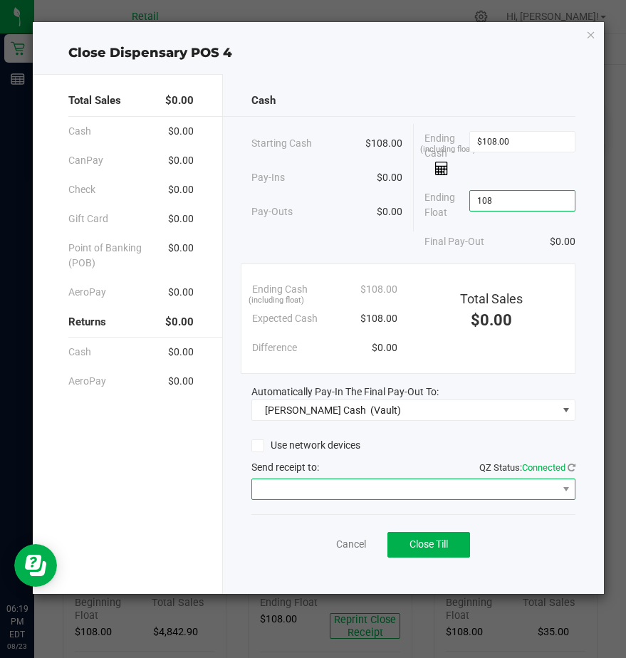
type input "$108.00"
click at [304, 490] on span at bounding box center [404, 490] width 305 height 20
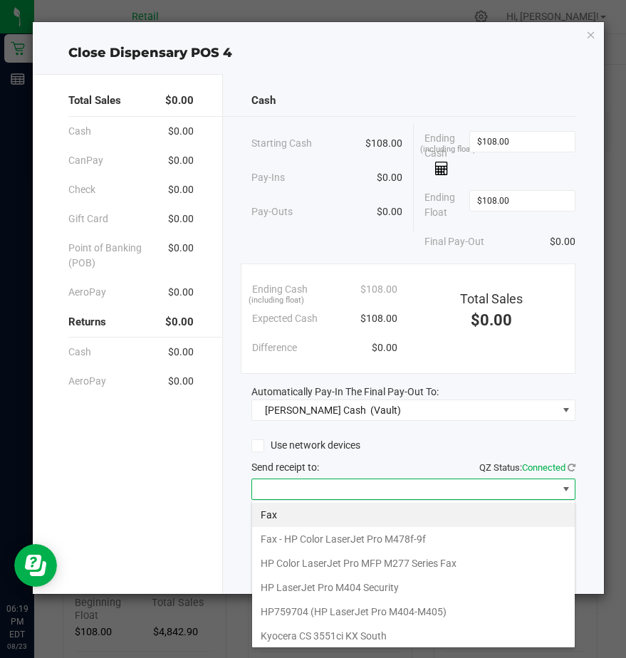
scroll to position [21, 324]
click at [315, 494] on span at bounding box center [404, 490] width 305 height 20
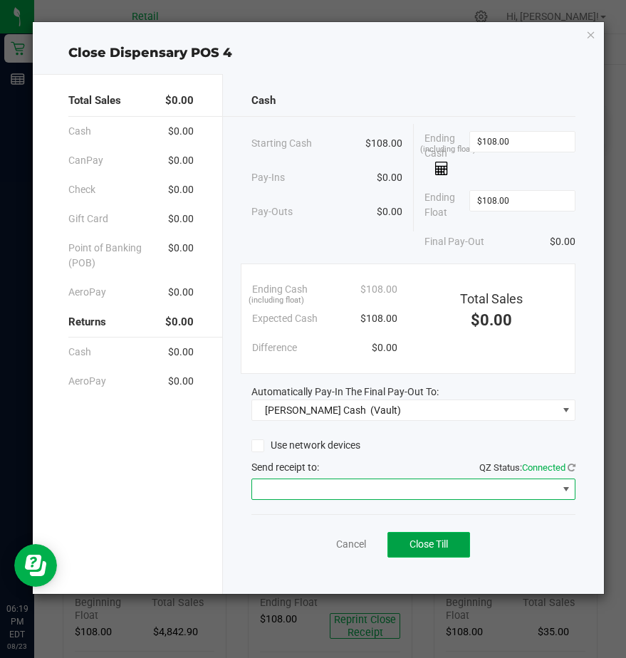
click at [413, 544] on span "Close Till" at bounding box center [429, 544] width 38 height 11
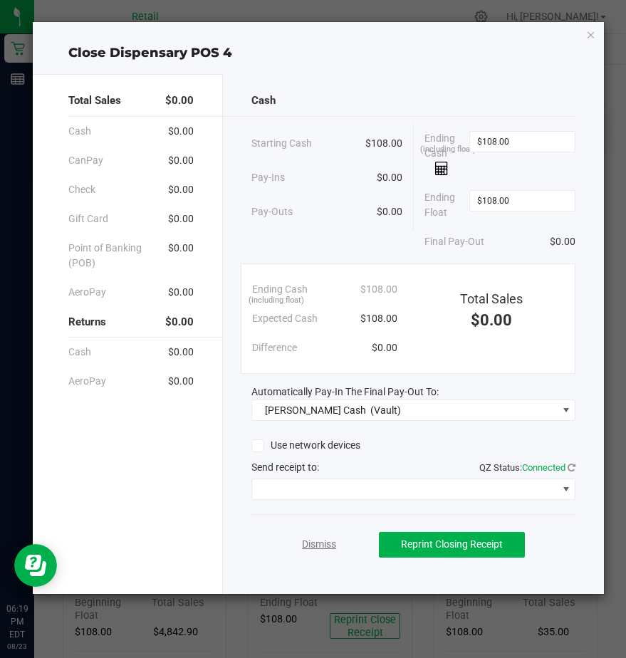
click at [321, 542] on link "Dismiss" at bounding box center [319, 544] width 34 height 15
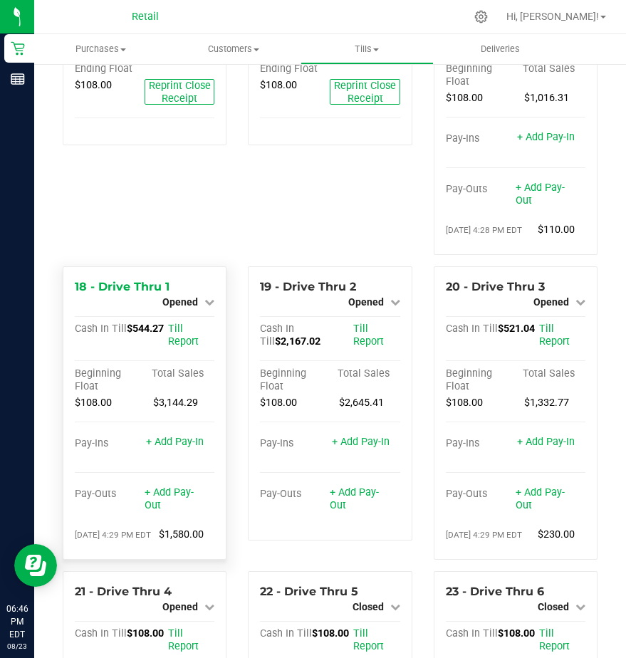
scroll to position [1568, 0]
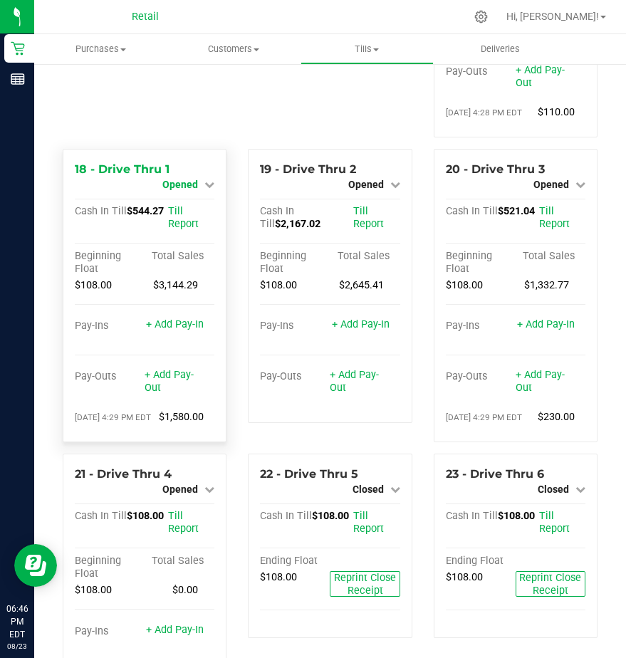
click at [187, 190] on span "Opened" at bounding box center [180, 184] width 36 height 11
click at [185, 202] on link "Close Till" at bounding box center [182, 196] width 38 height 11
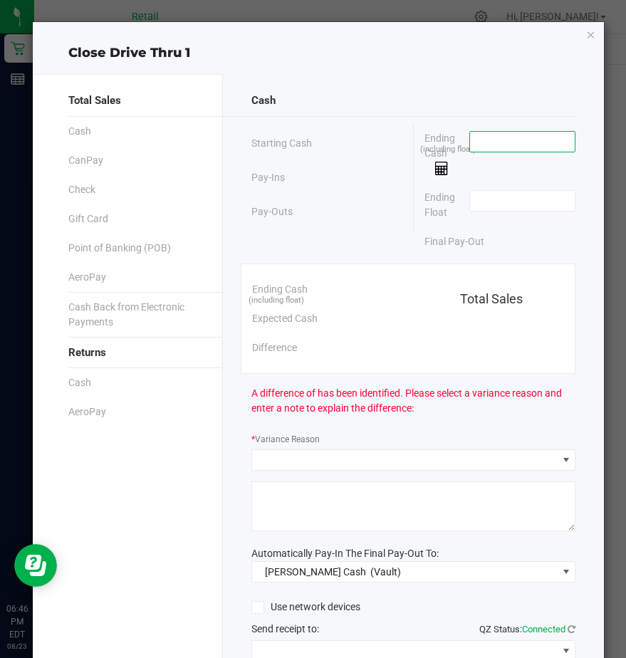
click at [482, 135] on input at bounding box center [522, 142] width 105 height 20
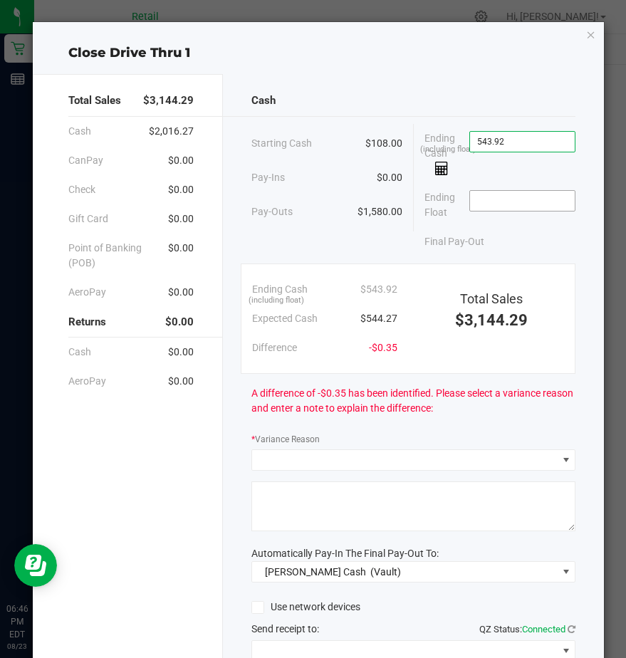
type input "$543.92"
click at [475, 203] on input at bounding box center [522, 201] width 105 height 20
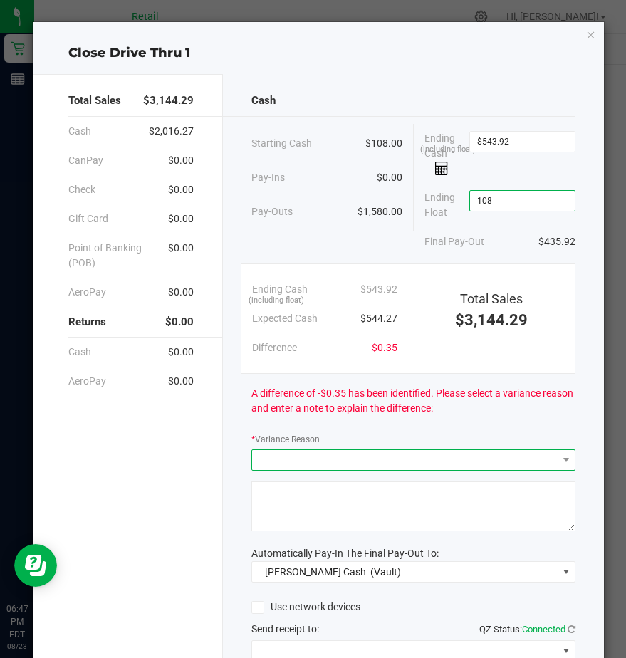
type input "$108.00"
click at [270, 465] on span at bounding box center [404, 460] width 305 height 20
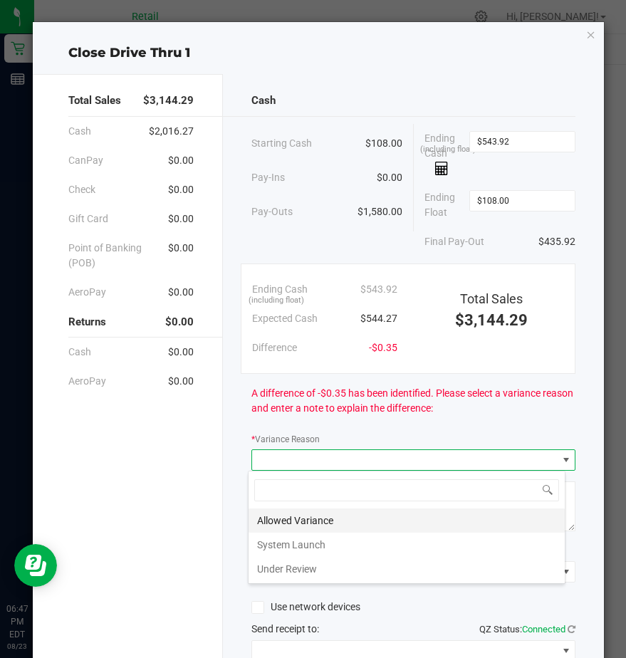
scroll to position [21, 318]
click at [281, 510] on li "Allowed Variance" at bounding box center [407, 521] width 316 height 24
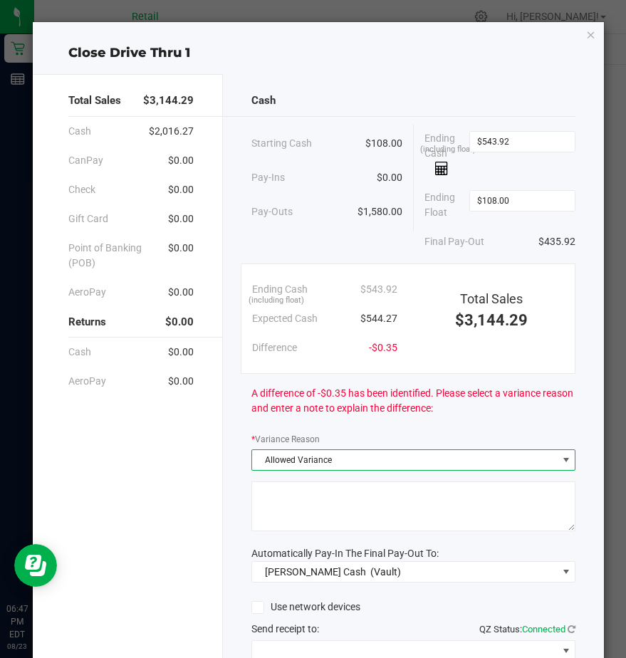
click at [276, 505] on textarea at bounding box center [414, 507] width 324 height 50
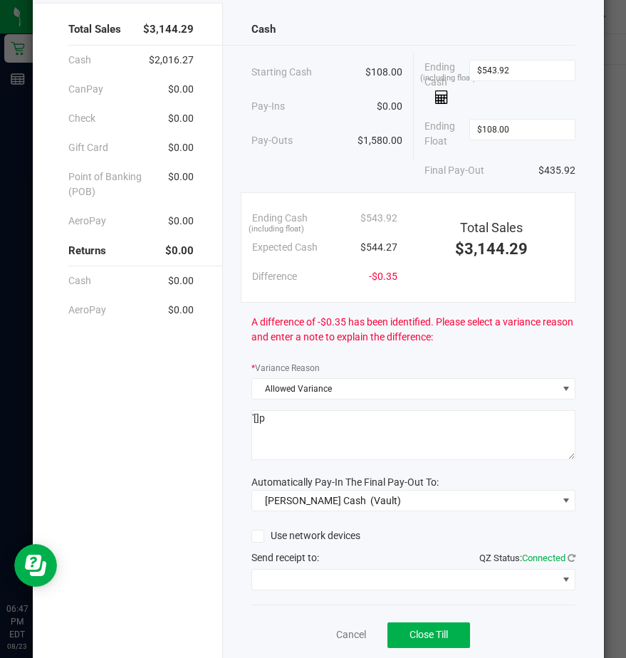
scroll to position [120, 0]
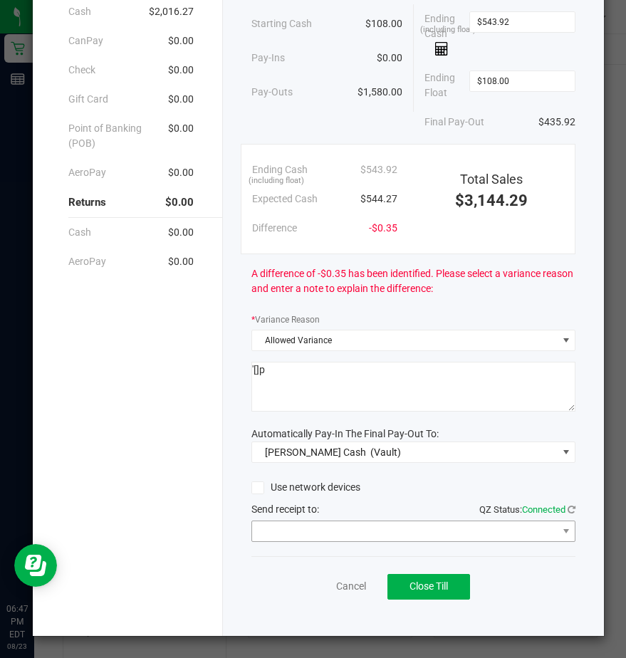
type textarea "'[]p"
click at [284, 535] on span at bounding box center [404, 532] width 305 height 20
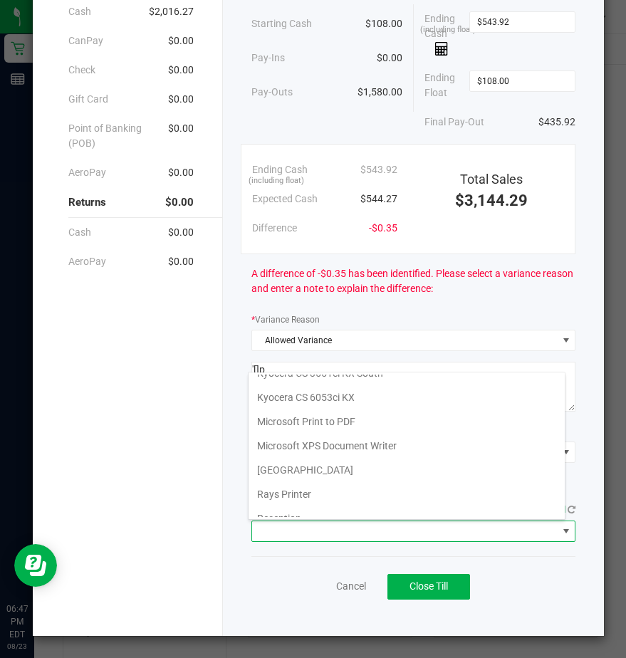
scroll to position [221, 0]
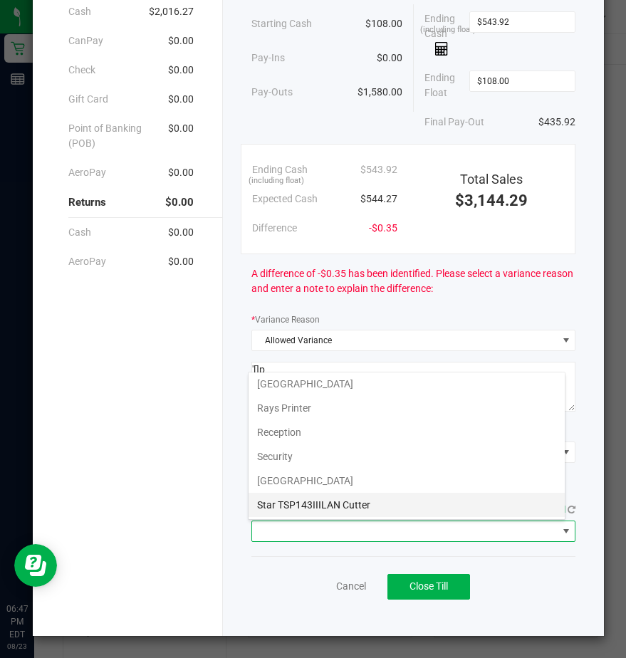
click at [294, 502] on Cutter "Star TSP143IIILAN Cutter" at bounding box center [407, 505] width 316 height 24
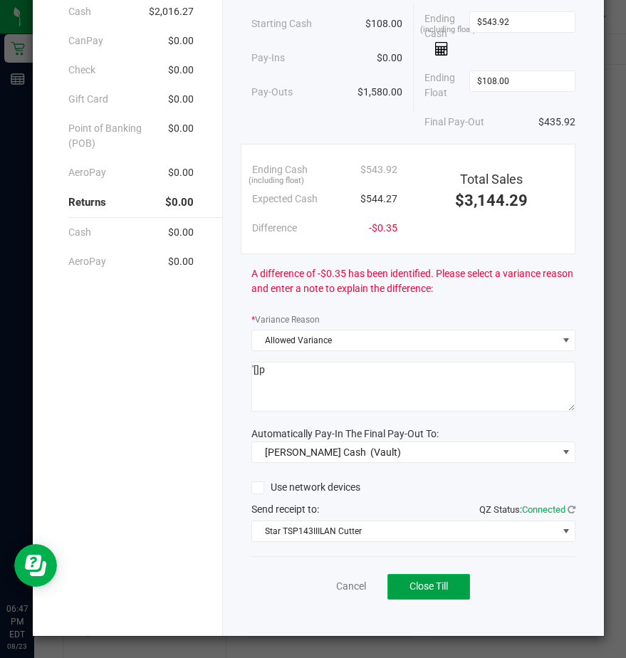
click at [423, 587] on span "Close Till" at bounding box center [429, 586] width 38 height 11
click at [310, 586] on link "Dismiss" at bounding box center [319, 586] width 34 height 15
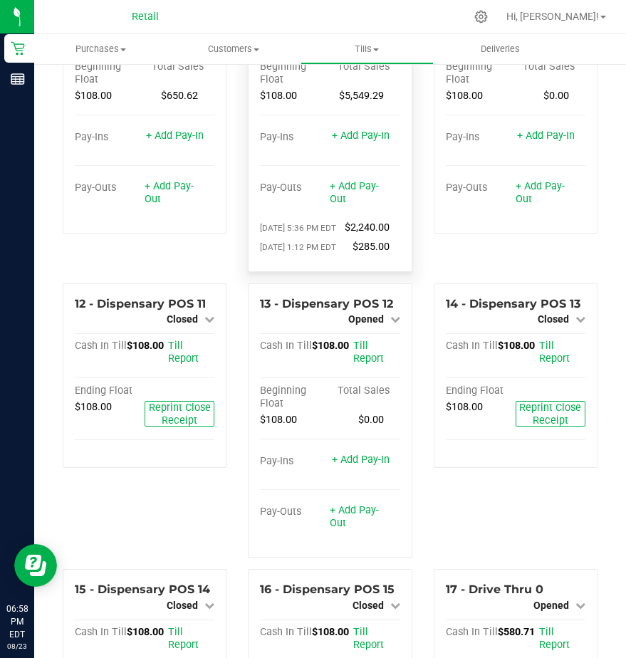
scroll to position [926, 0]
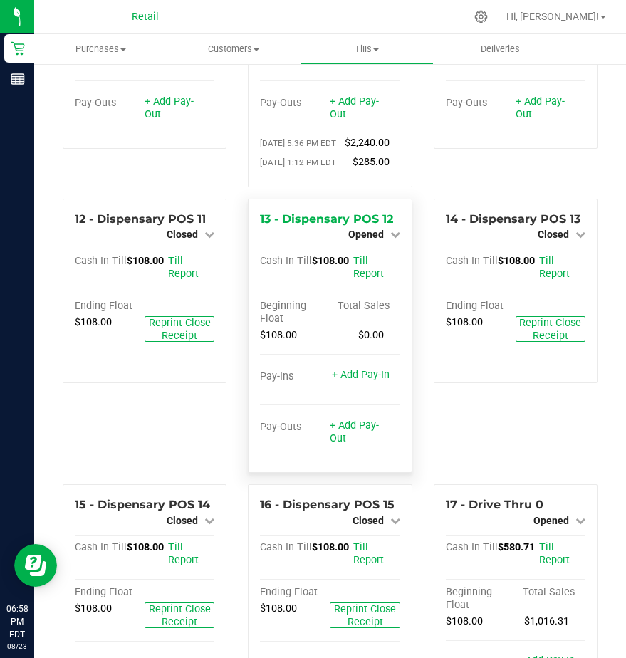
click at [339, 226] on span "13 - Dispensary POS 12" at bounding box center [326, 219] width 133 height 14
click at [354, 226] on span "13 - Dispensary POS 12" at bounding box center [326, 219] width 133 height 14
drag, startPoint x: 354, startPoint y: 324, endPoint x: 374, endPoint y: 337, distance: 23.7
click at [374, 240] on span "Opened" at bounding box center [366, 234] width 36 height 11
click at [364, 253] on link "Close Till" at bounding box center [367, 247] width 38 height 11
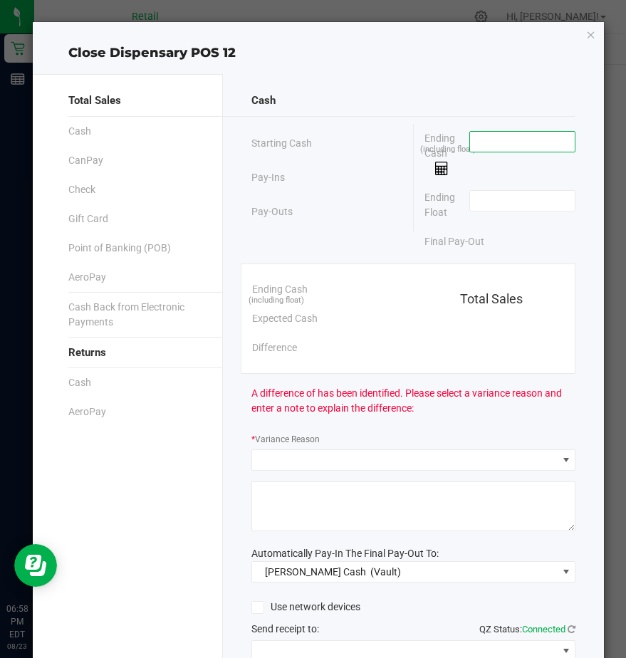
click at [486, 150] on input at bounding box center [522, 142] width 105 height 20
type input "$108.00"
click at [473, 195] on input at bounding box center [522, 201] width 105 height 20
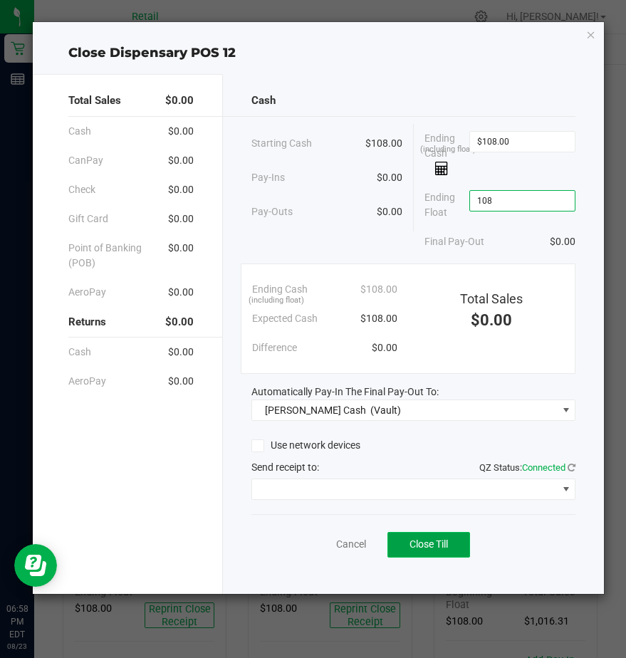
type input "$108.00"
click at [438, 543] on span "Close Till" at bounding box center [429, 544] width 38 height 11
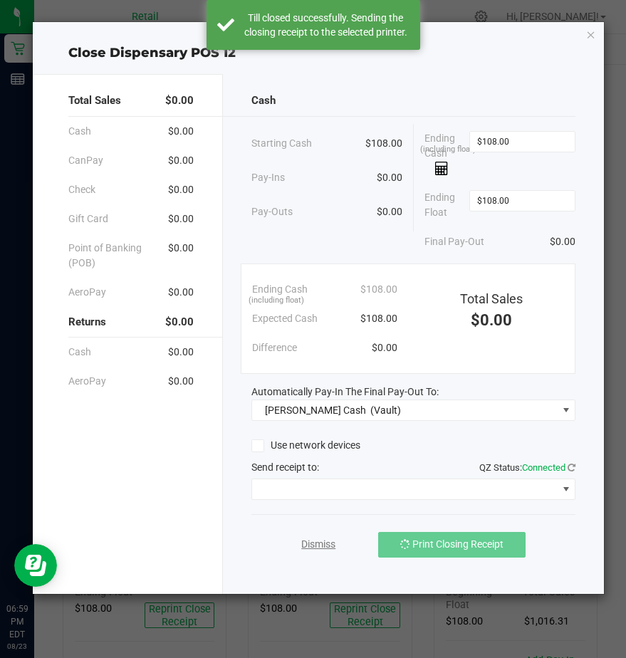
click at [313, 550] on link "Dismiss" at bounding box center [318, 544] width 34 height 15
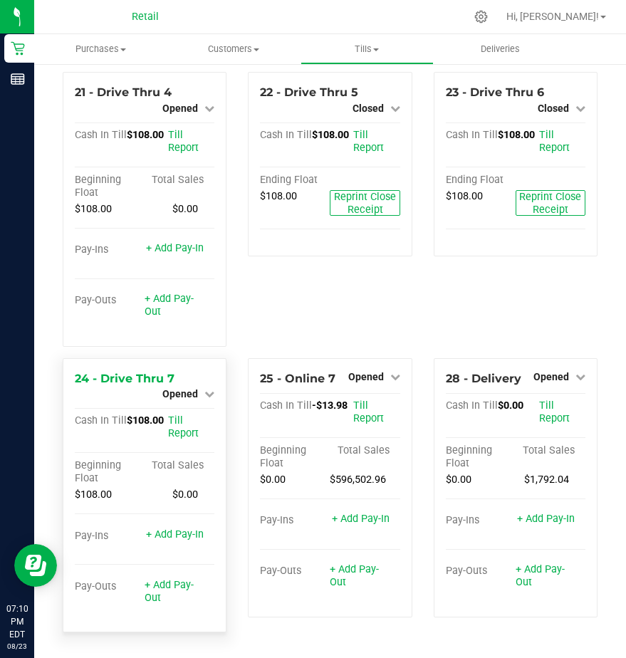
scroll to position [1915, 0]
click at [175, 400] on span "Opened" at bounding box center [180, 393] width 36 height 11
click at [175, 412] on link "Close Till" at bounding box center [182, 405] width 38 height 11
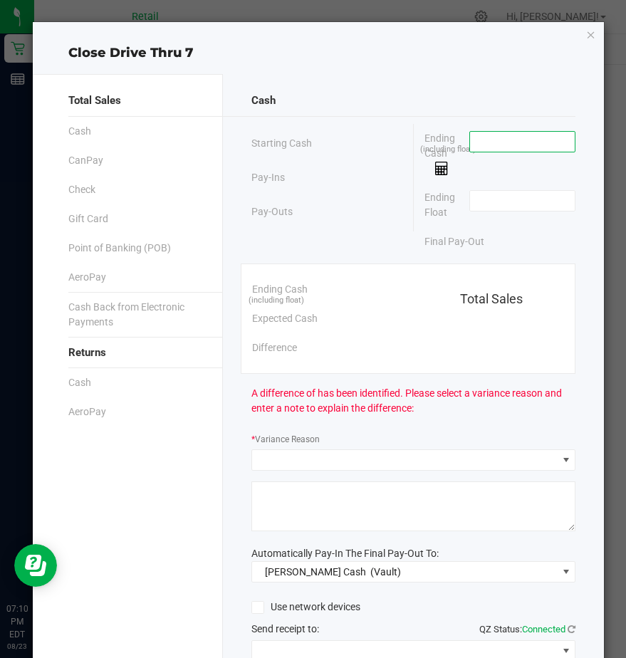
click at [470, 135] on input at bounding box center [522, 142] width 105 height 20
type input "$108.00"
click at [470, 191] on input at bounding box center [522, 201] width 105 height 20
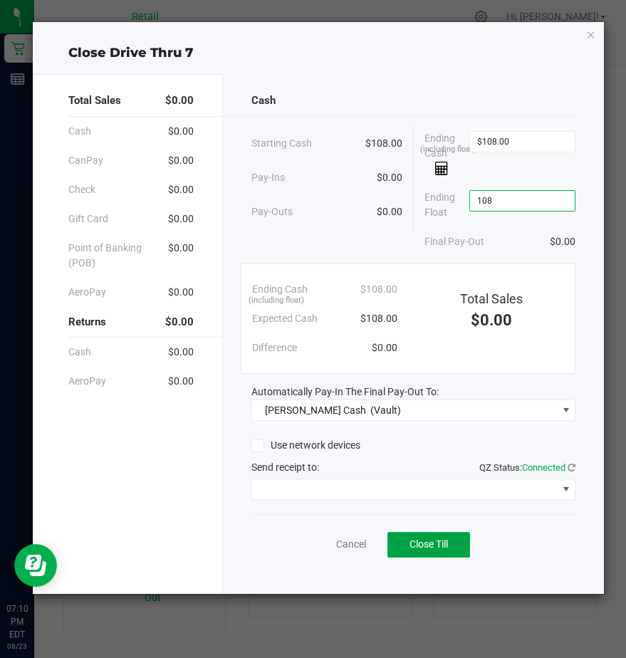
type input "$108.00"
click at [437, 547] on span "Close Till" at bounding box center [429, 544] width 38 height 11
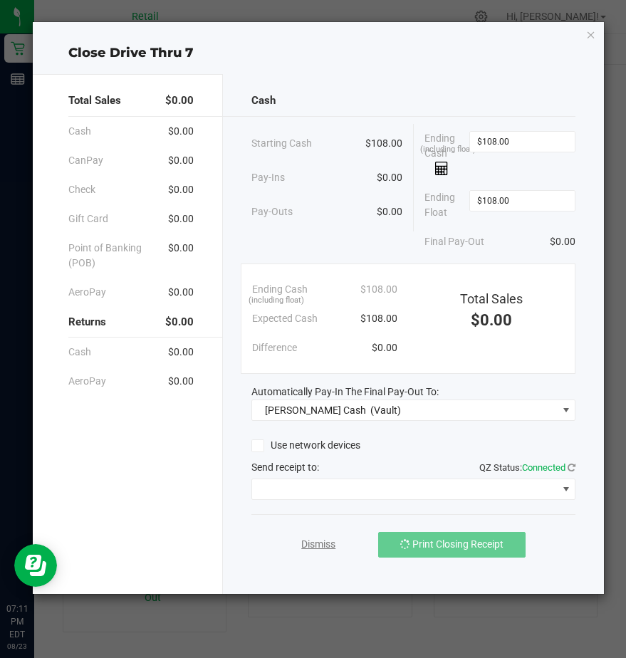
click at [301, 547] on link "Dismiss" at bounding box center [318, 544] width 34 height 15
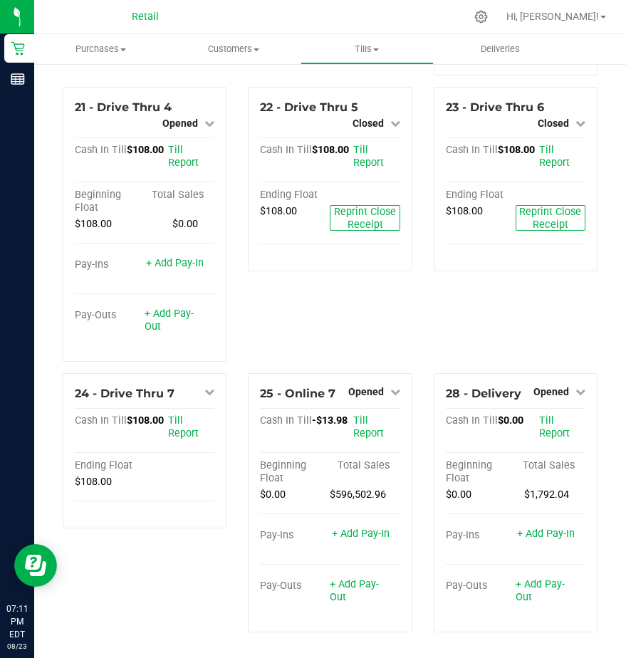
scroll to position [1844, 0]
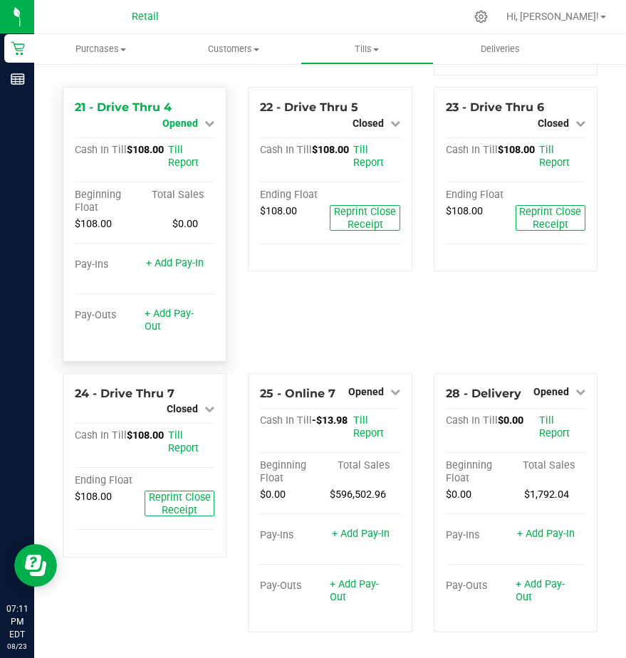
click at [188, 129] on span "Opened" at bounding box center [180, 123] width 36 height 11
click at [194, 141] on link "Close Till" at bounding box center [182, 135] width 38 height 11
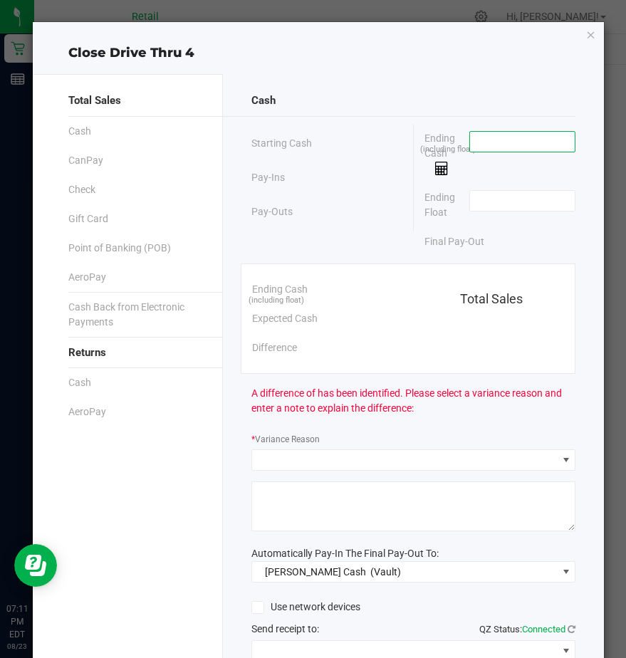
click at [482, 145] on input at bounding box center [522, 142] width 105 height 20
type input "$108.00"
click at [472, 204] on input at bounding box center [522, 201] width 105 height 20
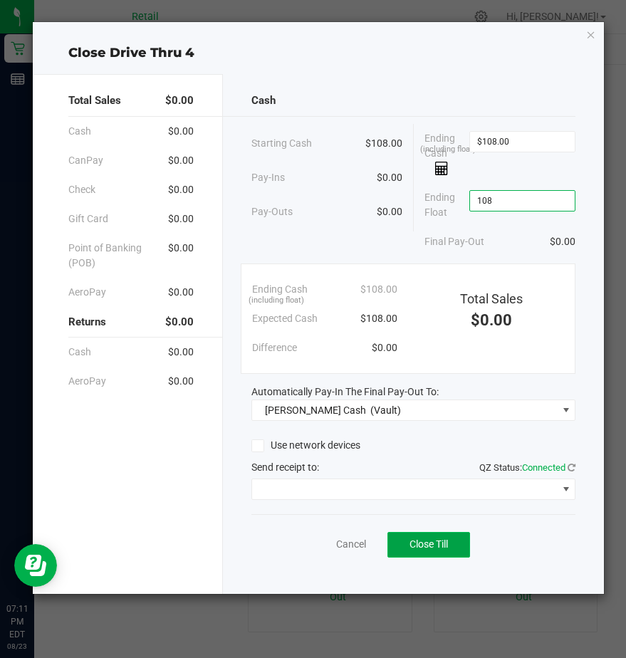
type input "$108.00"
click at [440, 538] on button "Close Till" at bounding box center [429, 545] width 83 height 26
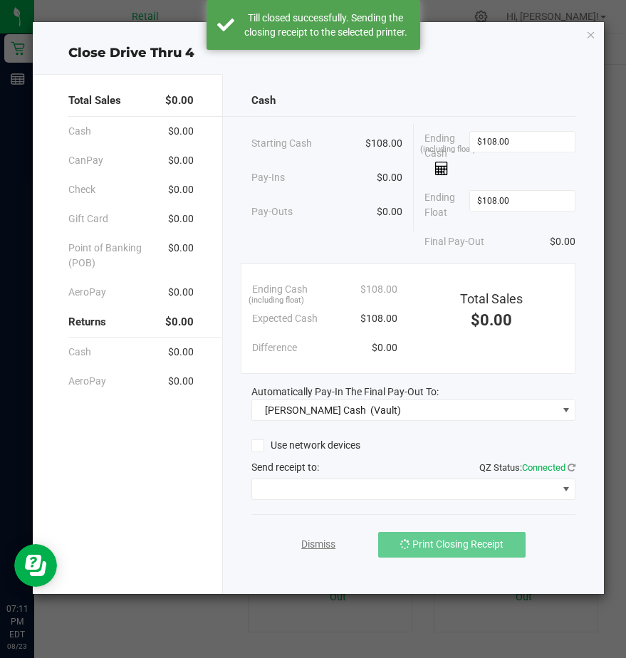
click at [319, 543] on link "Dismiss" at bounding box center [318, 544] width 34 height 15
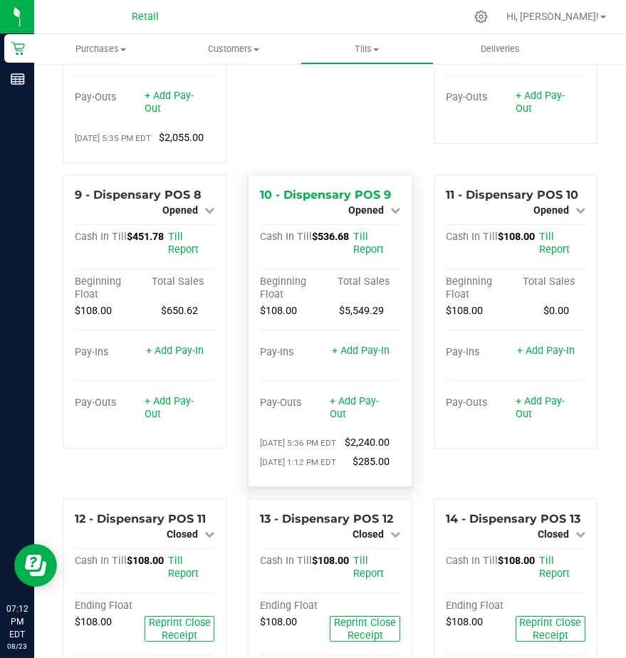
scroll to position [641, 0]
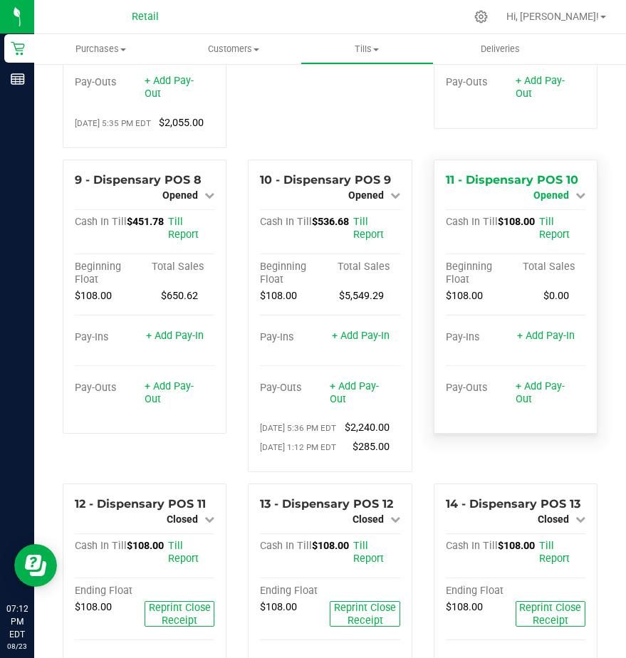
click at [545, 201] on span "Opened" at bounding box center [552, 195] width 36 height 11
click at [534, 213] on link "Close Till" at bounding box center [553, 207] width 38 height 11
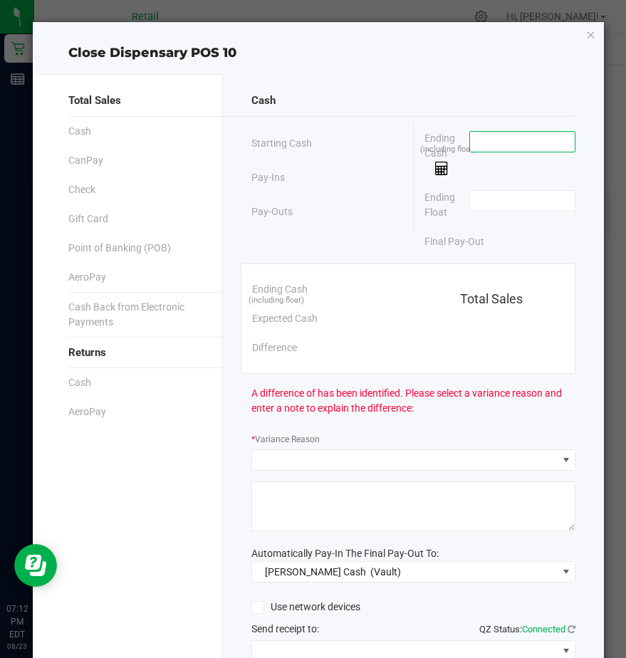
click at [506, 133] on input at bounding box center [522, 142] width 105 height 20
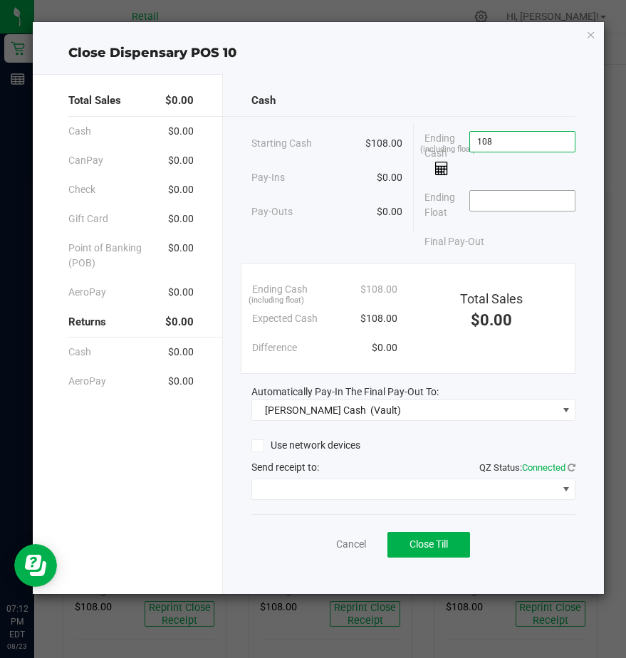
type input "$108.00"
click at [490, 209] on input at bounding box center [522, 201] width 105 height 20
type input "$108.00"
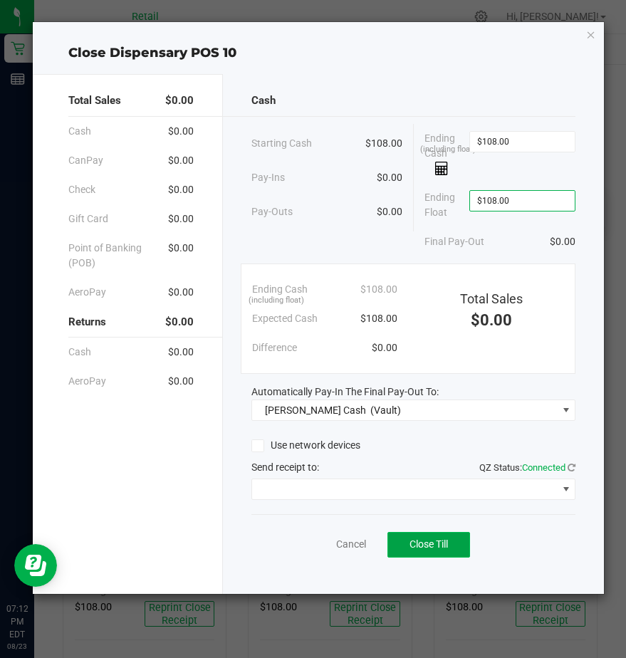
click at [430, 542] on span "Close Till" at bounding box center [429, 544] width 38 height 11
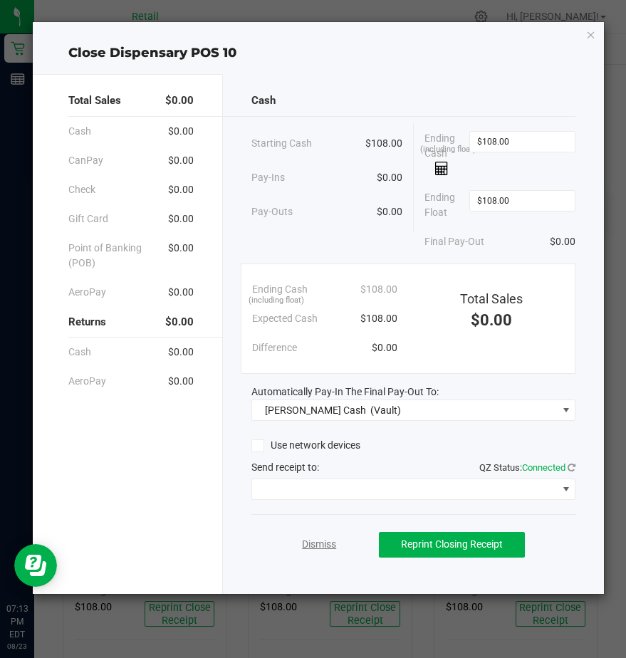
click at [328, 547] on link "Dismiss" at bounding box center [319, 544] width 34 height 15
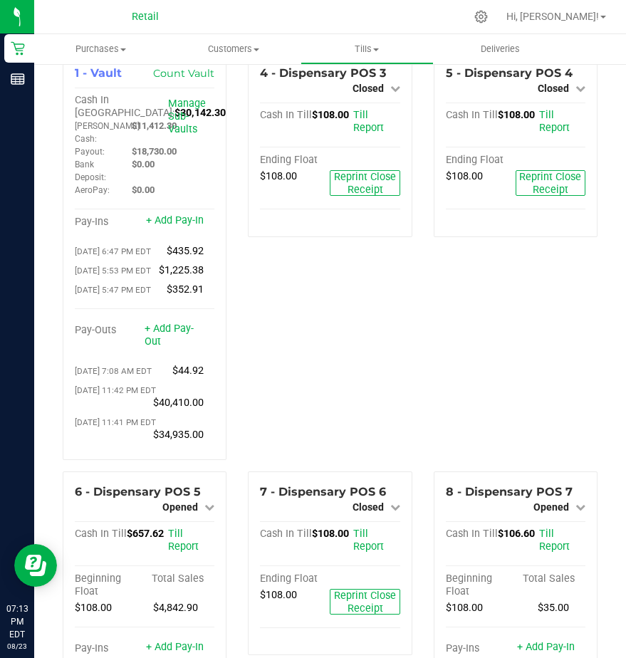
scroll to position [0, 0]
